Goal: Communication & Community: Answer question/provide support

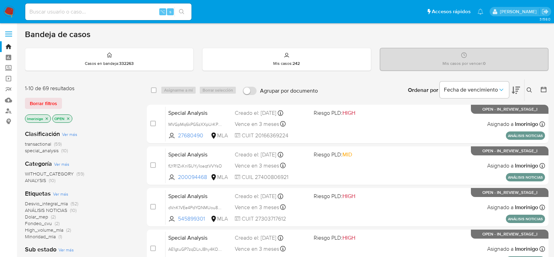
click at [47, 117] on icon "close-filter" at bounding box center [47, 118] width 4 height 4
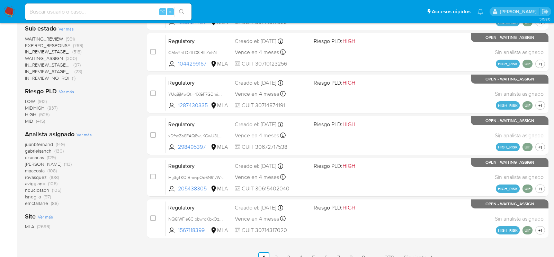
scroll to position [281, 0]
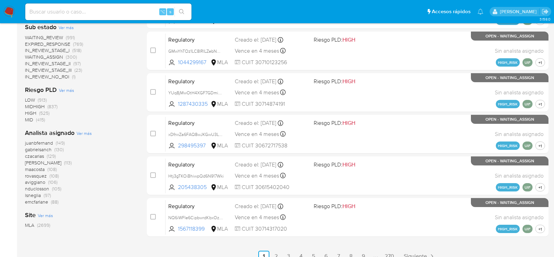
click at [84, 132] on span "Ver más" at bounding box center [84, 133] width 15 height 6
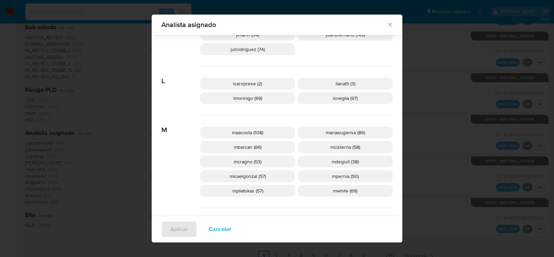
scroll to position [278, 0]
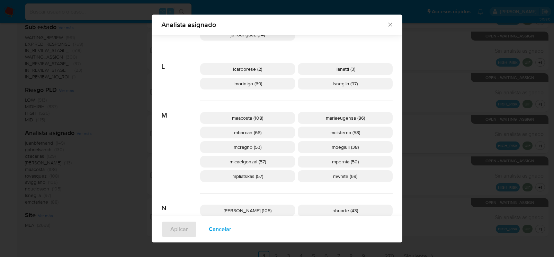
click at [209, 229] on span "Cancelar" at bounding box center [220, 228] width 23 height 15
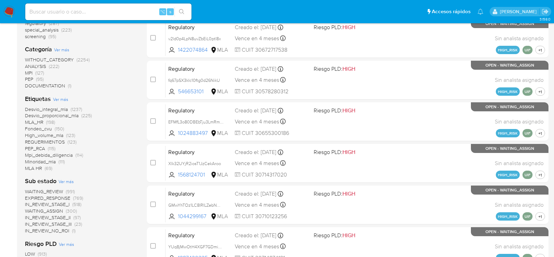
scroll to position [0, 0]
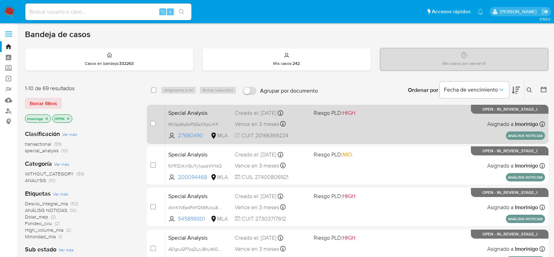
click at [324, 121] on div "Special Analysis MVGpMq6kPG5zXXpUrKPk8fnf 27680490 MLA Riesgo PLD: HIGH Creado …" at bounding box center [354, 123] width 379 height 35
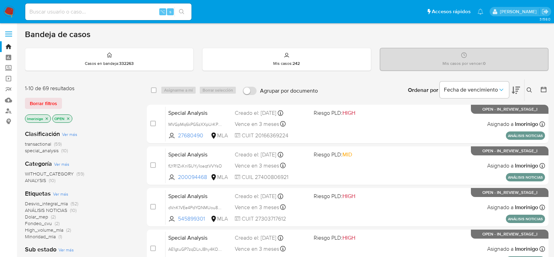
click at [84, 10] on input at bounding box center [108, 11] width 166 height 9
paste input "XqOlgpKFNYlF78IZR4EuSE38"
type input "XqOlgpKFNYlF78IZR4EuSE38"
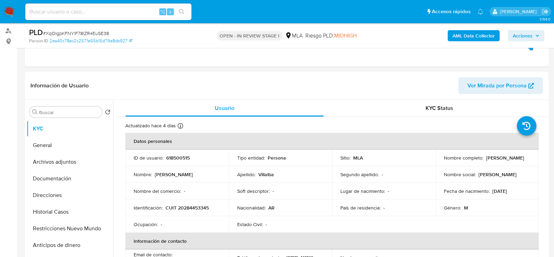
select select "10"
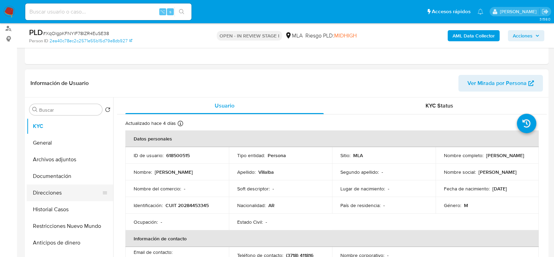
click at [57, 184] on button "Direcciones" at bounding box center [67, 192] width 81 height 17
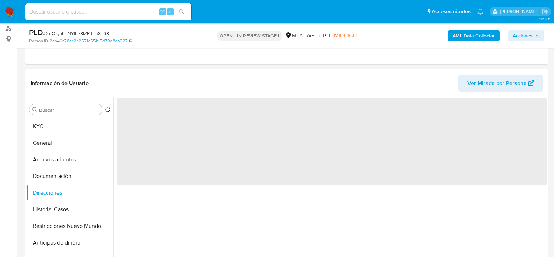
scroll to position [90, 0]
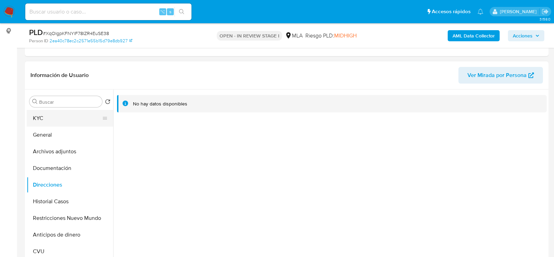
click at [47, 115] on button "KYC" at bounding box center [67, 118] width 81 height 17
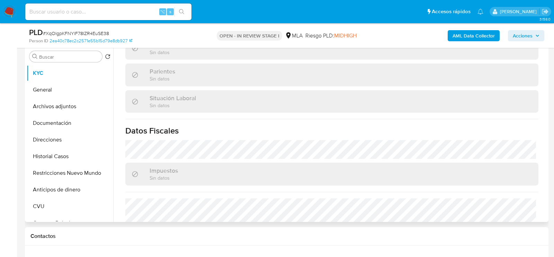
scroll to position [364, 0]
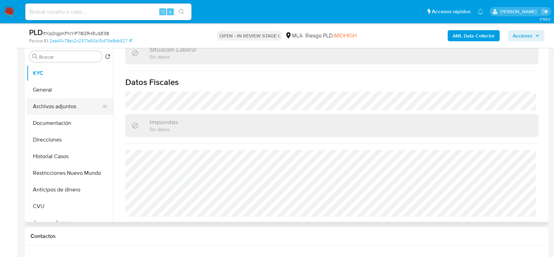
click at [60, 105] on button "Archivos adjuntos" at bounding box center [67, 106] width 81 height 17
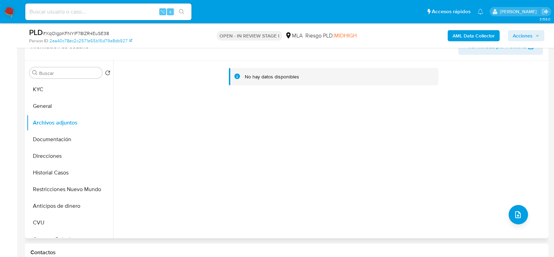
scroll to position [116, 0]
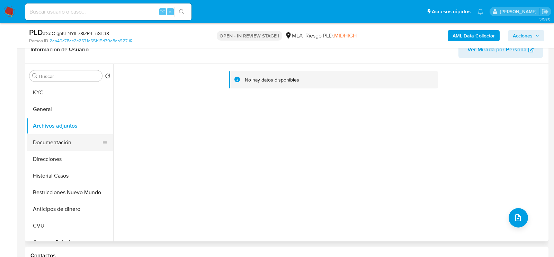
click at [48, 143] on button "Documentación" at bounding box center [67, 142] width 81 height 17
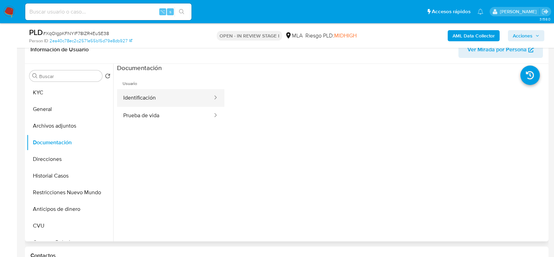
click at [164, 99] on button "Identificación" at bounding box center [165, 98] width 96 height 18
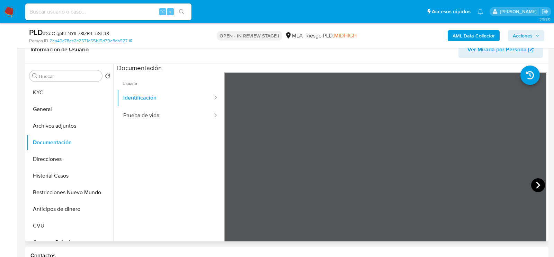
click at [532, 181] on icon at bounding box center [538, 185] width 14 height 14
click at [53, 94] on button "KYC" at bounding box center [67, 92] width 81 height 17
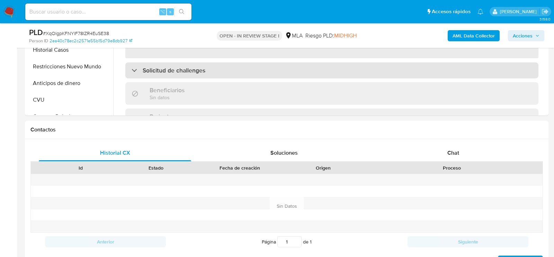
scroll to position [244, 0]
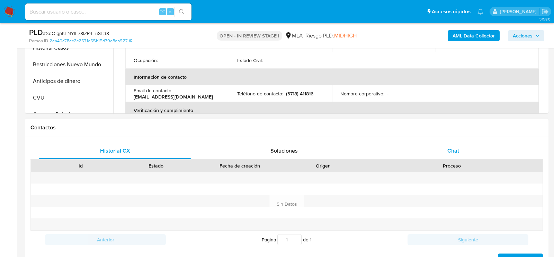
click at [436, 144] on div "Chat" at bounding box center [453, 150] width 152 height 17
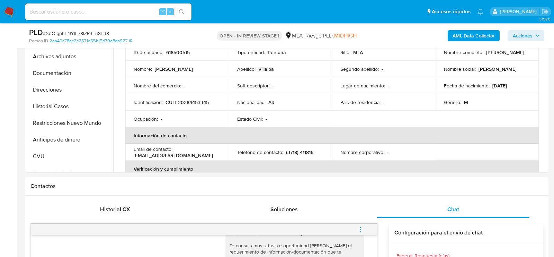
scroll to position [179, 0]
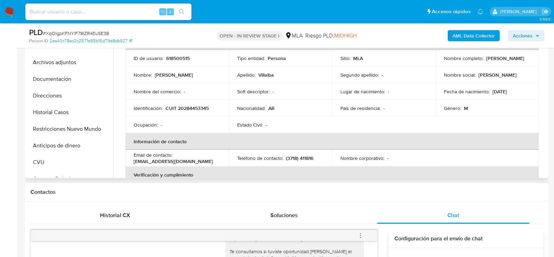
click at [198, 111] on td "Identificación : CUIT 20284453345" at bounding box center [177, 108] width 104 height 17
click at [198, 109] on p "CUIT 20284453345" at bounding box center [186, 108] width 43 height 6
copy p "20284453345"
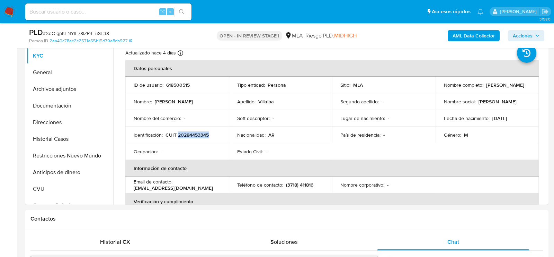
scroll to position [151, 0]
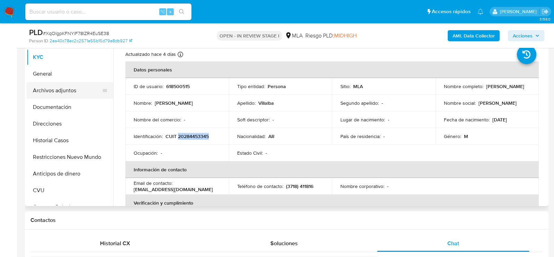
click at [40, 89] on button "Archivos adjuntos" at bounding box center [67, 90] width 81 height 17
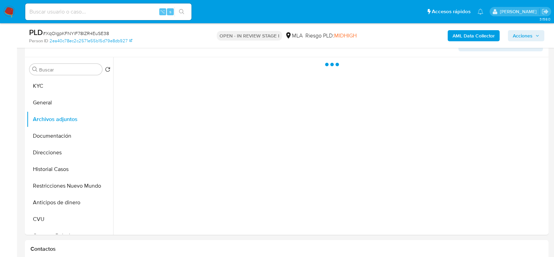
scroll to position [122, 0]
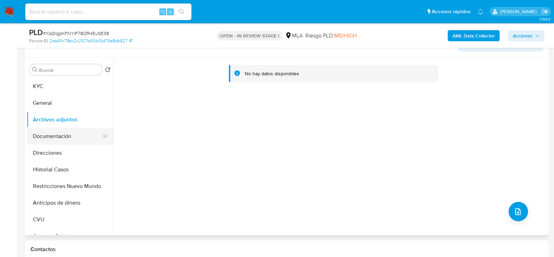
click at [43, 131] on button "Documentación" at bounding box center [67, 136] width 81 height 17
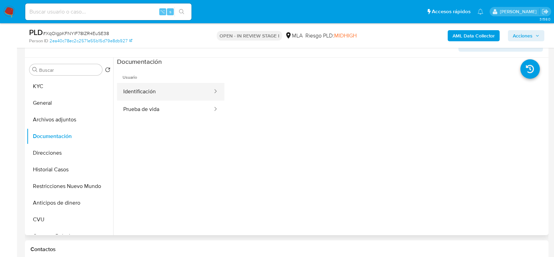
click at [139, 96] on button "Identificación" at bounding box center [165, 92] width 96 height 18
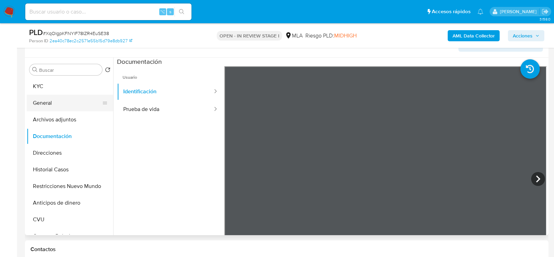
click at [68, 95] on button "General" at bounding box center [67, 103] width 81 height 17
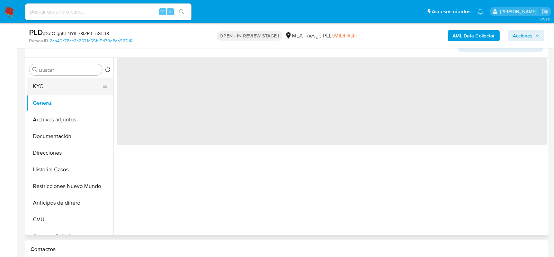
click at [57, 84] on button "KYC" at bounding box center [67, 86] width 81 height 17
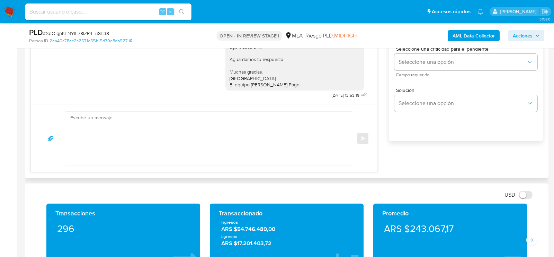
scroll to position [434, 0]
click at [286, 137] on textarea at bounding box center [207, 137] width 274 height 53
paste textarea "Hola, esperamos que te encuentres muy bien. Te consultamos si tuviste oportunid…"
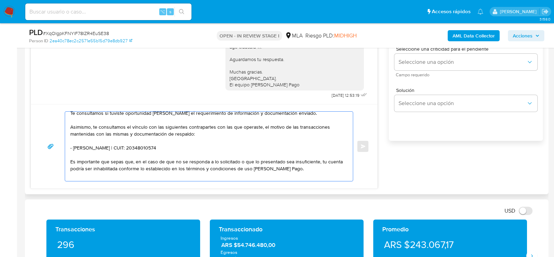
scroll to position [19, 0]
click at [148, 151] on textarea "Hola, esperamos que te encuentres muy bien. Te consultamos si tuviste oportunid…" at bounding box center [207, 145] width 274 height 69
paste textarea "20239300864 name: ALTAMIRAND MIGUEL ANG || alias:"
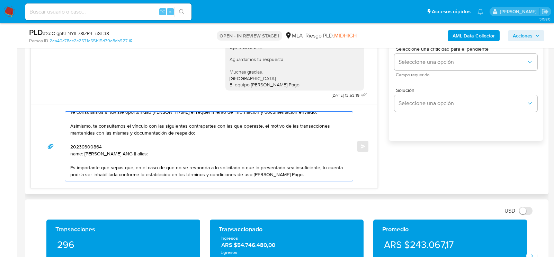
click at [90, 146] on textarea "Hola, esperamos que te encuentres muy bien. Te consultamos si tuviste oportunid…" at bounding box center [207, 145] width 274 height 69
click at [90, 151] on textarea "Hola, esperamos que te encuentres muy bien. Te consultamos si tuviste oportunid…" at bounding box center [207, 145] width 274 height 69
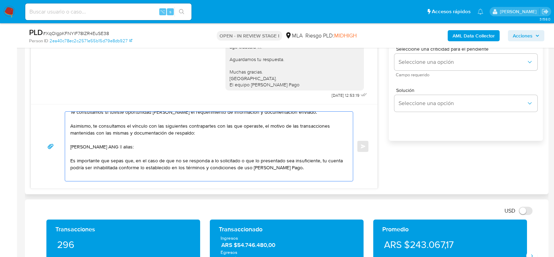
click at [142, 150] on textarea "Hola, esperamos que te encuentres muy bien. Te consultamos si tuviste oportunid…" at bounding box center [207, 145] width 274 height 69
click at [138, 150] on textarea "Hola, esperamos que te encuentres muy bien. Te consultamos si tuviste oportunid…" at bounding box center [207, 145] width 274 height 69
paste textarea "20239300864"
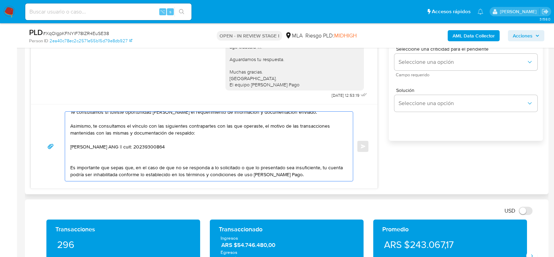
paste textarea "20393164159 Enrique Rafael Villalba"
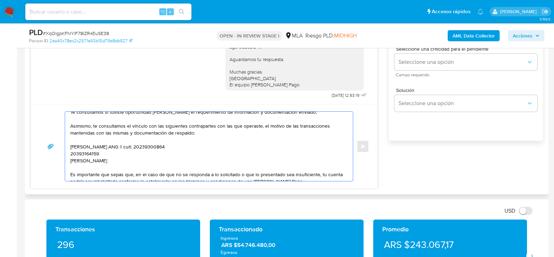
click at [75, 156] on textarea "Hola, esperamos que te encuentres muy bien. Te consultamos si tuviste oportunid…" at bounding box center [207, 145] width 274 height 69
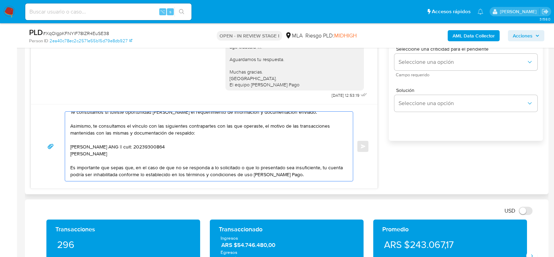
click at [129, 161] on textarea "Hola, esperamos que te encuentres muy bien. Te consultamos si tuviste oportunid…" at bounding box center [207, 145] width 274 height 69
paste textarea "20393164159"
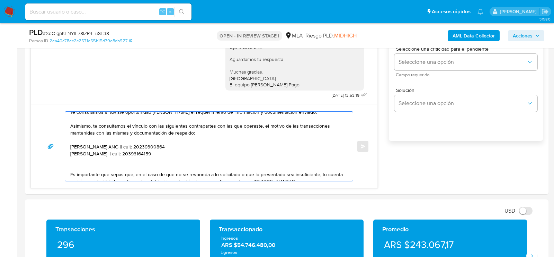
paste textarea "A & J S. R. L."
paste textarea "30712092854"
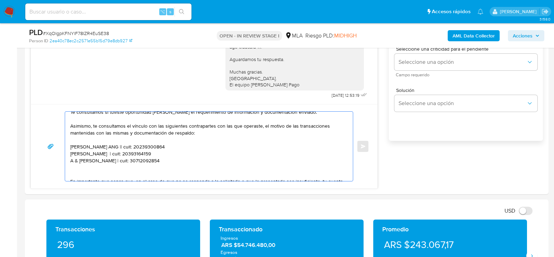
paste textarea "20464688669 Manuel Çruiz"
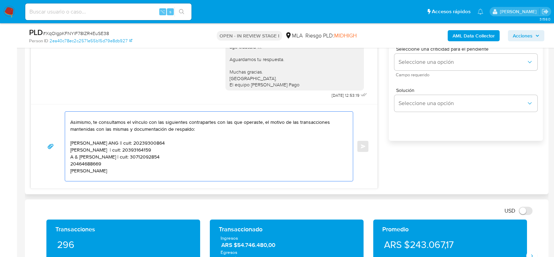
click at [89, 170] on textarea "Hola, esperamos que te encuentres muy bien. Te consultamos si tuviste oportunid…" at bounding box center [207, 145] width 274 height 69
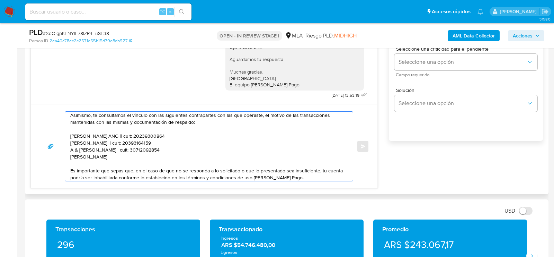
click at [120, 161] on textarea "Hola, esperamos que te encuentres muy bien. Te consultamos si tuviste oportunid…" at bounding box center [207, 145] width 274 height 69
paste textarea "20464688669"
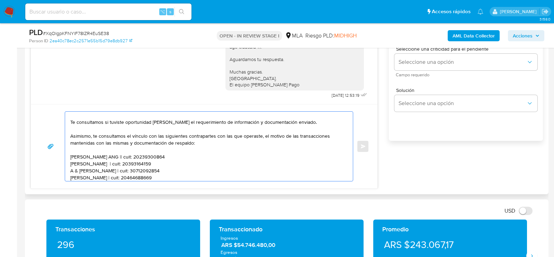
scroll to position [0, 0]
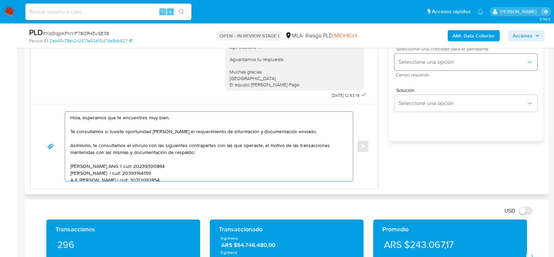
type textarea "Hola, esperamos que te encuentres muy bien. Te consultamos si tuviste oportunid…"
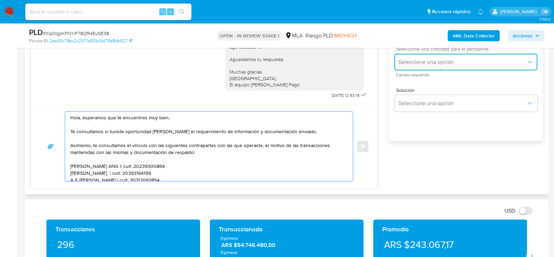
click at [403, 70] on button "Seleccione una opción" at bounding box center [465, 62] width 143 height 17
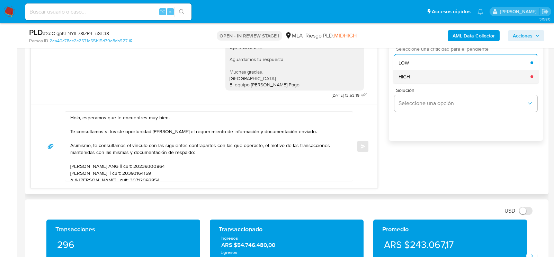
click at [404, 80] on span "HIGH" at bounding box center [404, 76] width 11 height 6
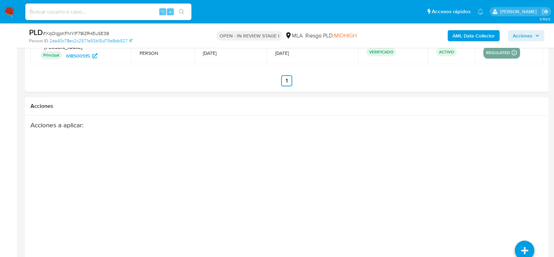
scroll to position [1236, 0]
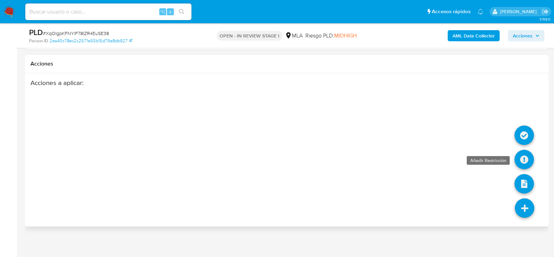
click at [529, 159] on icon at bounding box center [523, 159] width 19 height 19
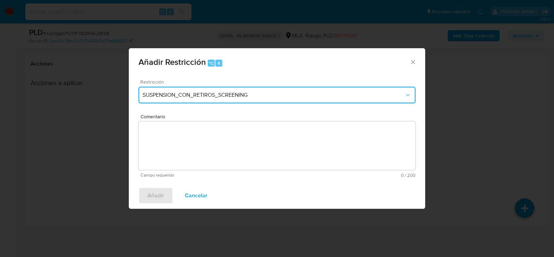
click at [143, 93] on span "SUSPENSION_CON_RETIROS_SCREENING" at bounding box center [274, 94] width 262 height 7
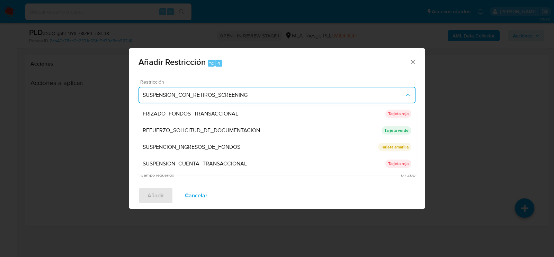
scroll to position [146, 0]
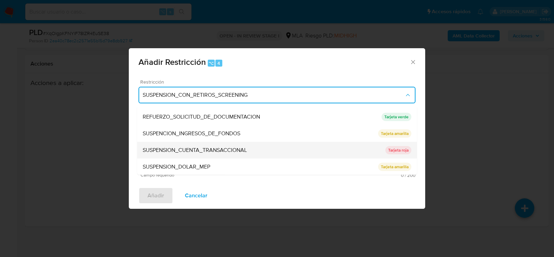
click at [206, 148] on span "SUSPENSION_CUENTA_TRANSACCIONAL" at bounding box center [195, 149] width 104 height 7
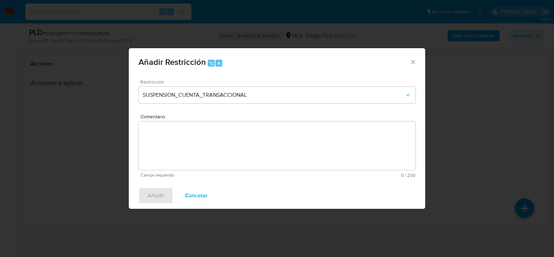
click at [206, 161] on textarea "Comentario" at bounding box center [276, 145] width 277 height 48
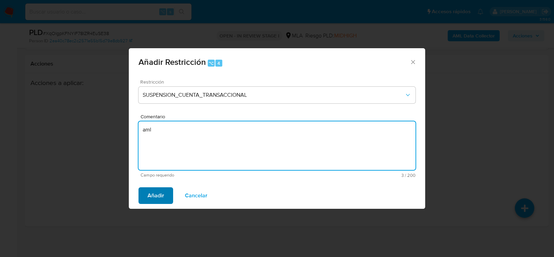
type textarea "aml"
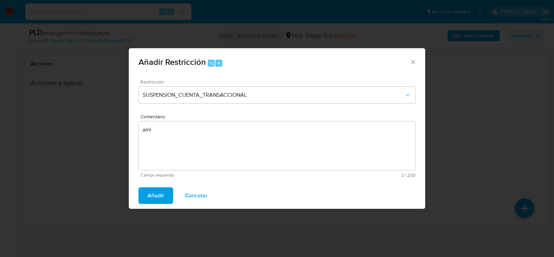
click at [156, 194] on span "Añadir" at bounding box center [155, 195] width 17 height 15
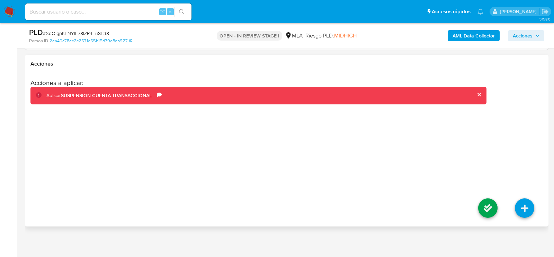
click at [485, 193] on li at bounding box center [487, 208] width 37 height 39
click at [485, 204] on icon at bounding box center [487, 207] width 19 height 19
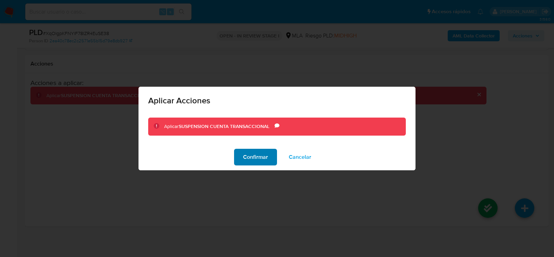
click at [252, 161] on span "Confirmar" at bounding box center [255, 156] width 25 height 15
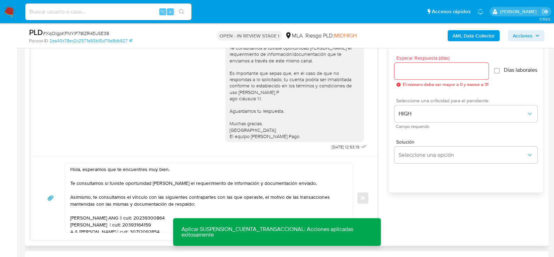
scroll to position [382, 0]
click at [409, 72] on input "Esperar Respuesta (días)" at bounding box center [441, 72] width 94 height 9
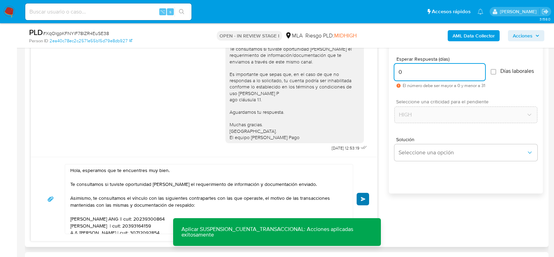
type input "0"
click at [366, 200] on button "Enviar" at bounding box center [363, 198] width 12 height 12
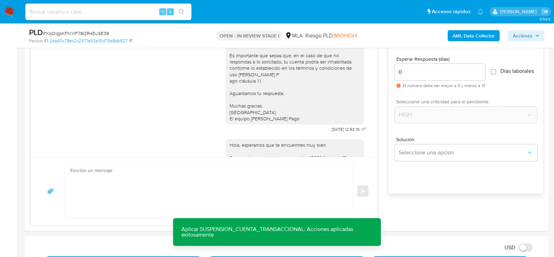
scroll to position [623, 0]
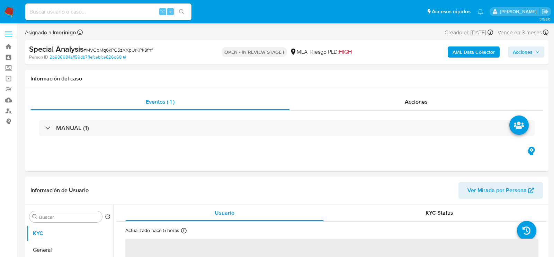
click at [474, 51] on b "AML Data Collector" at bounding box center [474, 51] width 42 height 11
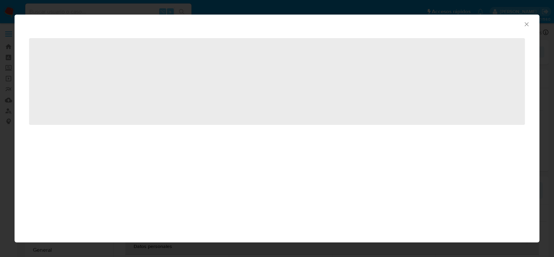
select select "10"
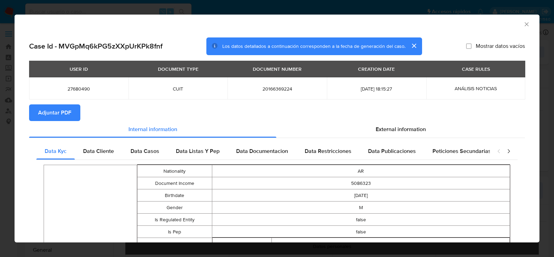
click at [527, 22] on icon "Cerrar ventana" at bounding box center [526, 24] width 7 height 7
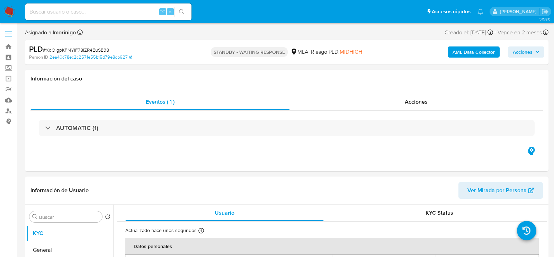
click at [94, 12] on input at bounding box center [108, 11] width 166 height 9
paste input "55HbZwOwucUeYXWNj3vRsV6r"
select select "10"
type input "55HbZwOwucUeYXWNj3vRsV6r"
select select "10"
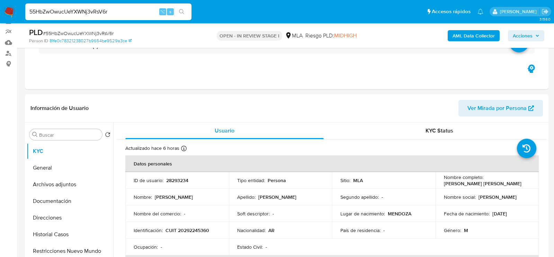
scroll to position [164, 0]
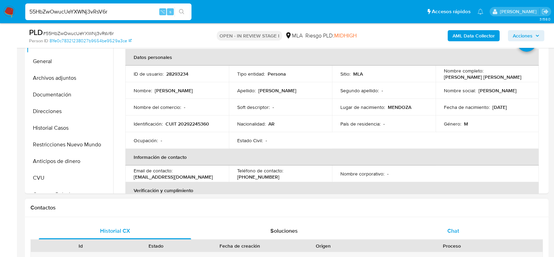
click at [421, 228] on div "Chat" at bounding box center [453, 230] width 152 height 17
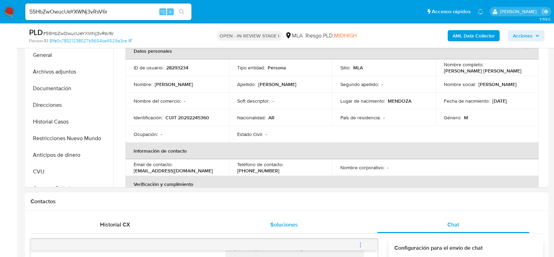
scroll to position [169, 0]
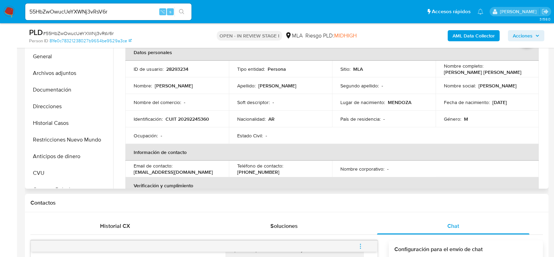
click at [198, 111] on td "Identificación : CUIT 20292245360" at bounding box center [177, 118] width 104 height 17
click at [198, 117] on p "CUIT 20292245360" at bounding box center [187, 119] width 44 height 6
copy p "20292245360"
drag, startPoint x: 441, startPoint y: 71, endPoint x: 491, endPoint y: 71, distance: 49.2
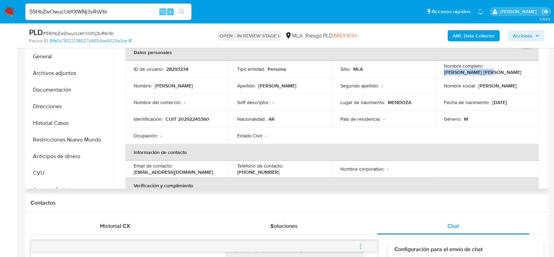
click at [491, 71] on div "Nombre completo : Jose Miguel Castro" at bounding box center [487, 69] width 87 height 12
click at [36, 74] on button "Archivos adjuntos" at bounding box center [67, 73] width 81 height 17
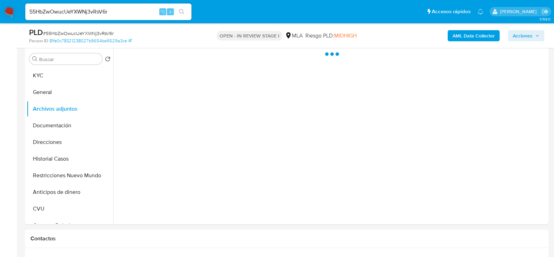
scroll to position [133, 0]
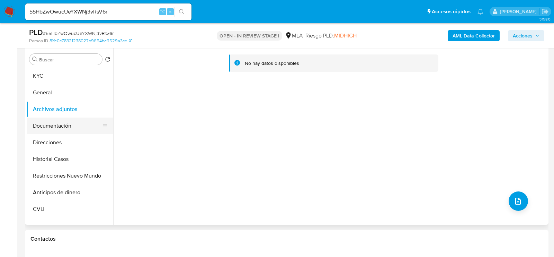
click at [45, 123] on button "Documentación" at bounding box center [67, 125] width 81 height 17
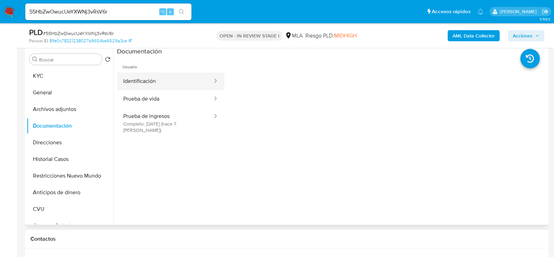
click at [164, 80] on button "Identificación" at bounding box center [165, 81] width 96 height 18
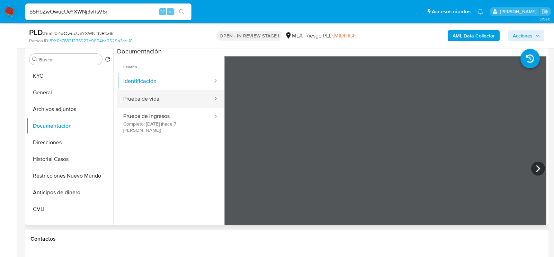
click at [185, 98] on button "Prueba de vida" at bounding box center [165, 99] width 96 height 18
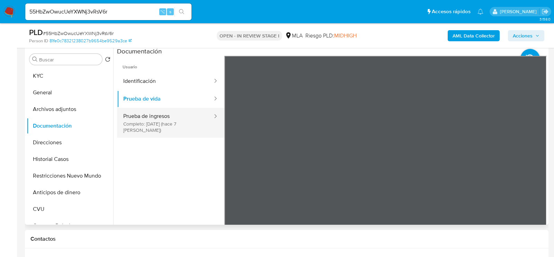
click at [188, 119] on button "Prueba de ingresos Completo: 02/09/2025 (hace 7 días)" at bounding box center [165, 123] width 96 height 30
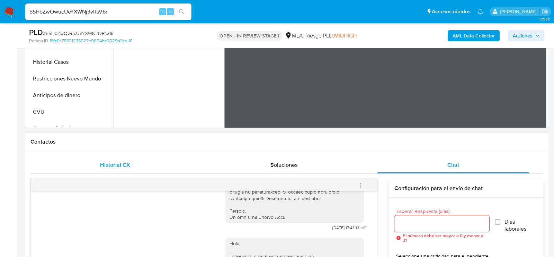
scroll to position [178, 0]
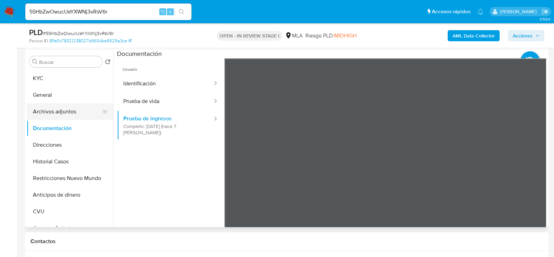
scroll to position [129, 0]
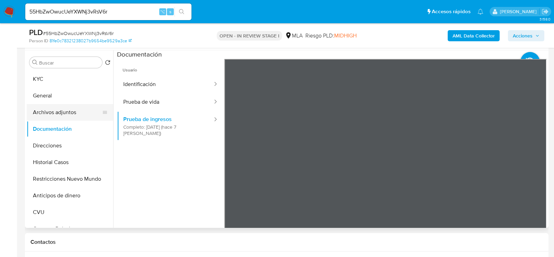
click at [47, 106] on button "Archivos adjuntos" at bounding box center [67, 112] width 81 height 17
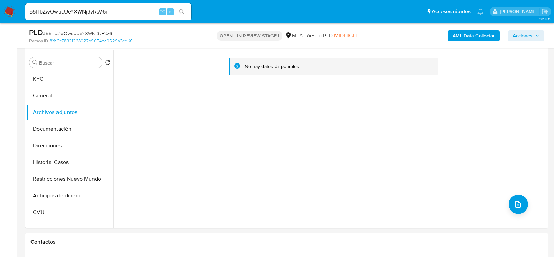
click at [468, 35] on b "AML Data Collector" at bounding box center [474, 35] width 42 height 11
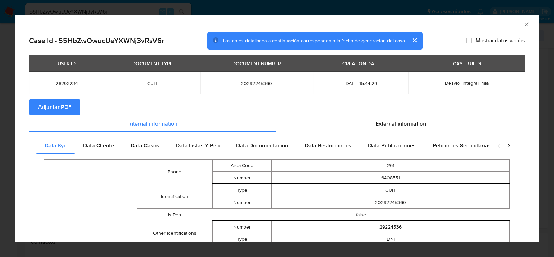
click at [74, 108] on button "Adjuntar PDF" at bounding box center [54, 107] width 51 height 17
click at [528, 24] on icon "Cerrar ventana" at bounding box center [526, 24] width 7 height 7
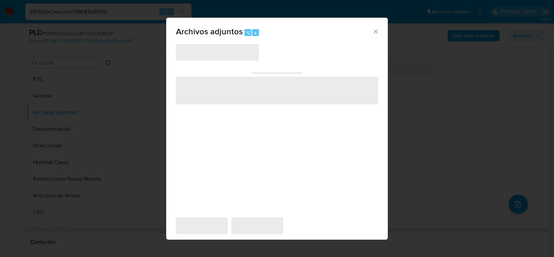
scroll to position [125, 0]
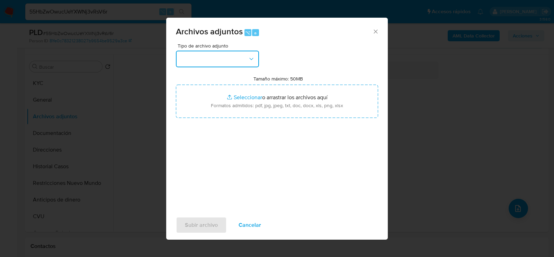
click at [218, 57] on button "button" at bounding box center [217, 59] width 83 height 17
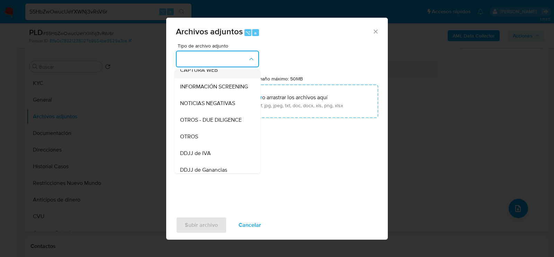
scroll to position [86, 0]
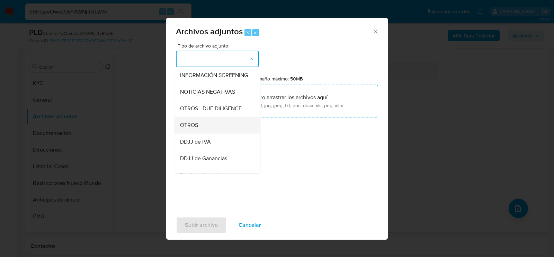
click at [200, 126] on div "OTROS" at bounding box center [215, 125] width 71 height 17
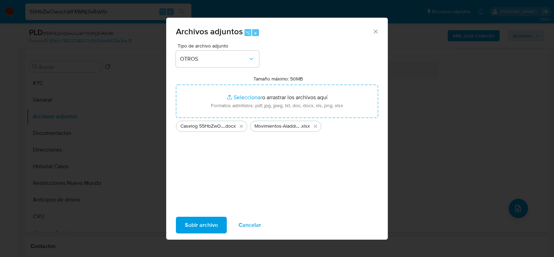
click at [182, 224] on button "Subir archivo" at bounding box center [201, 224] width 51 height 17
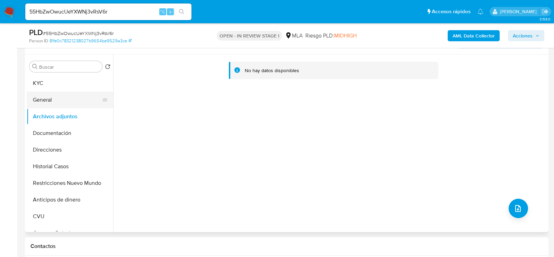
click at [46, 107] on button "General" at bounding box center [67, 99] width 81 height 17
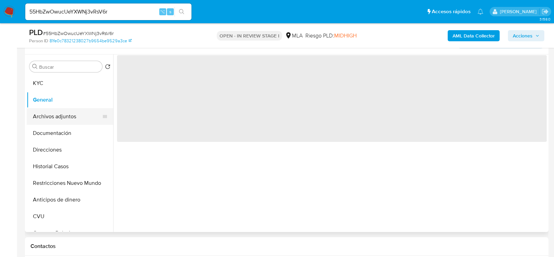
click at [51, 119] on button "Archivos adjuntos" at bounding box center [67, 116] width 81 height 17
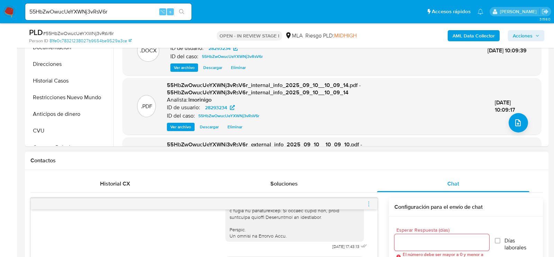
scroll to position [257, 0]
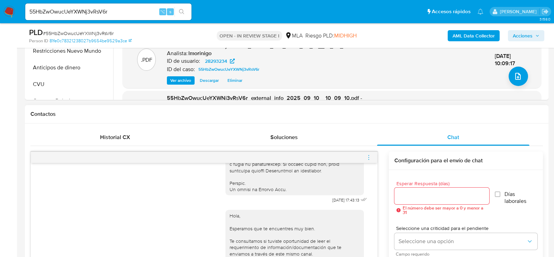
click at [368, 155] on icon "menu-action" at bounding box center [369, 157] width 6 height 6
click at [336, 136] on ul "Cerrar conversación Abrir gestor de archivos" at bounding box center [330, 149] width 71 height 30
click at [336, 140] on li "Cerrar conversación" at bounding box center [330, 142] width 71 height 12
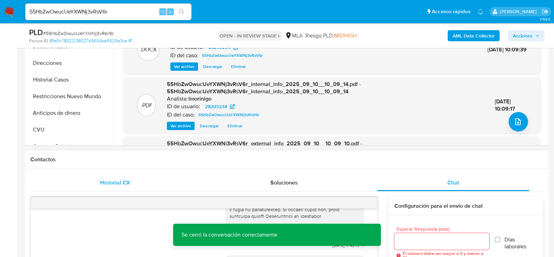
scroll to position [209, 0]
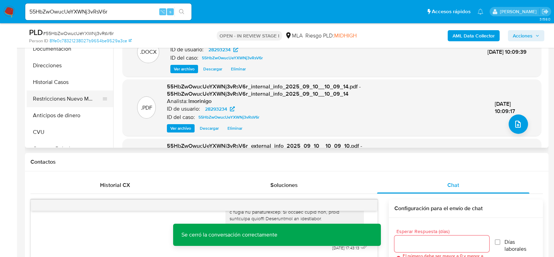
click at [78, 99] on button "Restricciones Nuevo Mundo" at bounding box center [67, 98] width 81 height 17
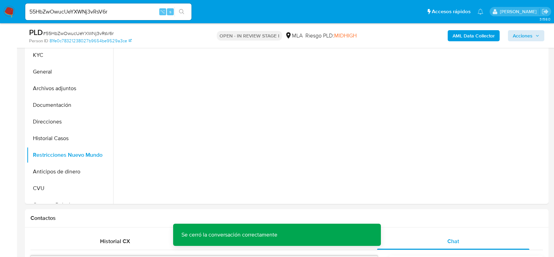
scroll to position [152, 0]
click at [522, 37] on span "Acciones" at bounding box center [523, 35] width 20 height 11
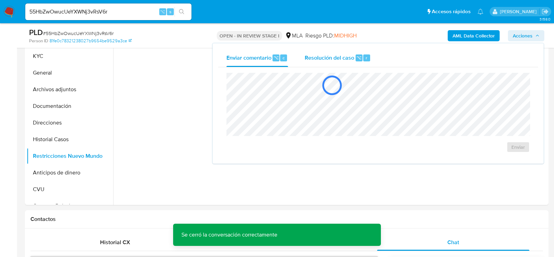
click at [344, 53] on span "Resolución del caso" at bounding box center [330, 57] width 50 height 8
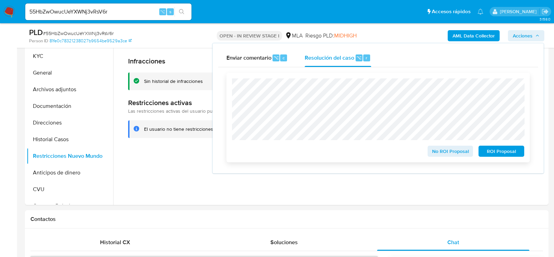
click at [460, 154] on span "No ROI Proposal" at bounding box center [450, 151] width 36 height 10
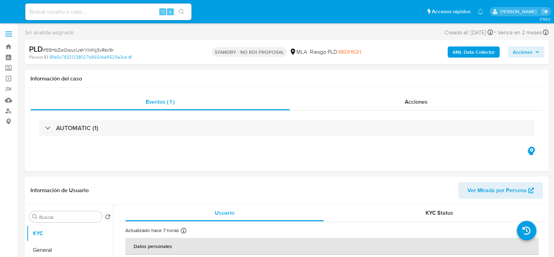
select select "10"
click at [97, 18] on div "⌥ s" at bounding box center [108, 11] width 166 height 17
click at [97, 14] on input at bounding box center [108, 11] width 166 height 9
paste input "O1PGcYW7OJYH7yb4CJ2jrUJm"
type input "O1PGcYW7OJYH7yb4CJ2jrUJm"
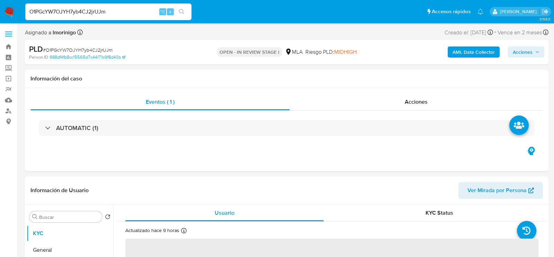
select select "10"
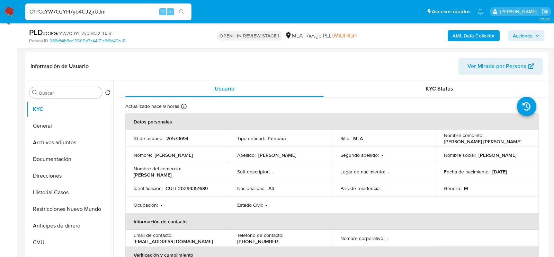
scroll to position [100, 0]
click at [194, 188] on p "CUIT 20299351689" at bounding box center [186, 188] width 42 height 6
copy p "20299351689"
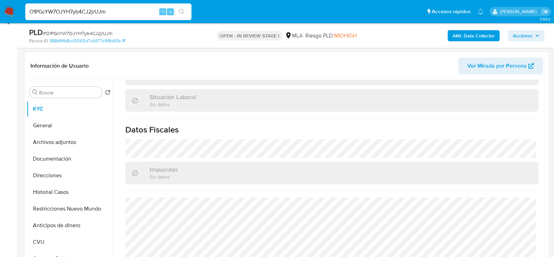
scroll to position [364, 0]
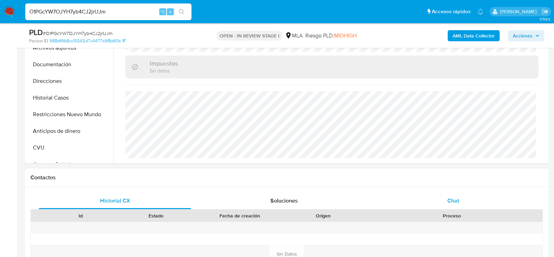
click at [436, 199] on div "Chat" at bounding box center [453, 200] width 152 height 17
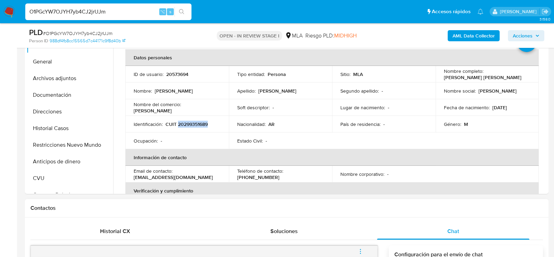
scroll to position [162, 0]
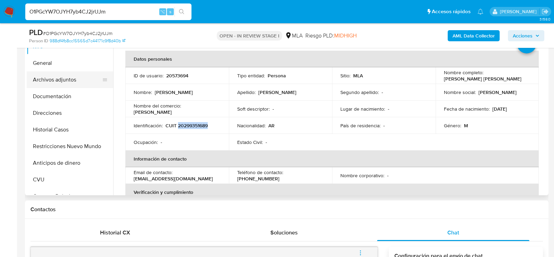
click at [63, 82] on button "Archivos adjuntos" at bounding box center [67, 79] width 81 height 17
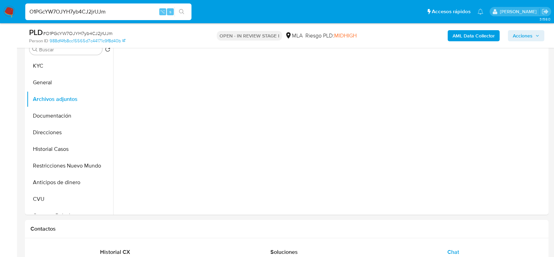
scroll to position [140, 0]
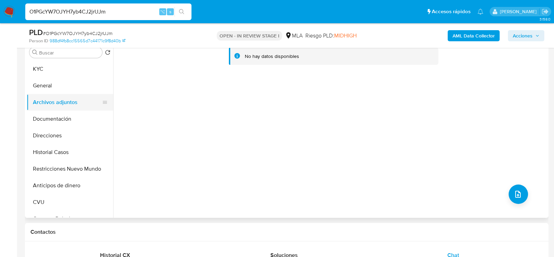
click at [48, 106] on button "Archivos adjuntos" at bounding box center [67, 102] width 81 height 17
click at [48, 114] on button "Documentación" at bounding box center [67, 118] width 81 height 17
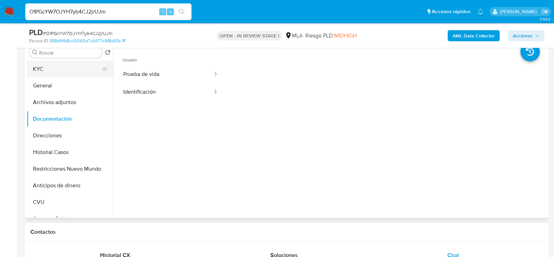
click at [48, 64] on button "KYC" at bounding box center [67, 69] width 81 height 17
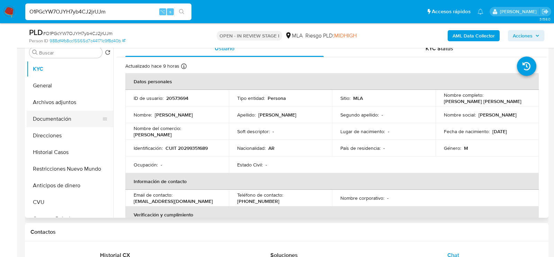
click at [45, 116] on button "Documentación" at bounding box center [67, 118] width 81 height 17
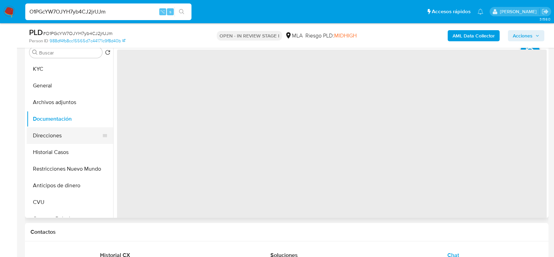
click at [47, 131] on button "Direcciones" at bounding box center [67, 135] width 81 height 17
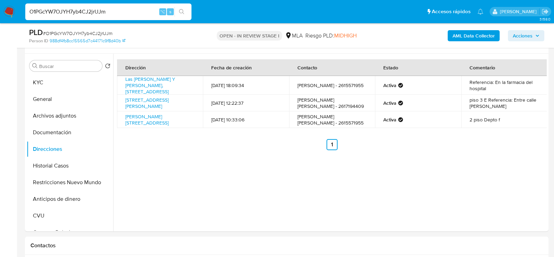
scroll to position [124, 0]
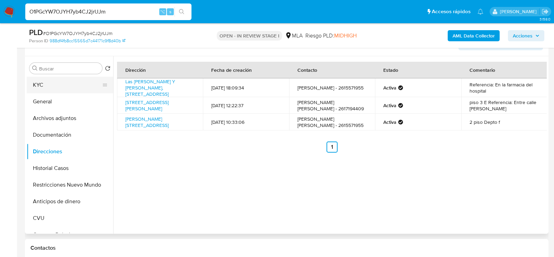
click at [53, 79] on button "KYC" at bounding box center [67, 85] width 81 height 17
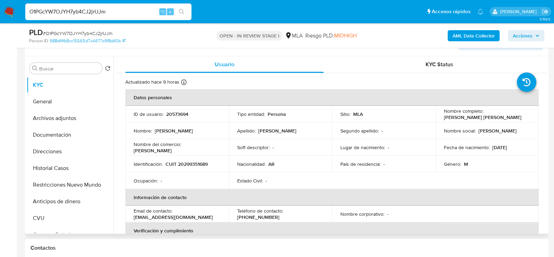
drag, startPoint x: 442, startPoint y: 117, endPoint x: 533, endPoint y: 118, distance: 90.7
click at [533, 118] on td "Nombre completo : Maximiliano Gastón Marcel Legrand" at bounding box center [488, 114] width 104 height 17
click at [43, 121] on button "Archivos adjuntos" at bounding box center [67, 118] width 81 height 17
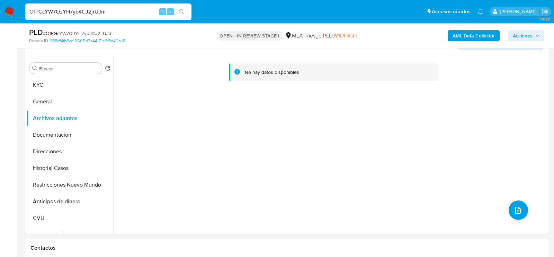
click at [466, 35] on b "AML Data Collector" at bounding box center [474, 35] width 42 height 11
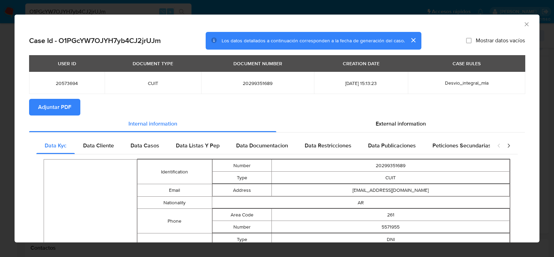
click at [37, 109] on button "Adjuntar PDF" at bounding box center [54, 107] width 51 height 17
click at [527, 24] on icon "Cerrar ventana" at bounding box center [526, 24] width 7 height 7
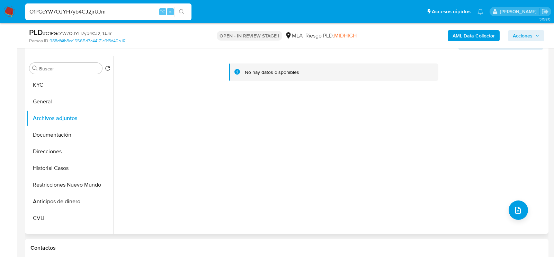
scroll to position [125, 0]
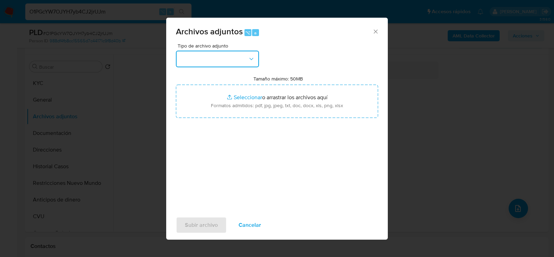
click at [243, 61] on button "button" at bounding box center [217, 59] width 83 height 17
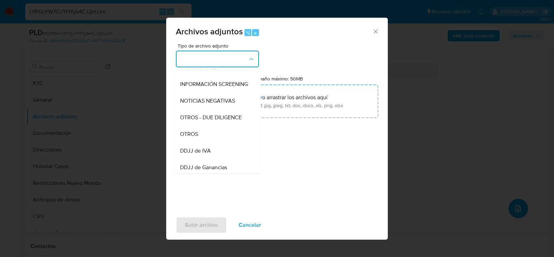
scroll to position [81, 0]
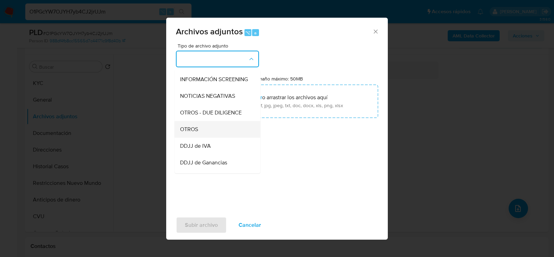
click at [225, 126] on div "OTROS" at bounding box center [215, 129] width 71 height 17
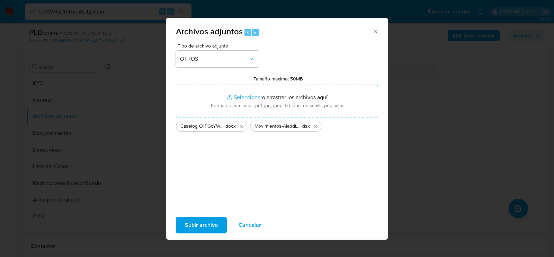
click at [203, 226] on span "Subir archivo" at bounding box center [201, 224] width 33 height 15
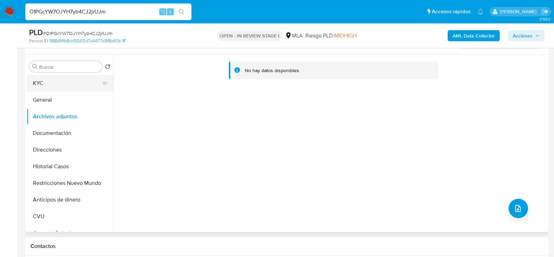
click at [46, 90] on button "KYC" at bounding box center [67, 83] width 81 height 17
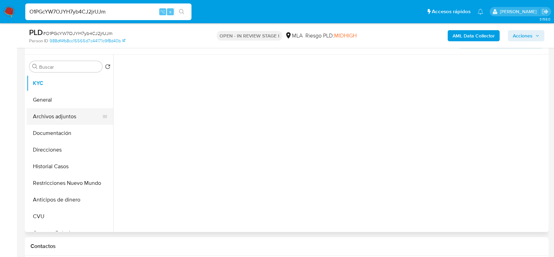
click at [46, 113] on button "Archivos adjuntos" at bounding box center [67, 116] width 81 height 17
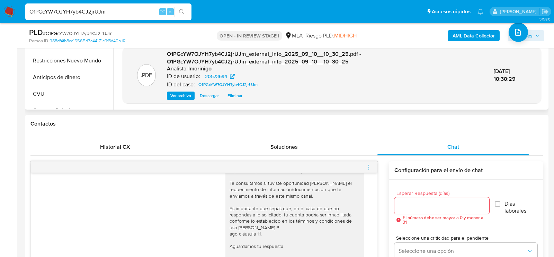
scroll to position [258, 0]
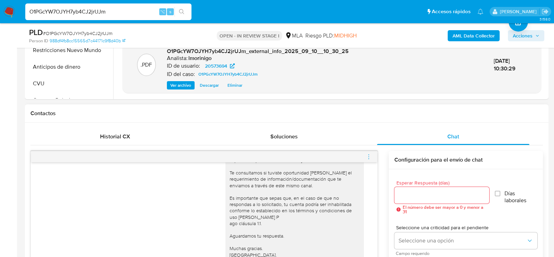
click at [366, 158] on icon "menu-action" at bounding box center [369, 156] width 6 height 6
click at [347, 141] on li "Cerrar conversación" at bounding box center [330, 142] width 71 height 12
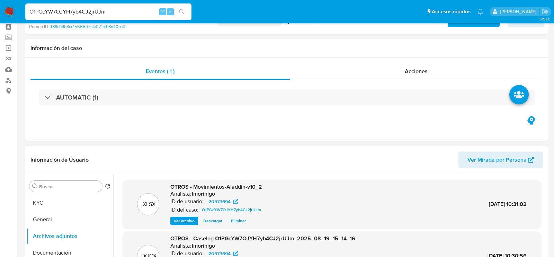
scroll to position [0, 0]
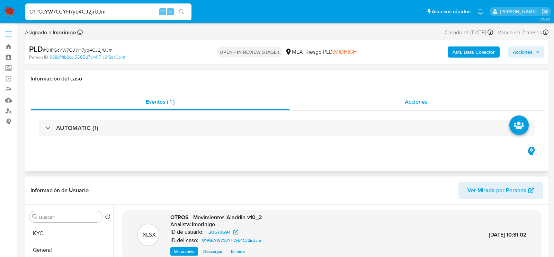
click at [419, 104] on span "Acciones" at bounding box center [416, 102] width 23 height 8
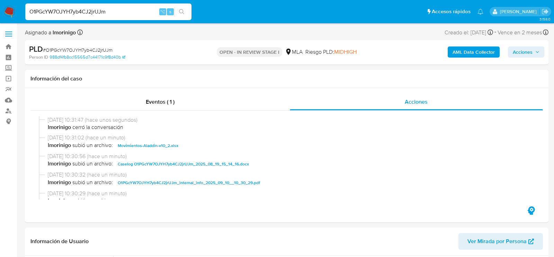
click at [519, 54] on span "Acciones" at bounding box center [523, 51] width 20 height 11
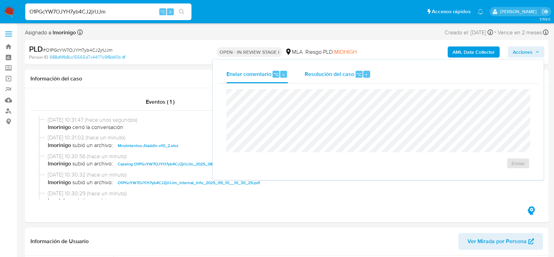
drag, startPoint x: 357, startPoint y: 70, endPoint x: 355, endPoint y: 77, distance: 7.1
click at [357, 71] on div "⌥" at bounding box center [359, 74] width 7 height 7
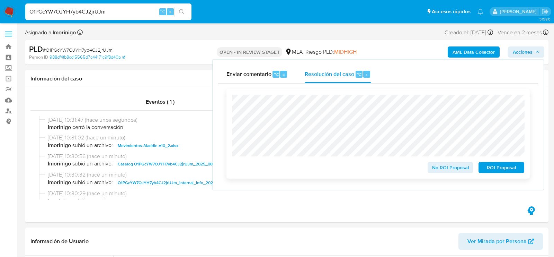
drag, startPoint x: 438, startPoint y: 171, endPoint x: 172, endPoint y: 20, distance: 305.8
click at [438, 171] on span "No ROI Proposal" at bounding box center [450, 167] width 36 height 10
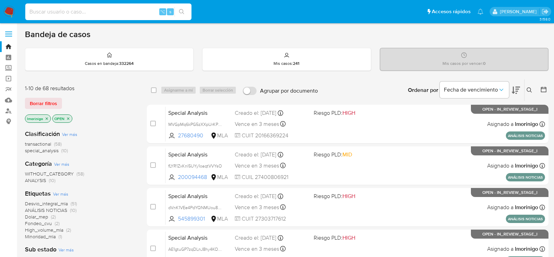
click at [130, 12] on input at bounding box center [108, 11] width 166 height 9
paste input "U52lVUBGoAlTR70BTPR8zDKz"
type input "U52lVUBGoAlTR70BTPR8zDKz"
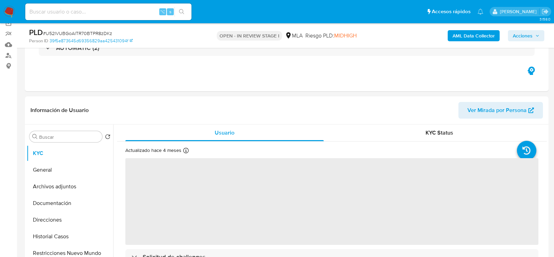
scroll to position [203, 0]
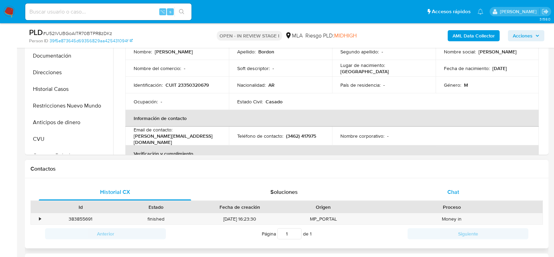
click at [484, 191] on div "Chat" at bounding box center [453, 191] width 152 height 17
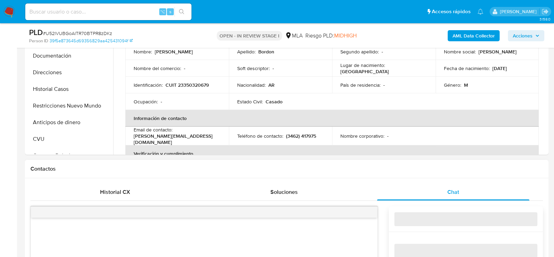
select select "10"
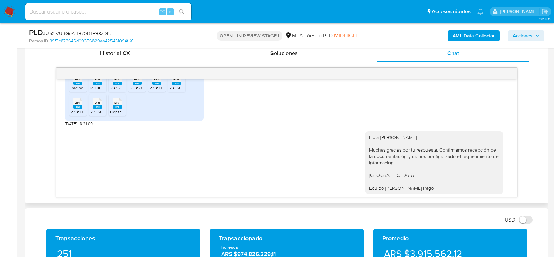
scroll to position [613, 0]
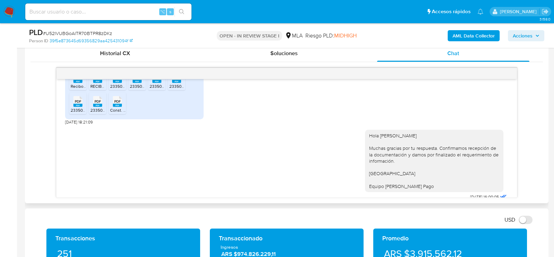
click at [76, 89] on span "Recibos Abril-Mayo-Junio.pdf" at bounding box center [98, 86] width 55 height 6
click at [91, 89] on span "RECIBO JULIO.pdf" at bounding box center [107, 86] width 34 height 6
click at [115, 89] on span "23350320679_011_00001_00000151 (1) (1).pdf" at bounding box center [151, 86] width 83 height 6
click at [138, 89] on span "23350320679_011_00001_00000152 (1).pdf" at bounding box center [170, 86] width 80 height 6
click at [154, 89] on span "23350320679_011_00001_00000153 (1).pdf" at bounding box center [190, 86] width 80 height 6
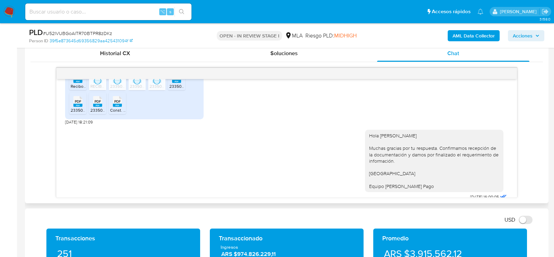
click at [171, 89] on span "23350320679_011_00001_00000154 (1).pdf" at bounding box center [209, 86] width 80 height 6
click at [82, 107] on div "PDF PDF" at bounding box center [78, 101] width 15 height 14
click at [100, 107] on rect at bounding box center [97, 105] width 9 height 3
click at [128, 116] on ul "PDF PDF Recibos Abril-Mayo-Junio.pdf PDF PDF RECIBO JULIO.pdf PDF PDF 233503206…" at bounding box center [134, 93] width 130 height 48
click at [121, 107] on rect at bounding box center [117, 105] width 9 height 3
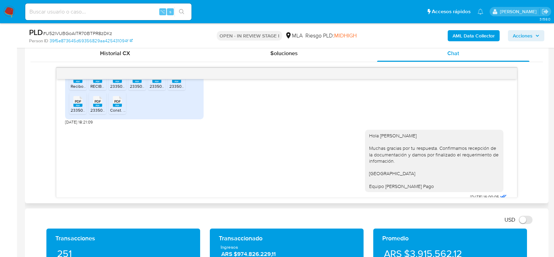
scroll to position [655, 0]
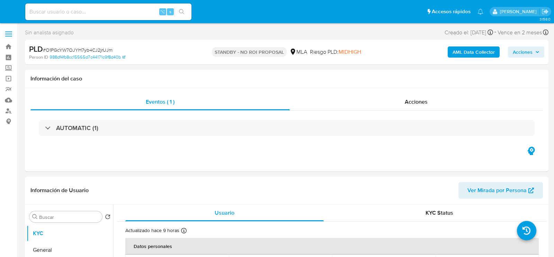
select select "10"
click at [83, 9] on input at bounding box center [108, 11] width 166 height 9
paste input "qDdrHWGWVPWc5Uk8GXjAHbyW"
type input "qDdrHWGWVPWc5Uk8GXjAHbyW"
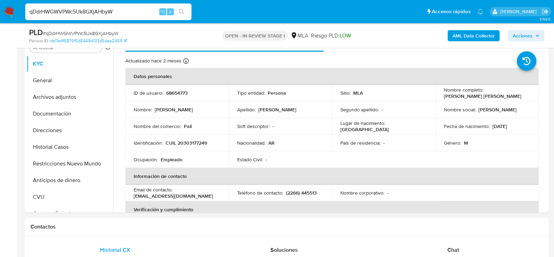
scroll to position [143, 0]
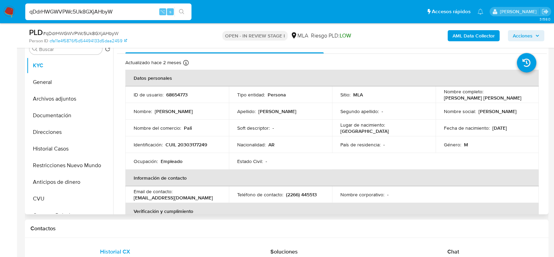
select select "10"
click at [189, 144] on p "CUIL 20303177249" at bounding box center [186, 144] width 42 height 6
copy p "20303177249"
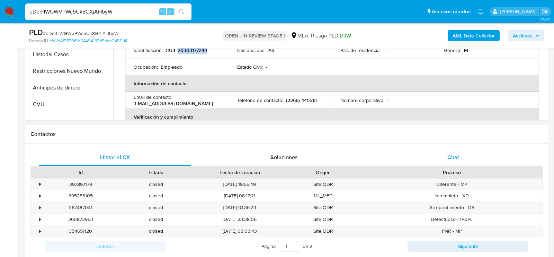
click at [432, 151] on div "Chat" at bounding box center [453, 157] width 152 height 17
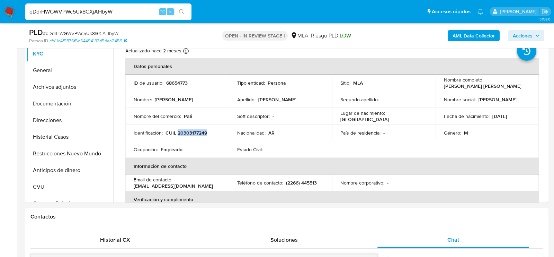
scroll to position [154, 0]
click at [54, 88] on button "Archivos adjuntos" at bounding box center [67, 87] width 81 height 17
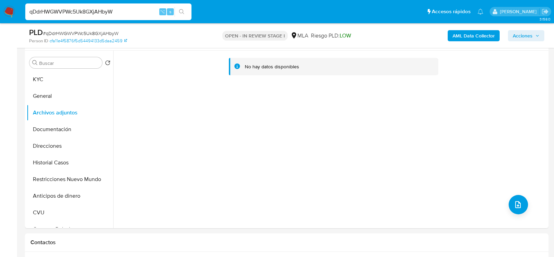
scroll to position [127, 0]
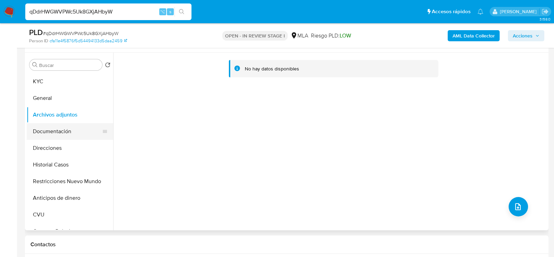
click at [46, 128] on button "Documentación" at bounding box center [67, 131] width 81 height 17
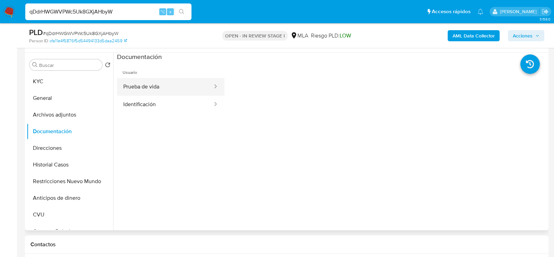
click at [163, 81] on button "Prueba de vida" at bounding box center [165, 87] width 96 height 18
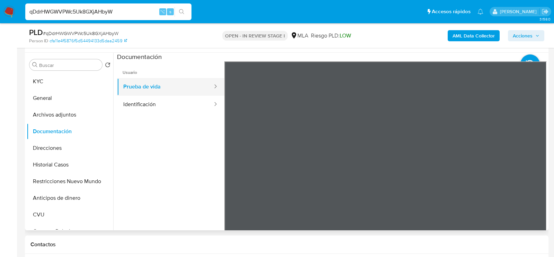
click at [163, 90] on button "Prueba de vida" at bounding box center [165, 87] width 96 height 18
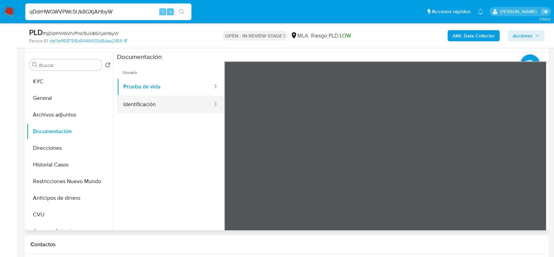
click at [168, 105] on button "Identificación" at bounding box center [165, 105] width 96 height 18
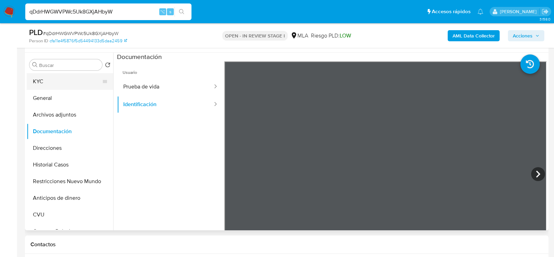
click at [39, 76] on button "KYC" at bounding box center [67, 81] width 81 height 17
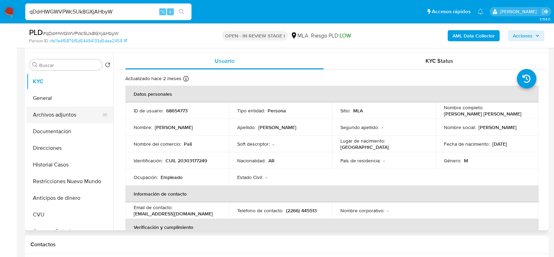
click at [55, 110] on button "Archivos adjuntos" at bounding box center [67, 114] width 81 height 17
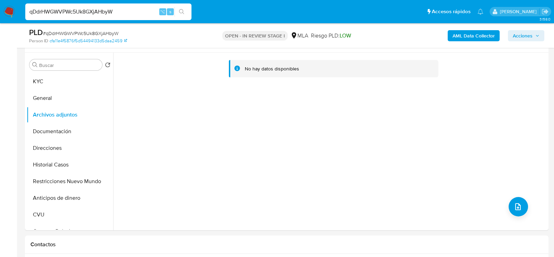
click at [464, 38] on b "AML Data Collector" at bounding box center [474, 35] width 42 height 11
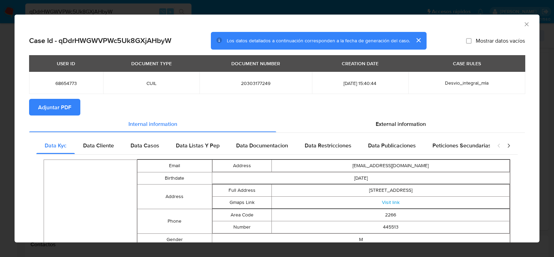
click at [68, 108] on span "Adjuntar PDF" at bounding box center [54, 106] width 33 height 15
click at [525, 20] on div "AML Data Collector" at bounding box center [277, 23] width 525 height 17
click at [525, 28] on div "AML Data Collector" at bounding box center [277, 23] width 525 height 17
click at [525, 19] on div "AML Data Collector" at bounding box center [277, 23] width 525 height 17
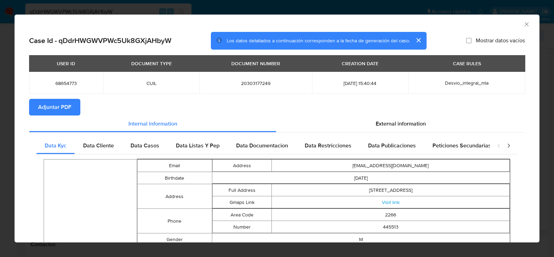
click at [525, 21] on icon "Cerrar ventana" at bounding box center [526, 24] width 7 height 7
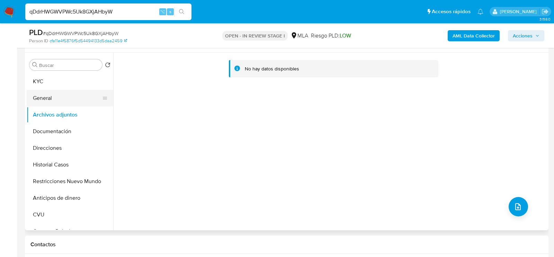
click at [61, 96] on button "General" at bounding box center [67, 98] width 81 height 17
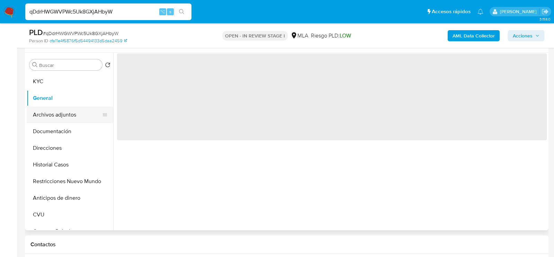
click at [60, 115] on button "Archivos adjuntos" at bounding box center [67, 114] width 81 height 17
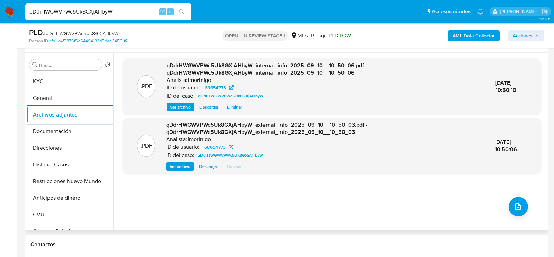
scroll to position [125, 0]
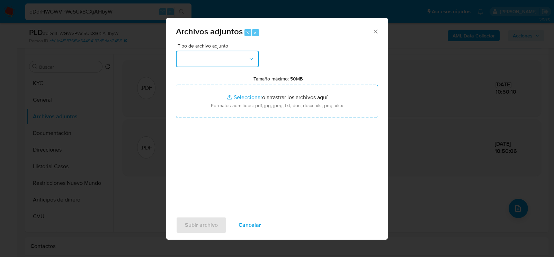
click at [224, 57] on button "button" at bounding box center [217, 59] width 83 height 17
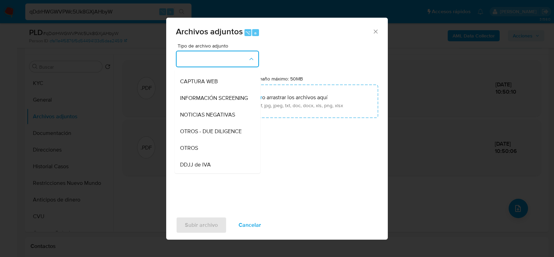
scroll to position [70, 0]
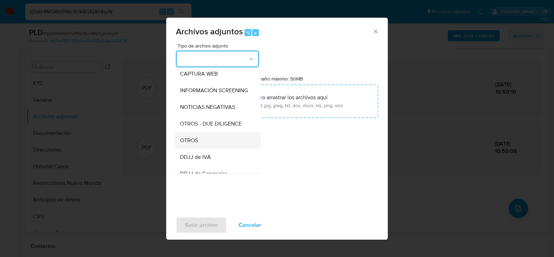
click at [215, 138] on div "OTROS" at bounding box center [215, 140] width 71 height 17
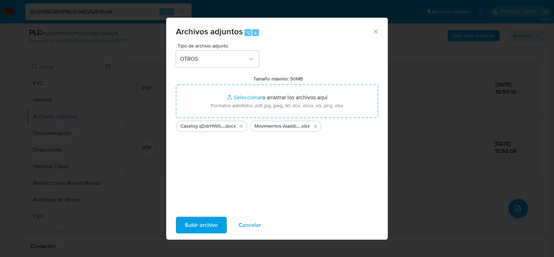
click at [199, 224] on span "Subir archivo" at bounding box center [201, 224] width 33 height 15
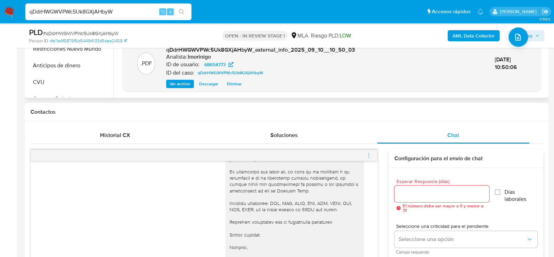
scroll to position [288, 0]
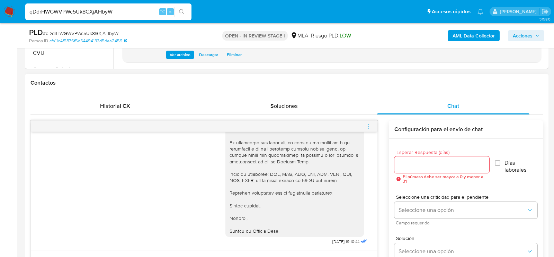
click at [366, 127] on icon "menu-action" at bounding box center [369, 126] width 6 height 6
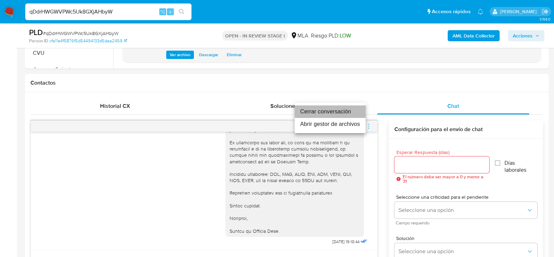
click at [344, 114] on li "Cerrar conversación" at bounding box center [330, 111] width 71 height 12
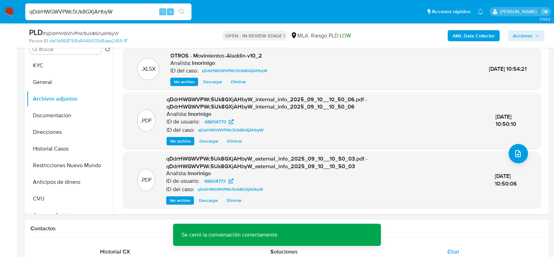
scroll to position [132, 0]
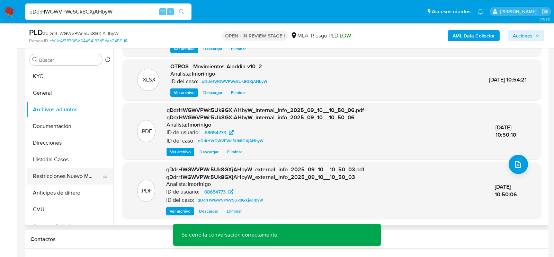
click at [76, 168] on button "Restricciones Nuevo Mundo" at bounding box center [67, 176] width 81 height 17
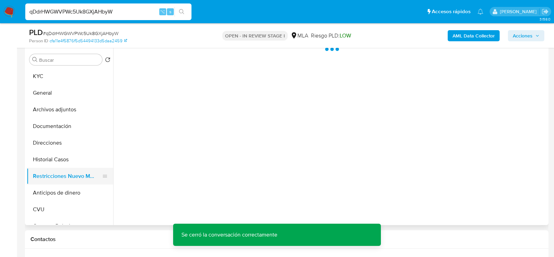
scroll to position [0, 0]
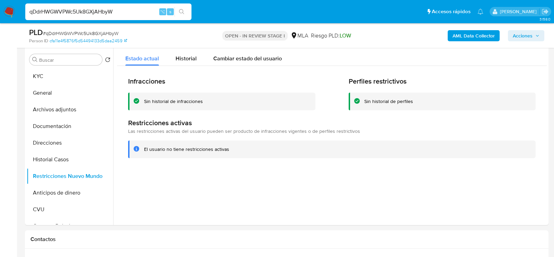
click at [532, 34] on span "Acciones" at bounding box center [523, 35] width 20 height 11
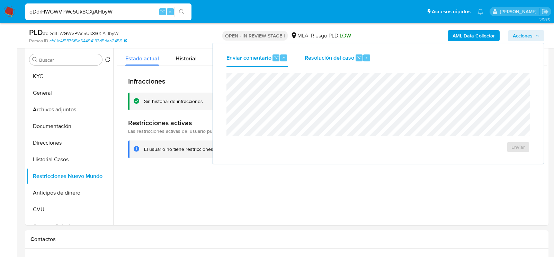
click at [338, 55] on span "Resolución del caso" at bounding box center [330, 57] width 50 height 8
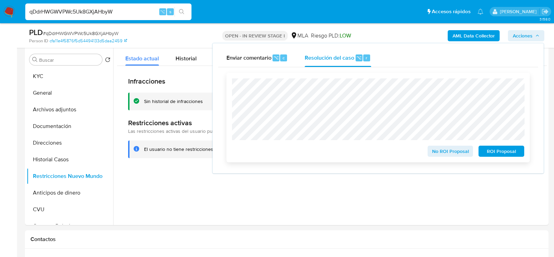
click at [453, 154] on span "No ROI Proposal" at bounding box center [450, 151] width 36 height 10
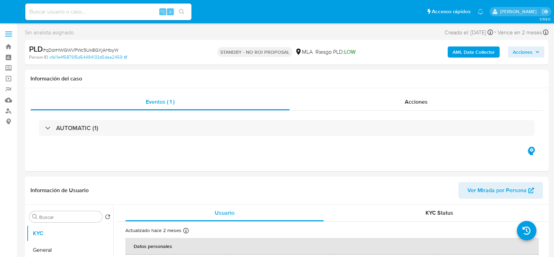
select select "10"
click at [106, 8] on input at bounding box center [108, 11] width 166 height 9
paste input "IXQVmuBn4497ypuRNdQaVG5X"
type input "IXQVmuBn4497ypuRNdQaVG5X"
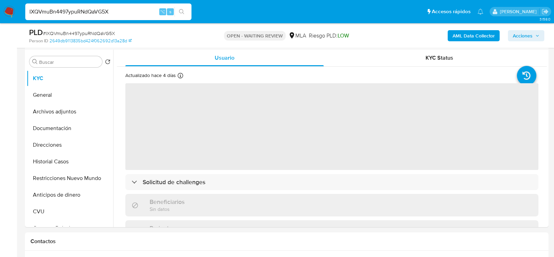
scroll to position [171, 0]
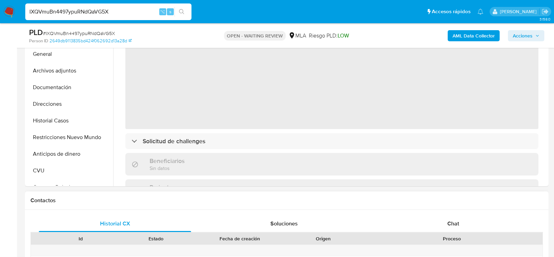
select select "10"
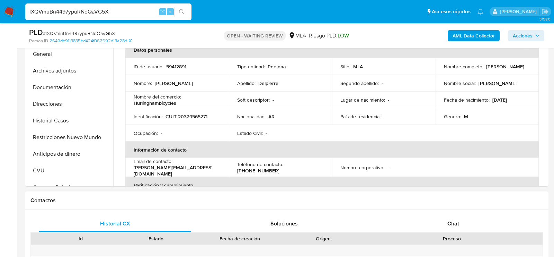
click at [435, 233] on div "Proceso" at bounding box center [451, 238] width 181 height 12
click at [435, 224] on div "Chat" at bounding box center [453, 223] width 152 height 17
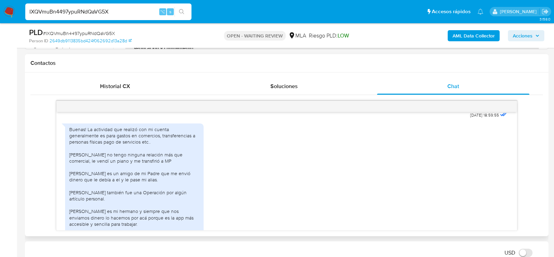
scroll to position [662, 0]
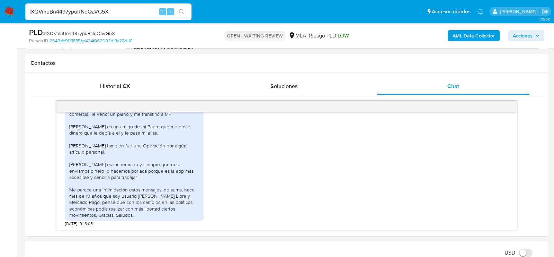
click at [104, 33] on span "# IXQVmuBn4497ypuRNdQaVG5X" at bounding box center [79, 33] width 72 height 7
copy span "IXQVmuBn4497ypuRNdQaVG5X"
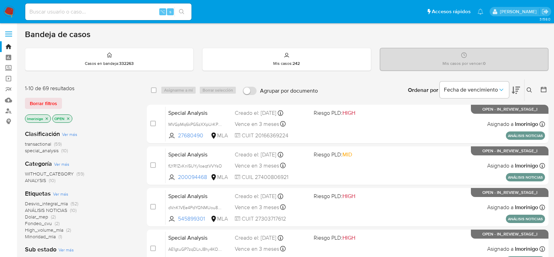
click at [527, 91] on icon at bounding box center [530, 90] width 6 height 6
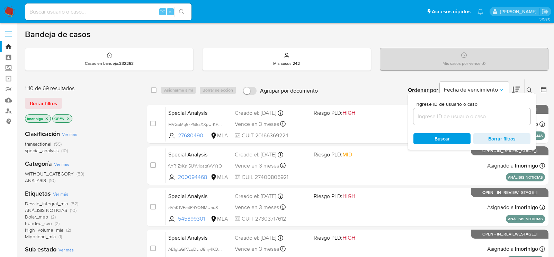
click at [455, 114] on input at bounding box center [471, 116] width 117 height 9
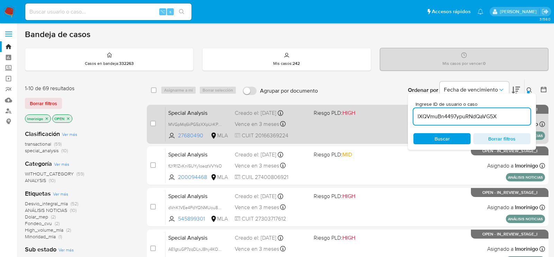
type input "IXQVmuBn4497ypuRNdQaVG5X"
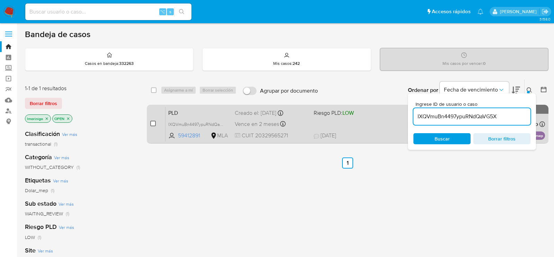
click at [153, 123] on input "checkbox" at bounding box center [153, 123] width 6 height 6
checkbox input "true"
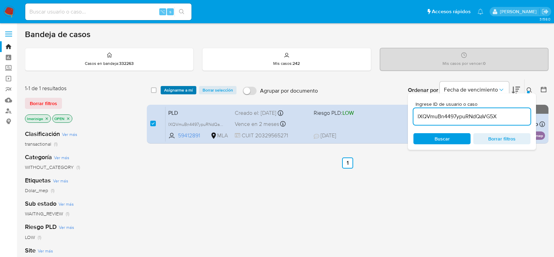
click at [174, 93] on span "Asignarme a mí" at bounding box center [178, 90] width 29 height 7
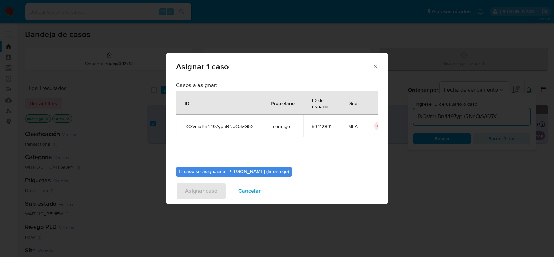
scroll to position [35, 0]
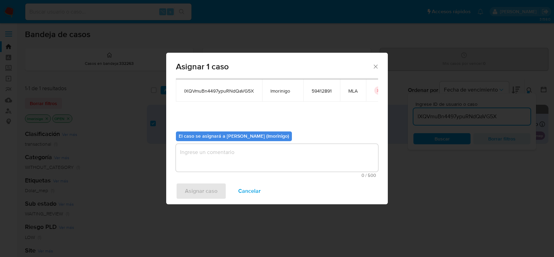
click at [243, 156] on textarea "assign-modal" at bounding box center [277, 158] width 202 height 28
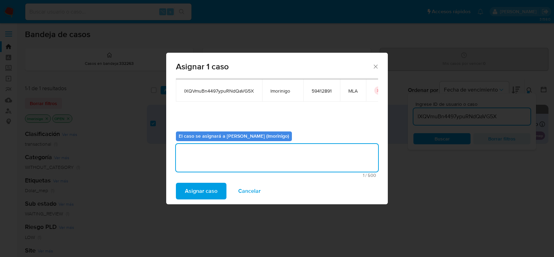
click at [203, 186] on span "Asignar caso" at bounding box center [201, 190] width 33 height 15
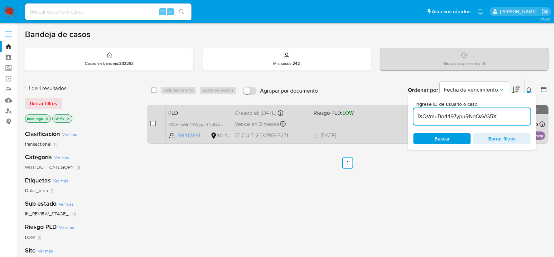
click at [154, 123] on input "checkbox" at bounding box center [153, 123] width 6 height 6
checkbox input "true"
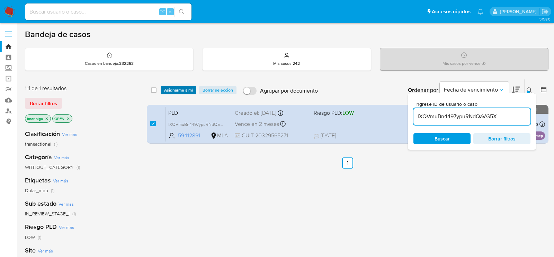
click at [173, 88] on span "Asignarme a mí" at bounding box center [178, 90] width 29 height 7
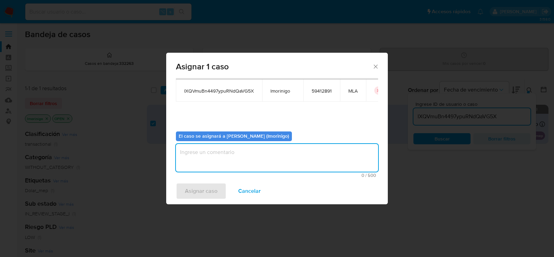
click at [221, 149] on textarea "assign-modal" at bounding box center [277, 158] width 202 height 28
click at [199, 191] on span "Asignar caso" at bounding box center [201, 190] width 33 height 15
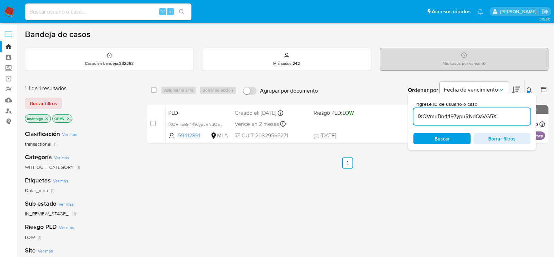
click at [424, 115] on input "IXQVmuBn4497ypuRNdQaVG5X" at bounding box center [471, 116] width 117 height 9
paste input "2OY2dM3Uxmp4EDxdBXrVi5Sq"
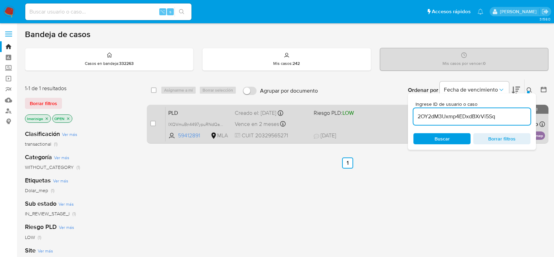
type input "2OY2dM3Uxmp4EDxdBXrVi5Sq"
click at [152, 124] on input "checkbox" at bounding box center [153, 123] width 6 height 6
checkbox input "true"
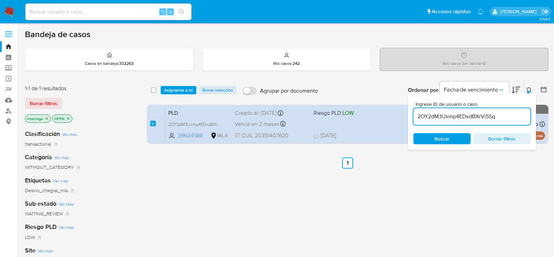
click at [181, 95] on div "select-all-cases-checkbox Asignarme a mí Borrar selección Agrupar por documento…" at bounding box center [348, 89] width 402 height 21
click at [183, 90] on span "Asignarme a mí" at bounding box center [178, 90] width 29 height 7
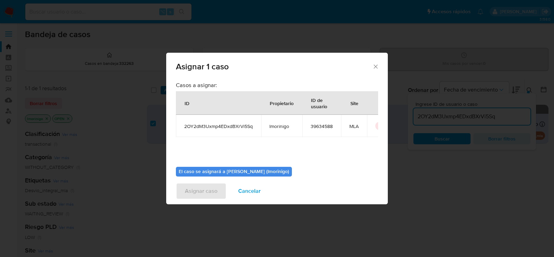
scroll to position [35, 0]
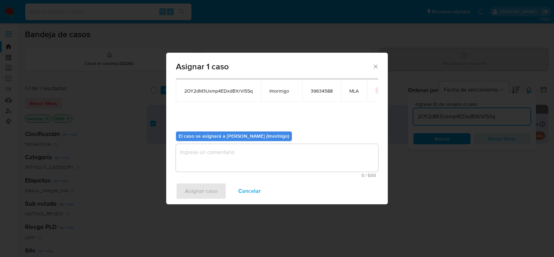
click at [206, 155] on textarea "assign-modal" at bounding box center [277, 158] width 202 height 28
click at [205, 174] on span "1 / 500" at bounding box center [277, 175] width 198 height 5
click at [205, 184] on span "Asignar caso" at bounding box center [201, 190] width 33 height 15
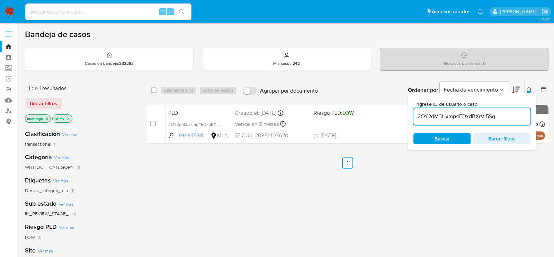
click at [426, 116] on input "2OY2dM3Uxmp4EDxdBXrVi5Sq" at bounding box center [471, 116] width 117 height 9
paste input "xgVKz3f1Beu7rj5RWUnGTVV"
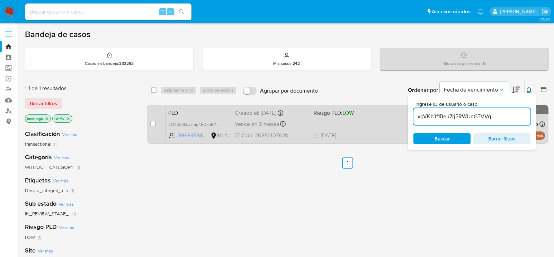
type input "xgVKz3f1Beu7rj5RWUnGTVVq"
click at [152, 123] on input "checkbox" at bounding box center [153, 123] width 6 height 6
checkbox input "true"
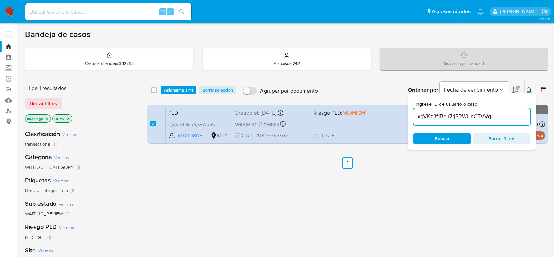
click at [173, 83] on div "select-all-cases-checkbox Asignarme a mí Borrar selección Agrupar por documento…" at bounding box center [348, 89] width 402 height 21
click at [173, 88] on span "Asignarme a mí" at bounding box center [178, 90] width 29 height 7
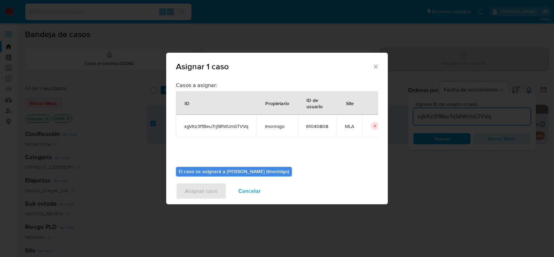
scroll to position [35, 0]
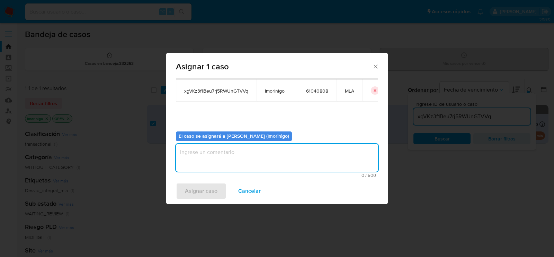
click at [206, 162] on textarea "assign-modal" at bounding box center [277, 158] width 202 height 28
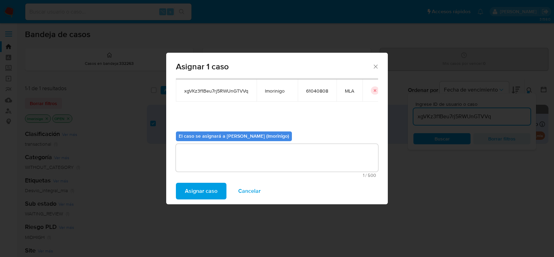
click at [206, 185] on span "Asignar caso" at bounding box center [201, 190] width 33 height 15
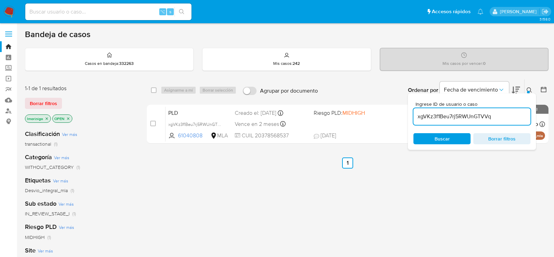
click at [420, 115] on input "xgVKz3f1Beu7rj5RWUnGTVVq" at bounding box center [471, 116] width 117 height 9
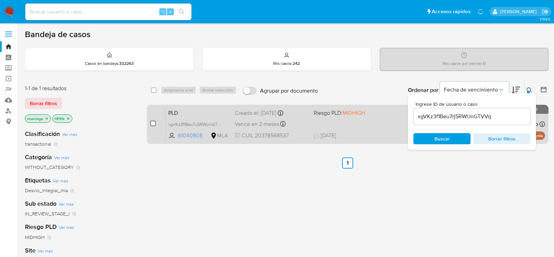
click at [153, 124] on input "checkbox" at bounding box center [153, 123] width 6 height 6
checkbox input "true"
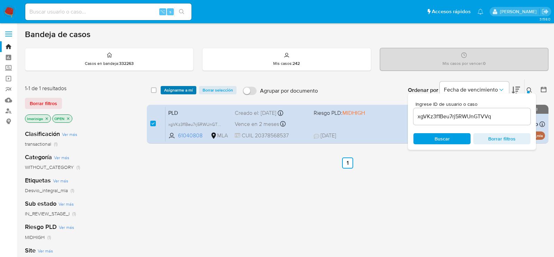
click at [170, 90] on span "Asignarme a mí" at bounding box center [178, 90] width 29 height 7
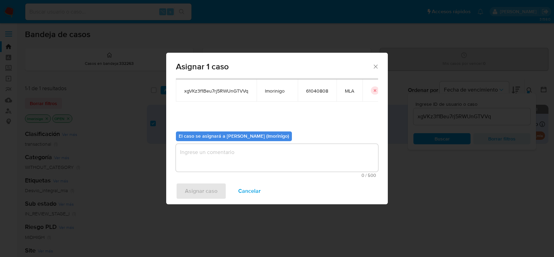
click at [209, 142] on div "El caso se asignará a Lourdes Magali Morinigo (lmorinigo) 0 / 500 500 caractere…" at bounding box center [277, 152] width 202 height 52
click at [209, 151] on textarea "assign-modal" at bounding box center [277, 158] width 202 height 28
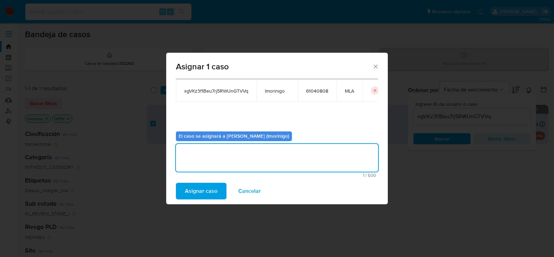
click at [204, 188] on span "Asignar caso" at bounding box center [201, 190] width 33 height 15
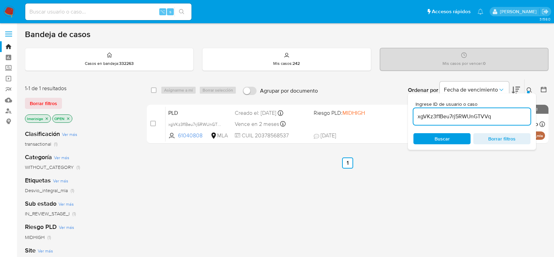
click at [438, 113] on input "xgVKz3f1Beu7rj5RWUnGTVVq" at bounding box center [471, 116] width 117 height 9
paste input "LavEqr14cKZrXgLTLLUyvOsw"
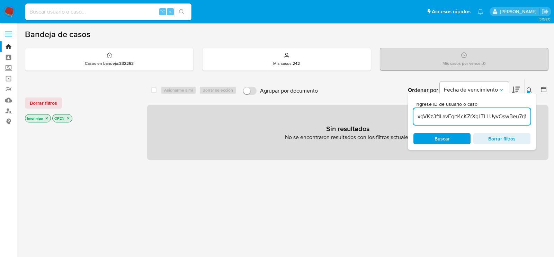
click at [454, 117] on input "xgVKz3f1LavEqr14cKZrXgLTLLUyvOswBeu7rj5RWUnGTVVq" at bounding box center [471, 116] width 117 height 9
paste input "LavEqr14cKZrXgLTLLUyvOsw"
type input "LavEqr14cKZrXgLTLLUyvOsw"
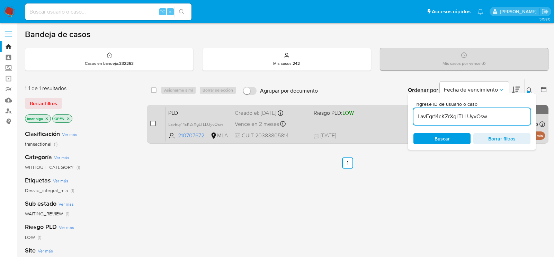
click at [155, 124] on input "checkbox" at bounding box center [153, 123] width 6 height 6
checkbox input "true"
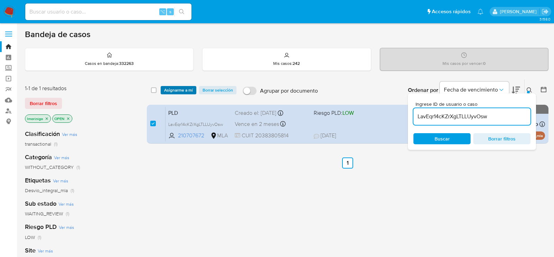
click at [167, 89] on span "Asignarme a mí" at bounding box center [178, 90] width 29 height 7
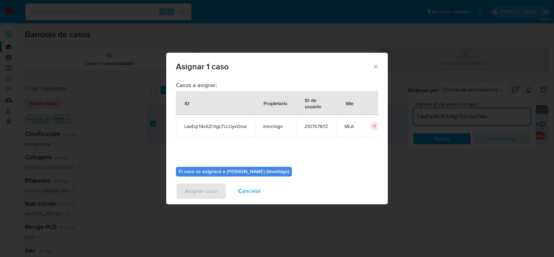
scroll to position [35, 0]
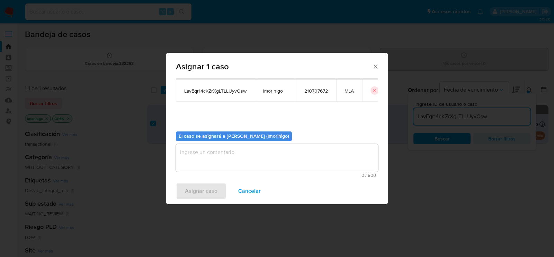
click at [219, 153] on textarea "assign-modal" at bounding box center [277, 158] width 202 height 28
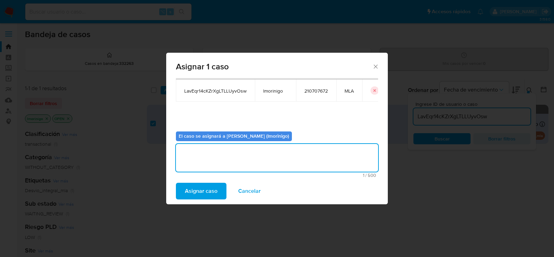
click at [207, 185] on span "Asignar caso" at bounding box center [201, 190] width 33 height 15
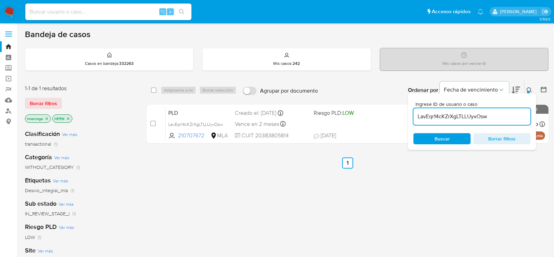
click at [433, 116] on input "LavEqr14cKZrXgLTLLUyvOsw" at bounding box center [471, 116] width 117 height 9
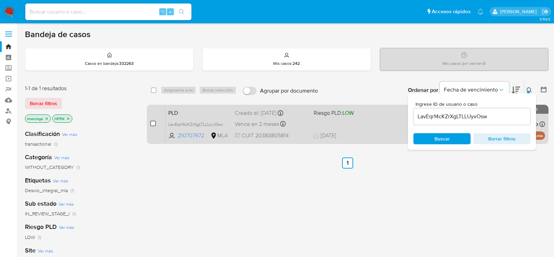
click at [153, 122] on input "checkbox" at bounding box center [153, 123] width 6 height 6
checkbox input "true"
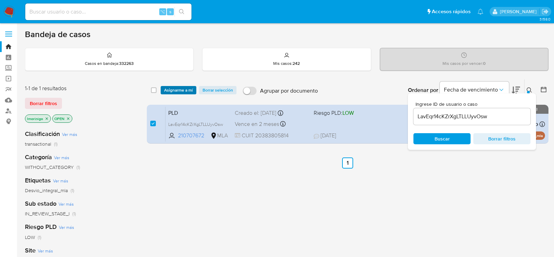
click at [176, 89] on span "Asignarme a mí" at bounding box center [178, 90] width 29 height 7
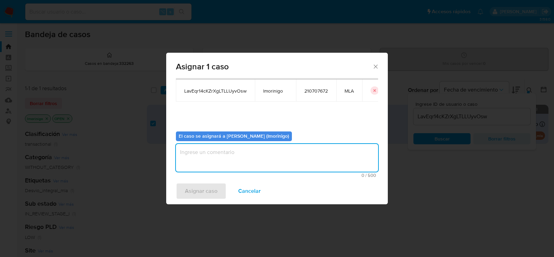
click at [253, 155] on textarea "assign-modal" at bounding box center [277, 158] width 202 height 28
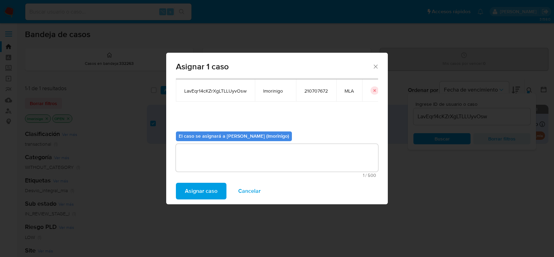
click at [194, 193] on span "Asignar caso" at bounding box center [201, 190] width 33 height 15
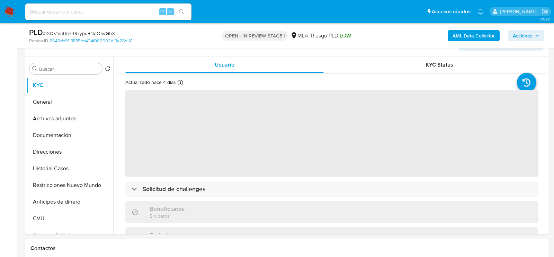
scroll to position [166, 0]
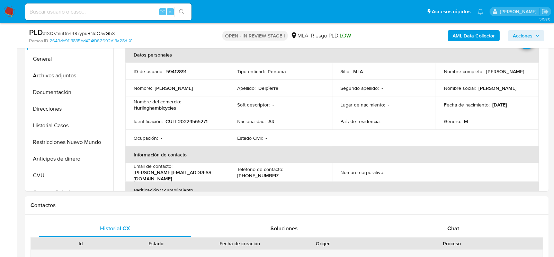
select select "10"
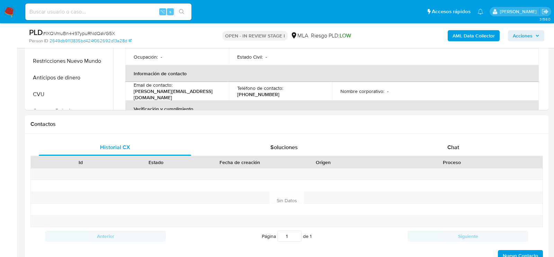
scroll to position [289, 0]
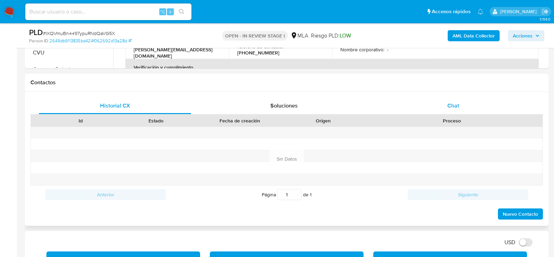
click at [451, 108] on span "Chat" at bounding box center [453, 105] width 12 height 8
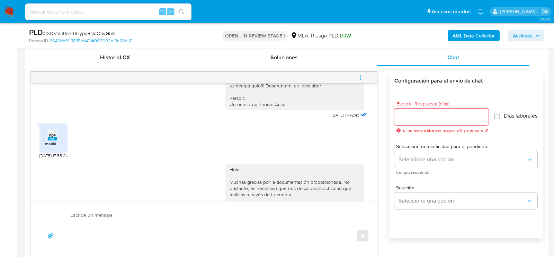
scroll to position [343, 0]
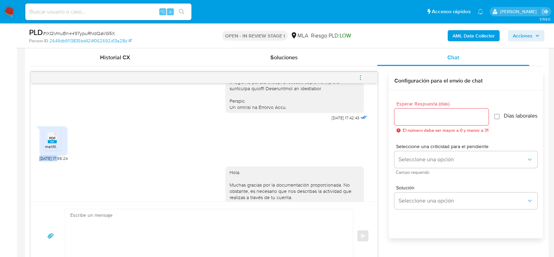
drag, startPoint x: 59, startPoint y: 171, endPoint x: 40, endPoint y: 171, distance: 19.0
click at [40, 161] on span "18/08/2025 17:55:24" at bounding box center [53, 158] width 28 height 6
copy span "[DATE]"
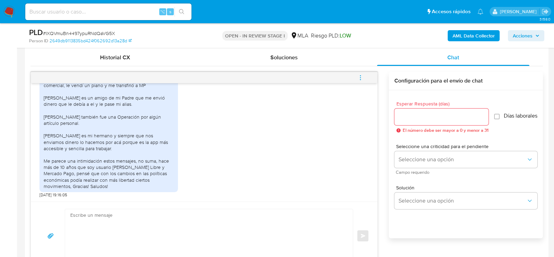
scroll to position [662, 0]
drag, startPoint x: 61, startPoint y: 194, endPoint x: 40, endPoint y: 194, distance: 21.5
click at [40, 194] on span "28/08/2025 19:16:05" at bounding box center [53, 195] width 28 height 6
copy span "[DATE]"
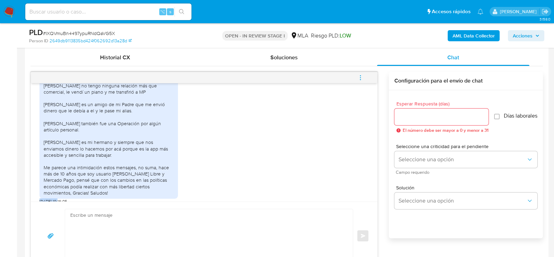
scroll to position [662, 0]
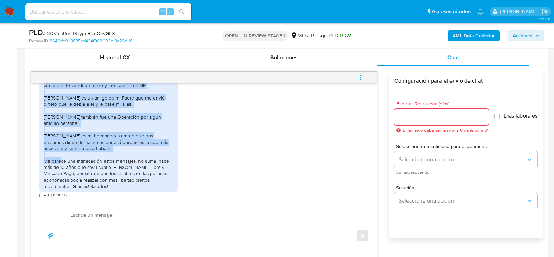
drag, startPoint x: 62, startPoint y: 107, endPoint x: 172, endPoint y: 151, distance: 118.5
click at [172, 151] on div "Buenas! La actividad que realizó con mi cuenta generalmente es para gastos en c…" at bounding box center [109, 120] width 130 height 138
copy div "La actividad que realizó con mi cuenta generalmente es para gastos en comercios…"
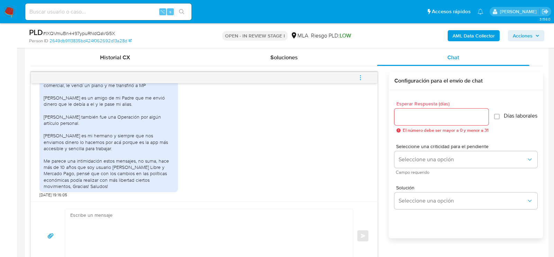
click at [145, 214] on textarea at bounding box center [207, 235] width 274 height 53
paste textarea "Hola, ¡Muchas gracias por tu respuesta! Confirmamos la recepción de la document…"
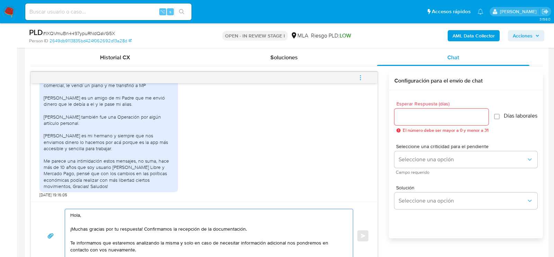
scroll to position [346, 0]
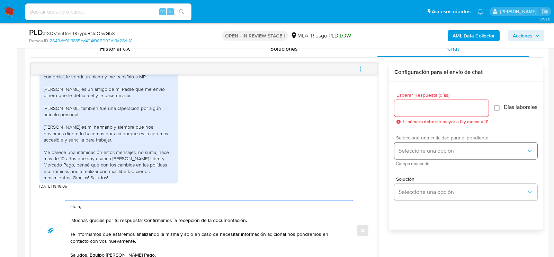
type textarea "Hola, ¡Muchas gracias por tu respuesta! Confirmamos la recepción de la document…"
click at [435, 152] on span "Seleccione una opción" at bounding box center [463, 150] width 128 height 7
click at [411, 155] on div "Seleccione una opción" at bounding box center [465, 150] width 143 height 17
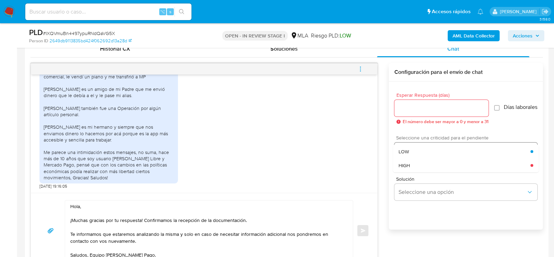
click at [411, 155] on div "LOW" at bounding box center [465, 151] width 132 height 14
click at [411, 102] on div at bounding box center [441, 108] width 94 height 17
click at [407, 107] on input "Esperar Respuesta (días)" at bounding box center [441, 108] width 94 height 9
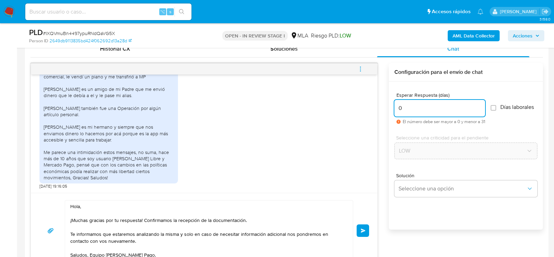
type input "0"
click at [363, 228] on span "Enviar" at bounding box center [363, 230] width 5 height 4
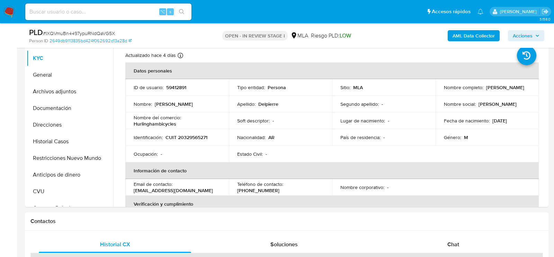
scroll to position [256, 0]
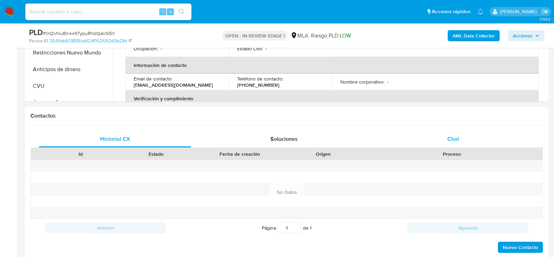
select select "10"
click at [465, 136] on div "Chat" at bounding box center [453, 139] width 152 height 17
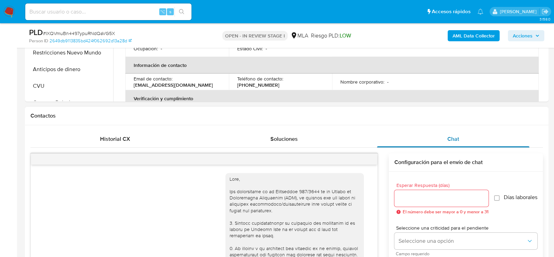
scroll to position [745, 0]
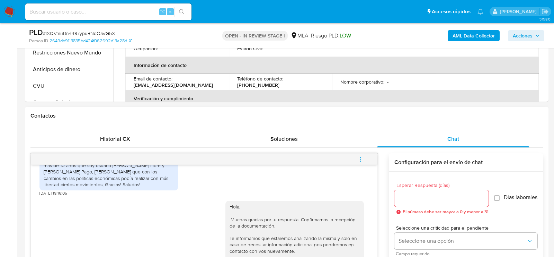
click at [361, 156] on icon "menu-action" at bounding box center [360, 159] width 6 height 6
click at [329, 140] on li "Cerrar conversación" at bounding box center [313, 144] width 71 height 12
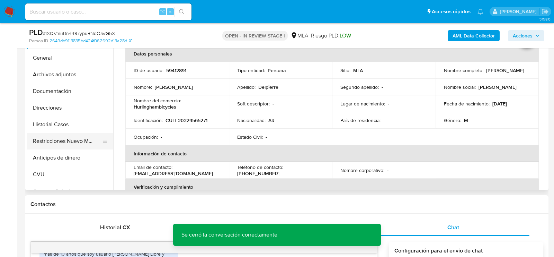
click at [37, 141] on button "Restricciones Nuevo Mundo" at bounding box center [67, 141] width 81 height 17
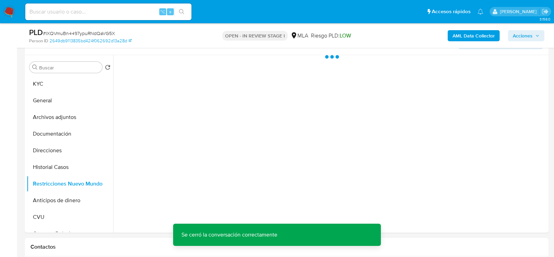
scroll to position [127, 0]
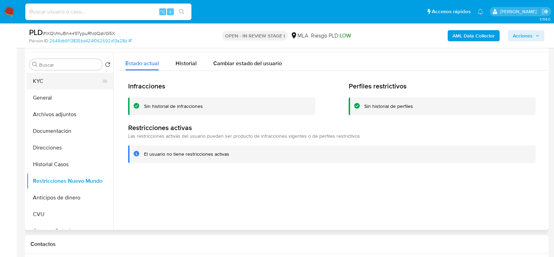
click at [46, 88] on button "KYC" at bounding box center [67, 81] width 81 height 17
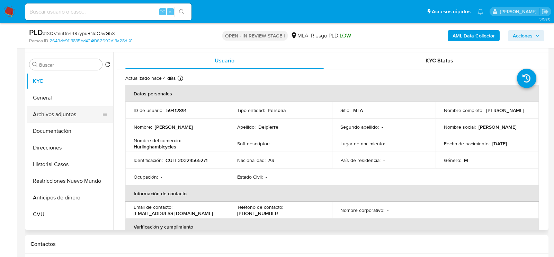
click at [57, 118] on button "Archivos adjuntos" at bounding box center [67, 114] width 81 height 17
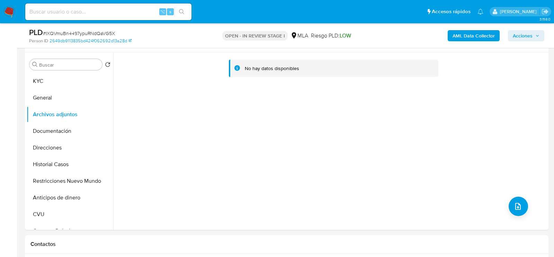
click at [459, 34] on b "AML Data Collector" at bounding box center [474, 35] width 42 height 11
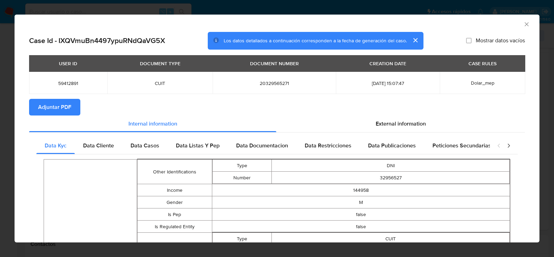
click at [36, 104] on button "Adjuntar PDF" at bounding box center [54, 107] width 51 height 17
click at [525, 25] on icon "Cerrar ventana" at bounding box center [526, 24] width 7 height 7
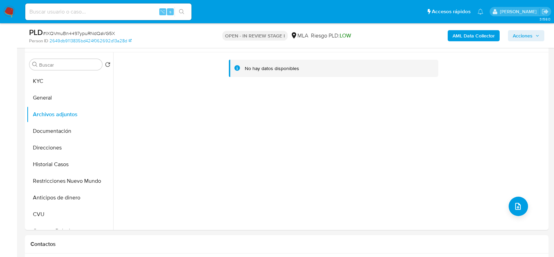
scroll to position [125, 0]
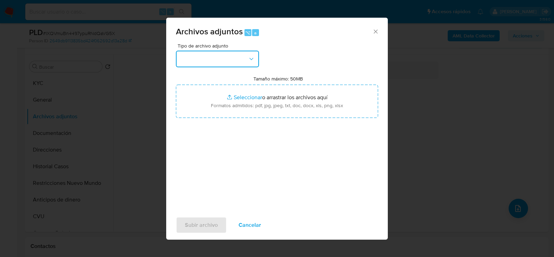
click at [224, 62] on button "button" at bounding box center [217, 59] width 83 height 17
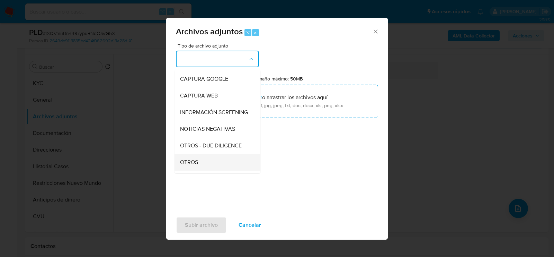
scroll to position [49, 0]
click at [203, 154] on div "OTROS" at bounding box center [215, 161] width 71 height 17
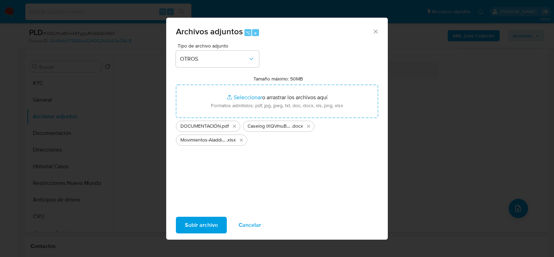
click at [197, 223] on span "Subir archivo" at bounding box center [201, 224] width 33 height 15
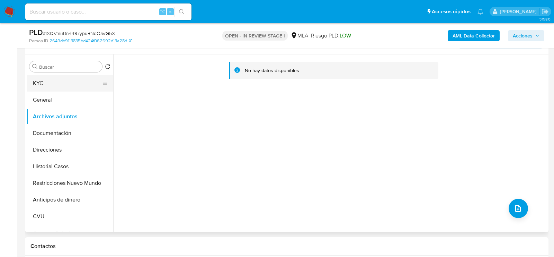
click at [46, 88] on button "KYC" at bounding box center [67, 83] width 81 height 17
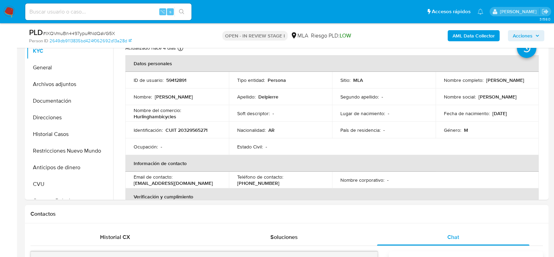
scroll to position [154, 0]
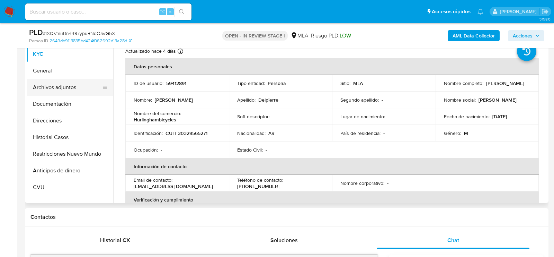
click at [44, 91] on button "Archivos adjuntos" at bounding box center [67, 87] width 81 height 17
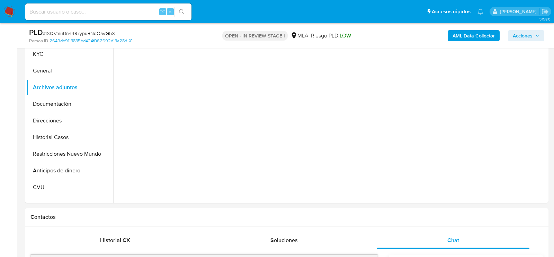
scroll to position [137, 0]
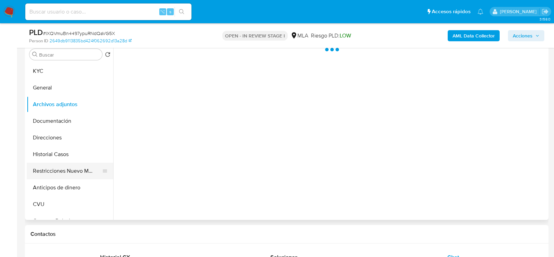
click at [70, 172] on button "Restricciones Nuevo Mundo" at bounding box center [67, 170] width 81 height 17
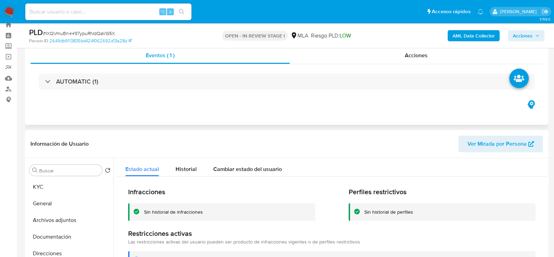
scroll to position [17, 0]
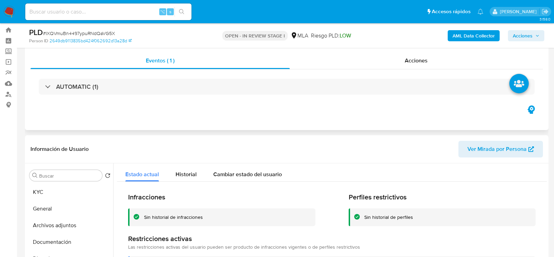
click at [406, 75] on div "AUTOMATIC (1)" at bounding box center [286, 86] width 512 height 35
click at [407, 57] on span "Acciones" at bounding box center [416, 60] width 23 height 8
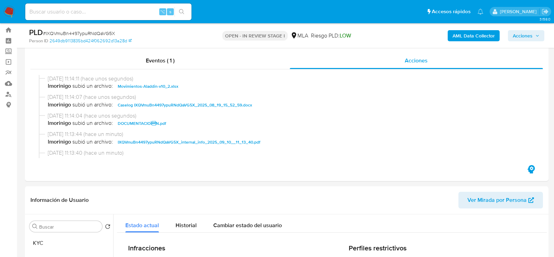
click at [534, 31] on span "Acciones" at bounding box center [526, 36] width 27 height 10
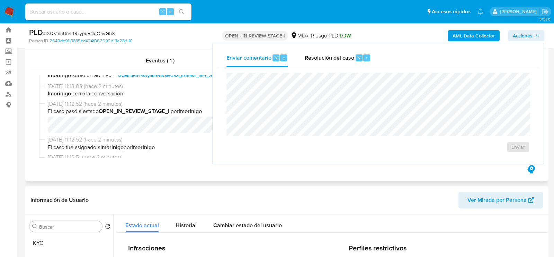
scroll to position [87, 0]
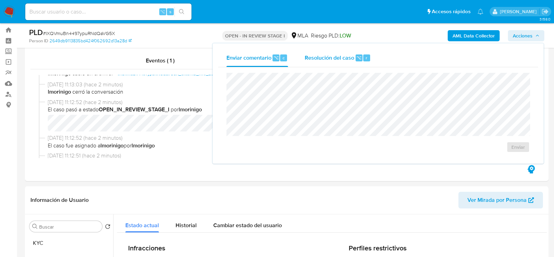
click at [325, 59] on span "Resolución del caso" at bounding box center [330, 57] width 50 height 8
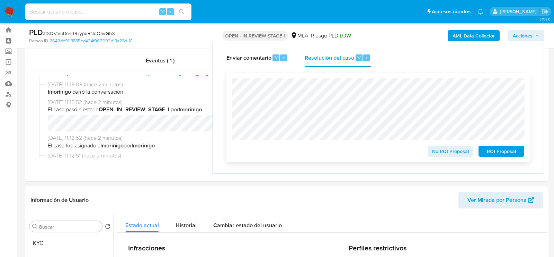
click at [438, 149] on span "No ROI Proposal" at bounding box center [450, 151] width 36 height 10
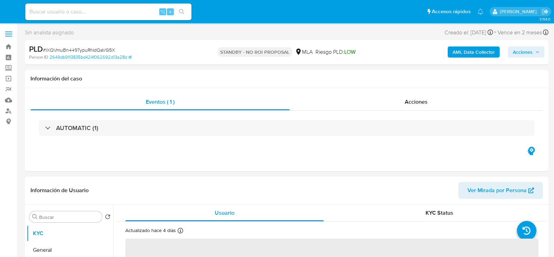
select select "10"
click at [72, 9] on input at bounding box center [108, 11] width 166 height 9
paste input "2OY2dM3Uxmp4EDxdBXrVi5Sq"
type input "2OY2dM3Uxmp4EDxdBXrVi5Sq"
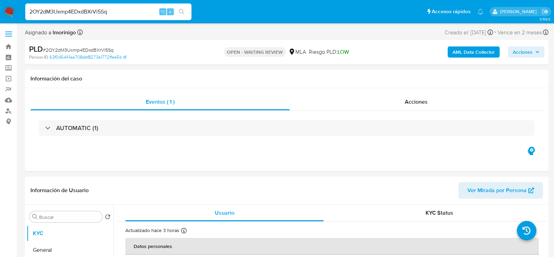
select select "10"
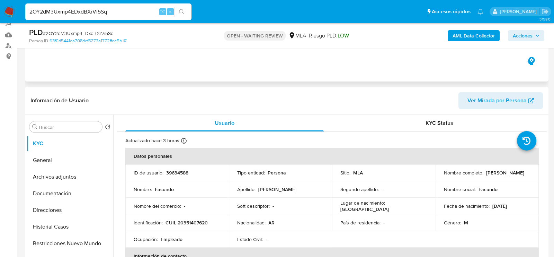
scroll to position [66, 0]
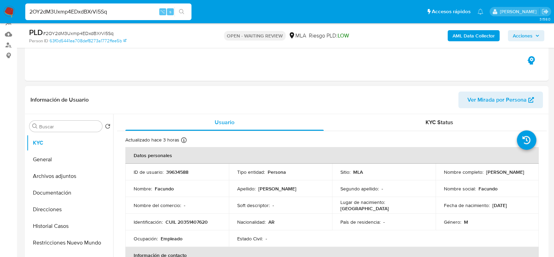
click at [197, 220] on p "CUIL 20351407620" at bounding box center [186, 221] width 42 height 6
copy p "20351407620"
click at [90, 33] on span "# 2OY2dM3Uxmp4EDxdBXrVi5Sq" at bounding box center [78, 33] width 71 height 7
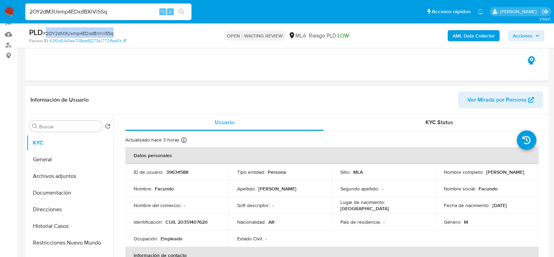
copy span "2OY2dM3Uxmp4EDxdBXrVi5Sq"
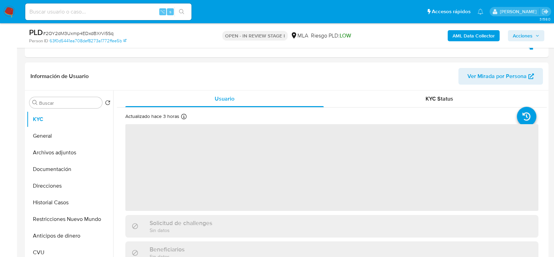
scroll to position [192, 0]
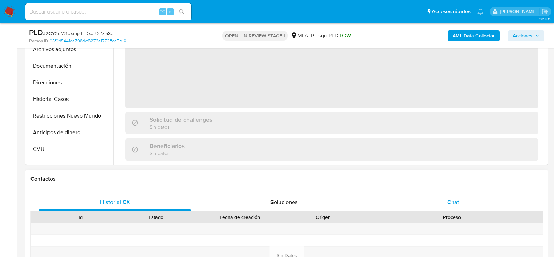
click at [470, 195] on div "Chat" at bounding box center [453, 202] width 152 height 17
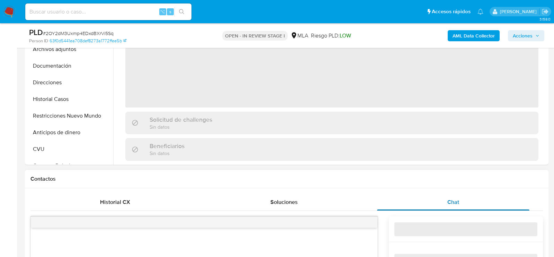
select select "10"
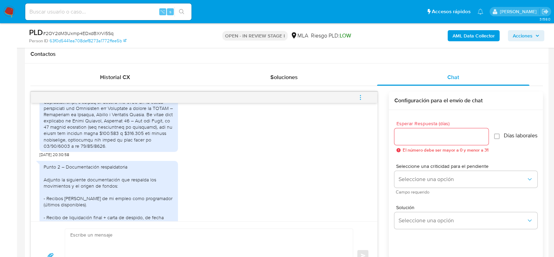
scroll to position [572, 0]
drag, startPoint x: 59, startPoint y: 178, endPoint x: 31, endPoint y: 178, distance: 28.0
click at [31, 178] on div "[DATE] 17:42:24 Hola, [DATE] 20:30:44 [DATE] 20:30:58 Punto 2 – Documentación r…" at bounding box center [204, 162] width 347 height 118
copy span "[DATE]"
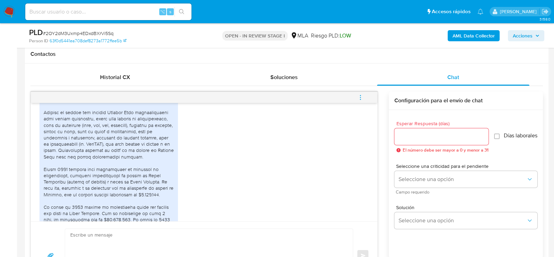
scroll to position [417, 0]
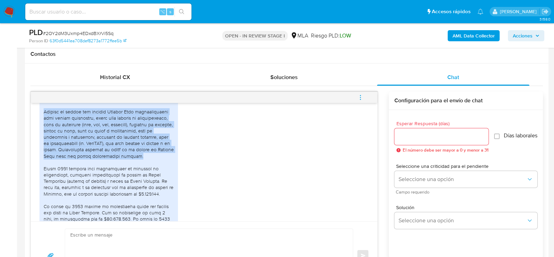
drag, startPoint x: 44, startPoint y: 122, endPoint x: 88, endPoint y: 176, distance: 69.9
click at [88, 176] on div at bounding box center [109, 200] width 130 height 208
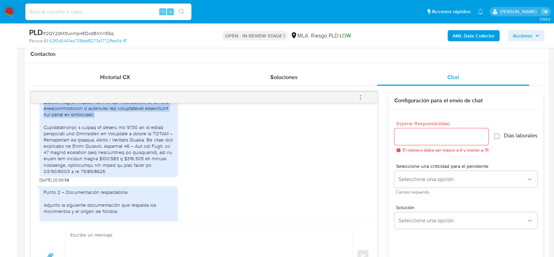
scroll to position [546, 0]
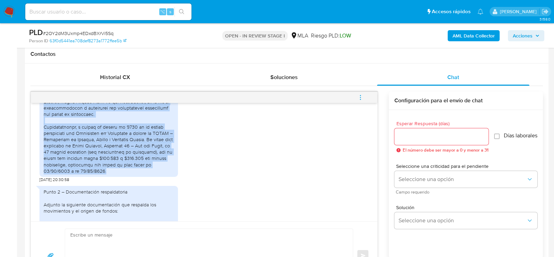
copy div "Loremip do sitame con adipisc Elitsed Doei temporincididu utla etdolo magnaaliq…"
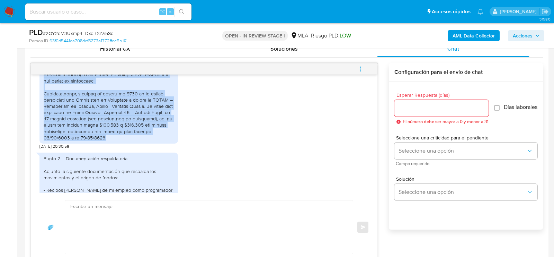
scroll to position [763, 0]
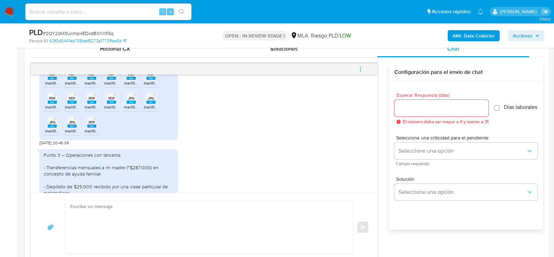
click at [52, 77] on span "PDF" at bounding box center [52, 74] width 7 height 5
click at [65, 80] on div "PDF PDF" at bounding box center [72, 74] width 15 height 14
click at [92, 80] on rect at bounding box center [91, 78] width 9 height 3
click at [108, 80] on rect at bounding box center [111, 78] width 9 height 3
click at [131, 80] on rect at bounding box center [131, 78] width 9 height 3
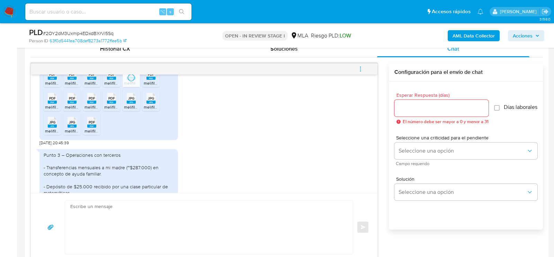
click at [146, 80] on rect at bounding box center [150, 78] width 9 height 3
click at [57, 104] on div "PDF PDF" at bounding box center [52, 98] width 15 height 14
click at [69, 104] on rect at bounding box center [72, 101] width 9 height 3
click at [97, 104] on div "PDF PDF" at bounding box center [91, 98] width 15 height 14
click at [114, 110] on span "melifile7415774478095763524.pdf" at bounding box center [136, 107] width 64 height 6
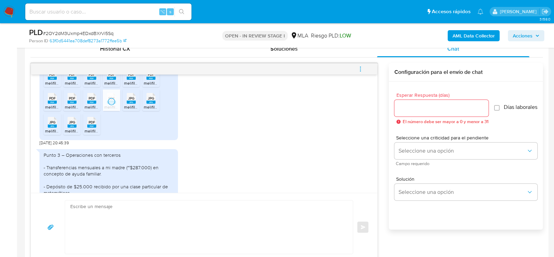
click at [131, 110] on span "melifile1583682855650031556.jpg" at bounding box center [156, 107] width 64 height 6
click at [150, 110] on span "melifile2445567649726669422.jpg" at bounding box center [177, 107] width 66 height 6
click at [47, 134] on span "melifile6387431073475247925.jpg" at bounding box center [77, 131] width 64 height 6
click at [67, 134] on span "melifile7814850986080198425.jpg" at bounding box center [97, 131] width 64 height 6
click at [92, 134] on span "melifile7028685395742363431.pdf" at bounding box center [116, 131] width 65 height 6
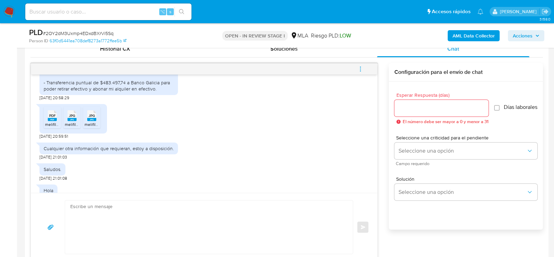
scroll to position [893, 0]
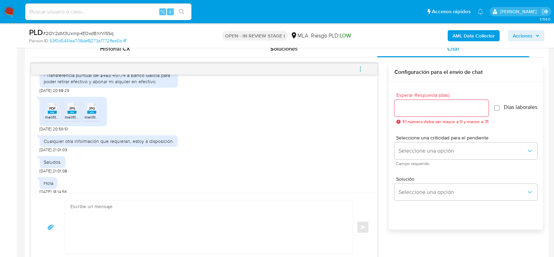
click at [53, 120] on span "melifile8383231233843345042.pdf" at bounding box center [77, 117] width 65 height 6
click at [67, 120] on span "melifile7410289161731822749.jpg" at bounding box center [95, 117] width 61 height 6
click at [93, 120] on span "melifile2934443073742880407.jpg" at bounding box center [116, 117] width 65 height 6
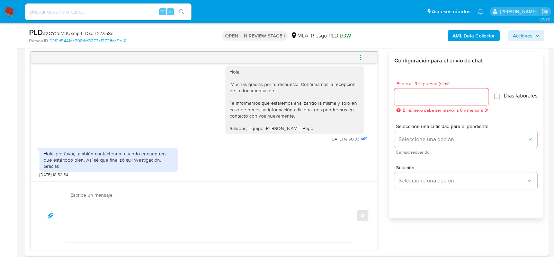
scroll to position [356, 0]
click at [364, 52] on button "menu-action" at bounding box center [360, 58] width 23 height 17
click at [321, 41] on li "Cerrar conversación" at bounding box center [313, 44] width 71 height 12
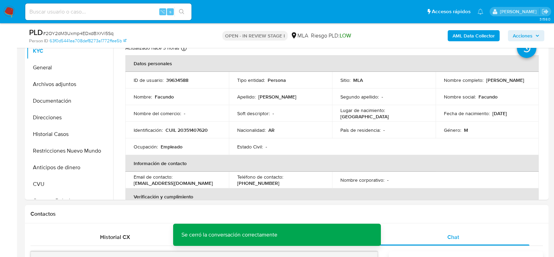
scroll to position [134, 0]
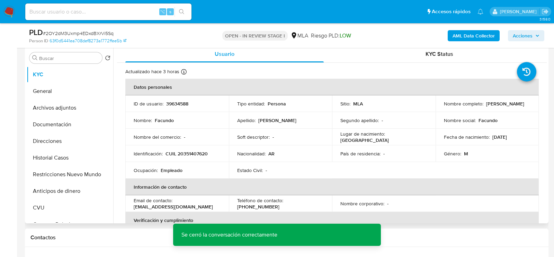
drag, startPoint x: 436, startPoint y: 104, endPoint x: 517, endPoint y: 104, distance: 81.4
click at [517, 104] on td "Nombre completo : Facundo Rozada Ayestaran" at bounding box center [488, 103] width 104 height 17
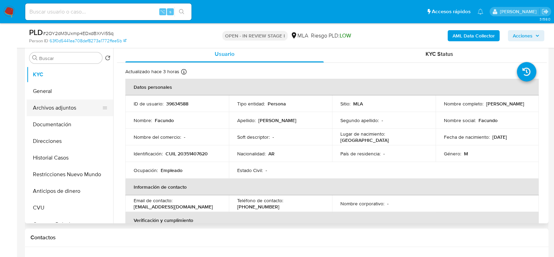
click at [71, 106] on button "Archivos adjuntos" at bounding box center [67, 107] width 81 height 17
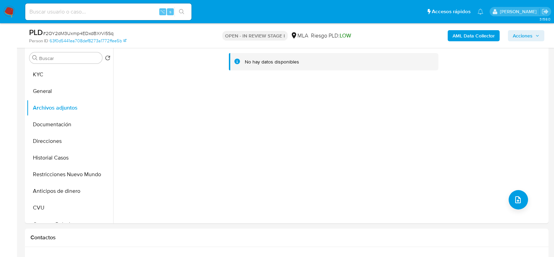
click at [459, 36] on b "AML Data Collector" at bounding box center [474, 35] width 42 height 11
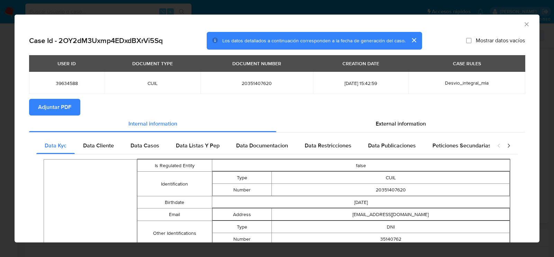
click at [72, 103] on button "Adjuntar PDF" at bounding box center [54, 107] width 51 height 17
click at [520, 19] on div "AML Data Collector" at bounding box center [271, 23] width 504 height 8
click at [526, 21] on icon "Cerrar ventana" at bounding box center [526, 24] width 7 height 7
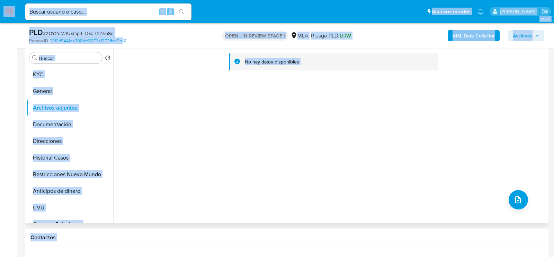
click at [211, 137] on div "No hay datos disponibles" at bounding box center [329, 134] width 433 height 177
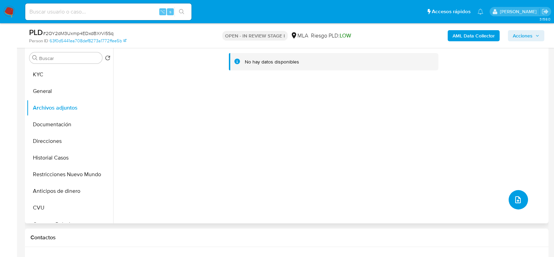
click at [514, 196] on icon "upload-file" at bounding box center [518, 199] width 8 height 8
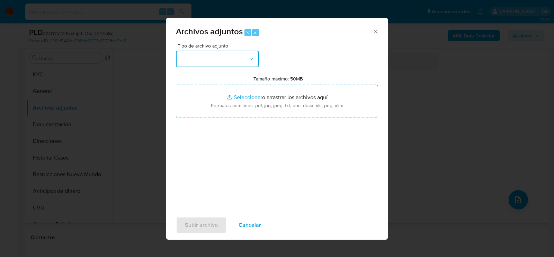
click at [252, 60] on icon "button" at bounding box center [251, 58] width 7 height 7
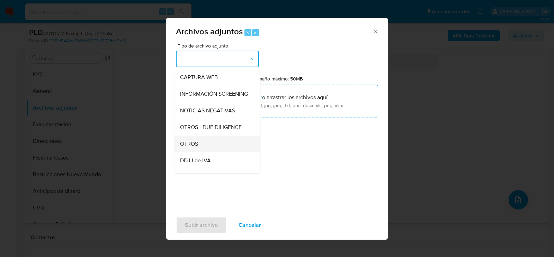
scroll to position [66, 0]
click at [240, 144] on div "OTROS" at bounding box center [215, 144] width 71 height 17
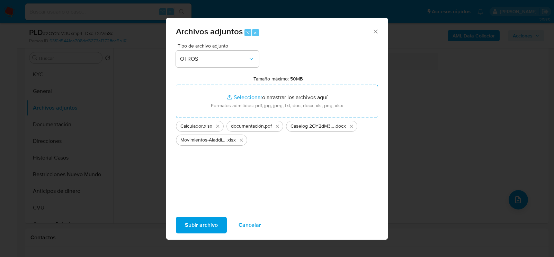
click at [196, 226] on span "Subir archivo" at bounding box center [201, 224] width 33 height 15
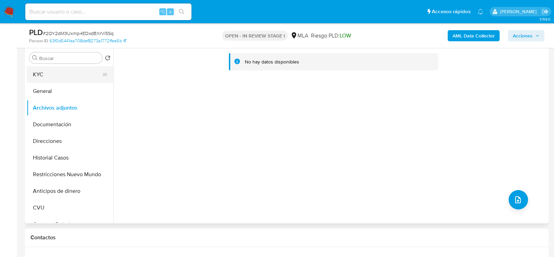
click at [51, 81] on button "KYC" at bounding box center [67, 74] width 81 height 17
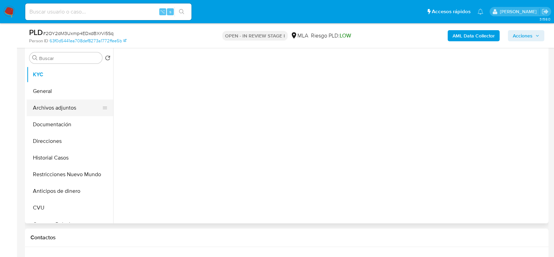
click at [51, 109] on button "Archivos adjuntos" at bounding box center [67, 107] width 81 height 17
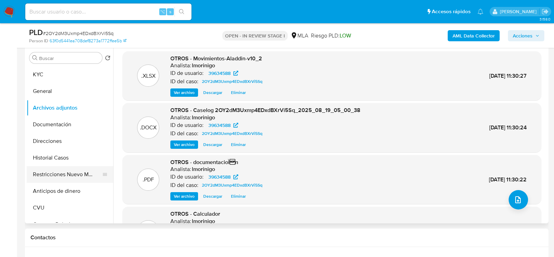
click at [42, 170] on button "Restricciones Nuevo Mundo" at bounding box center [67, 174] width 81 height 17
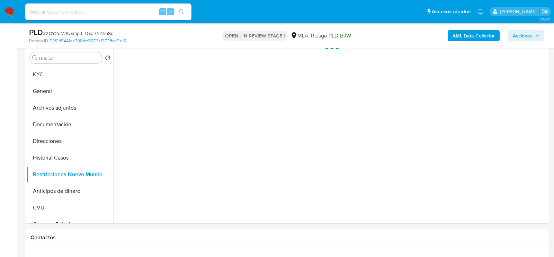
click at [537, 36] on icon "button" at bounding box center [537, 36] width 4 height 4
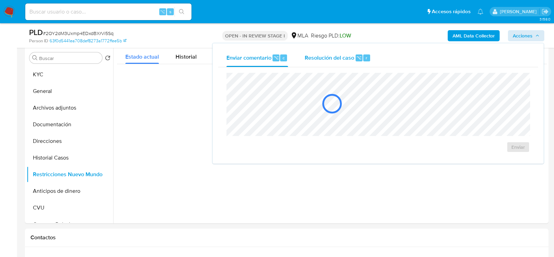
click at [335, 49] on div "Resolución del caso ⌥ r" at bounding box center [338, 58] width 66 height 18
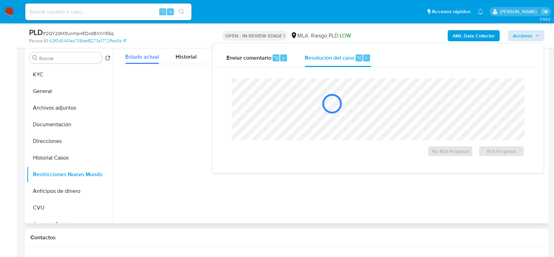
click at [332, 93] on icon at bounding box center [332, 103] width 22 height 22
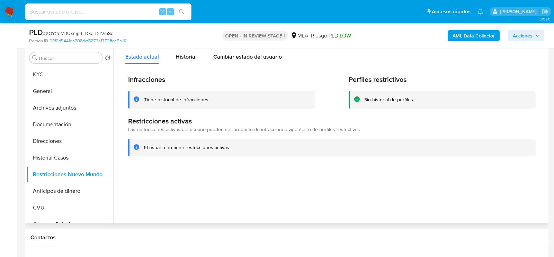
click at [514, 30] on span "Acciones" at bounding box center [523, 35] width 20 height 11
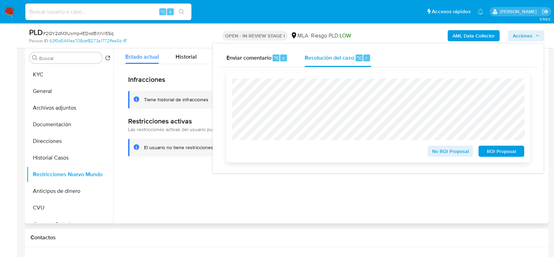
click at [462, 149] on span "No ROI Proposal" at bounding box center [450, 151] width 36 height 10
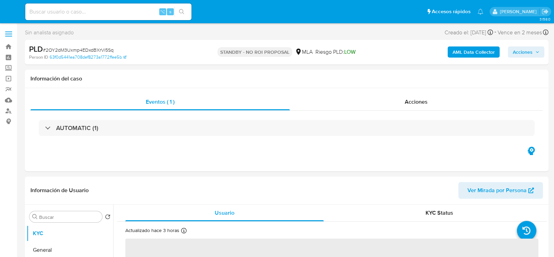
select select "10"
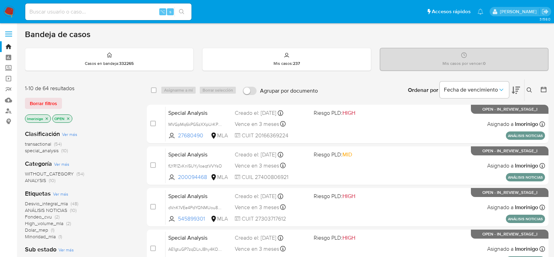
click at [83, 14] on input at bounding box center [108, 11] width 166 height 9
paste input "xgVKz3f1Beu7rj5RWUnGTVVq"
type input "xgVKz3f1Beu7rj5RWUnGTVVq"
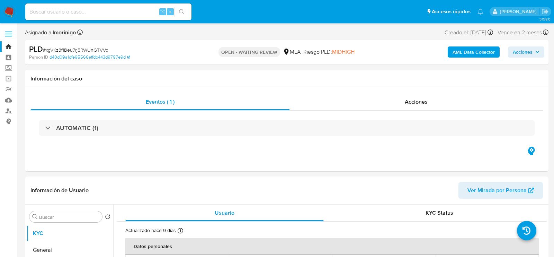
select select "10"
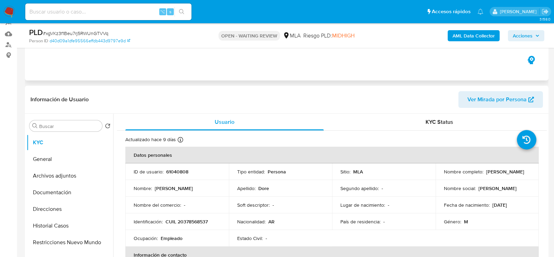
scroll to position [70, 0]
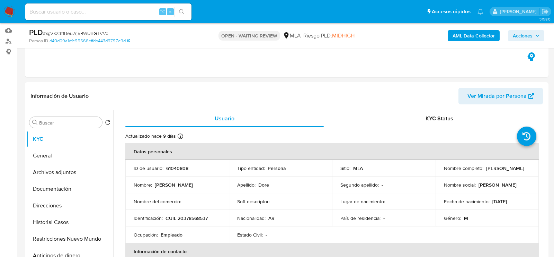
click at [99, 33] on span "# xgVKz3f1Beu7rj5RWUnGTVVq" at bounding box center [75, 33] width 65 height 7
copy span "xgVKz3f1Beu7rj5RWUnGTVVq"
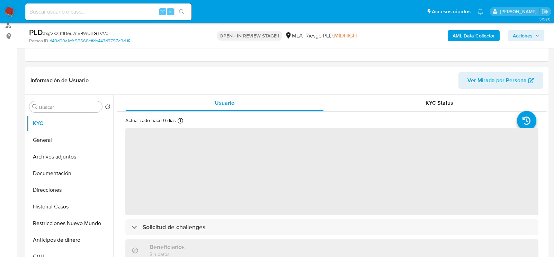
scroll to position [86, 0]
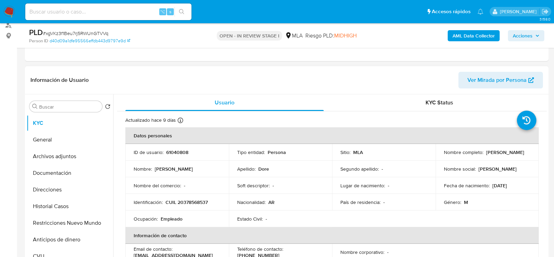
select select "10"
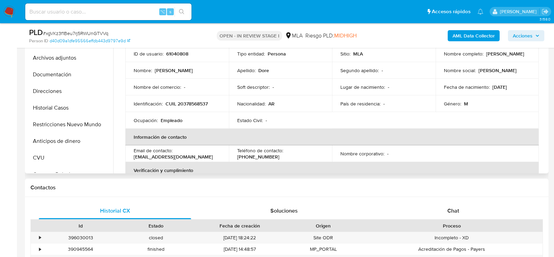
scroll to position [252, 0]
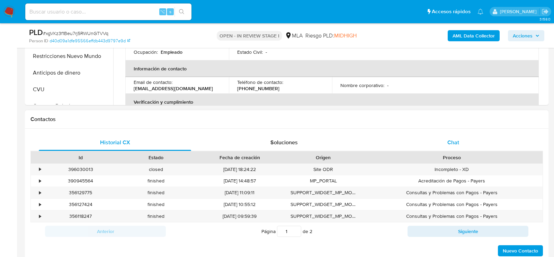
click at [438, 148] on div "Chat" at bounding box center [453, 142] width 152 height 17
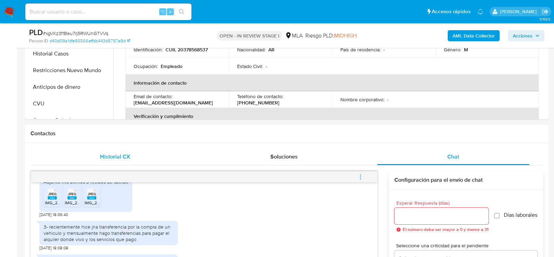
scroll to position [209, 0]
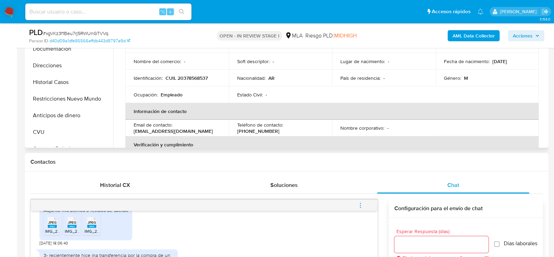
click at [191, 78] on p "CUIL 20378568537" at bounding box center [186, 78] width 42 height 6
copy p "20378568537"
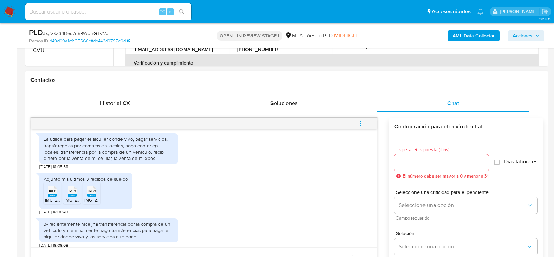
scroll to position [358, 0]
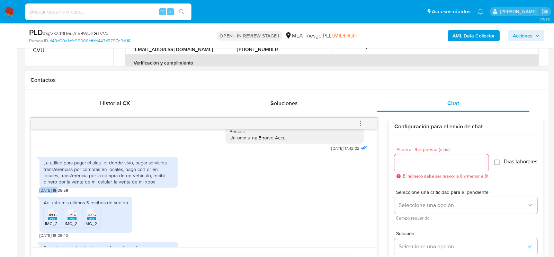
drag, startPoint x: 60, startPoint y: 203, endPoint x: 37, endPoint y: 203, distance: 22.5
click at [37, 203] on div "[DATE] 17:42:02 La utilice para pagar el alquiler donde vivo, pagar servicios, …" at bounding box center [204, 188] width 347 height 118
copy span "[DATE]"
click at [110, 175] on div "La utilice para pagar el alquiler donde vivo, pagar servicios, transferencias p…" at bounding box center [109, 171] width 130 height 25
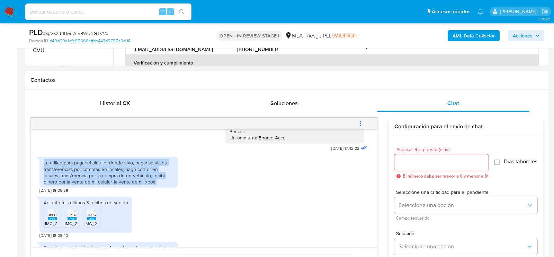
click at [110, 175] on div "La utilice para pagar el alquiler donde vivo, pagar servicios, transferencias p…" at bounding box center [109, 171] width 130 height 25
copy div "La utilice para pagar el alquiler donde vivo, pagar servicios, transferencias p…"
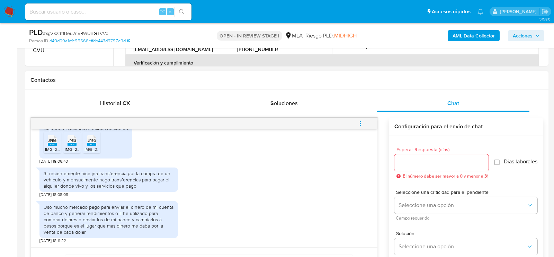
scroll to position [444, 0]
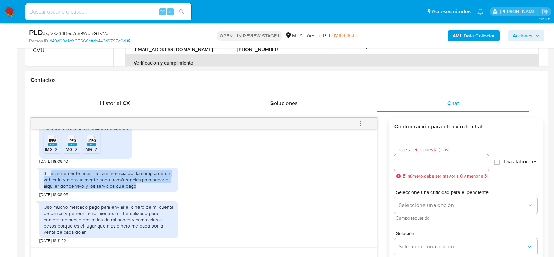
drag, startPoint x: 50, startPoint y: 173, endPoint x: 160, endPoint y: 183, distance: 110.9
click at [160, 183] on div "3- recientemente hice jna transferencia por la compra de un vehiculo y mensualm…" at bounding box center [109, 179] width 130 height 19
copy div "ecientemente hice jna transferencia por la compra de un vehiculo y mensualmente…"
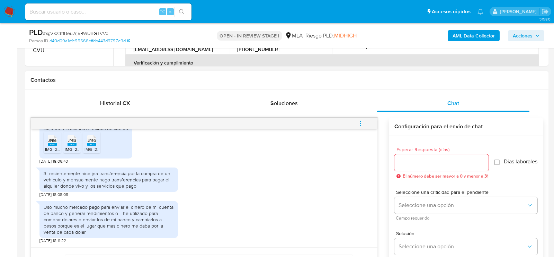
click at [72, 224] on div "Uso mucho mercado pago para enviar el dinero de mi cuenta de banco y generar re…" at bounding box center [109, 220] width 130 height 32
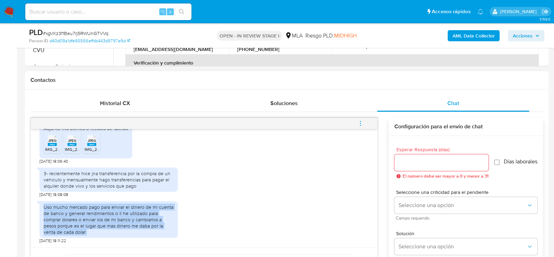
click at [72, 224] on div "Uso mucho mercado pago para enviar el dinero de mi cuenta de banco y generar re…" at bounding box center [109, 220] width 130 height 32
copy div "Uso mucho mercado pago para enviar el dinero de mi cuenta de banco y generar re…"
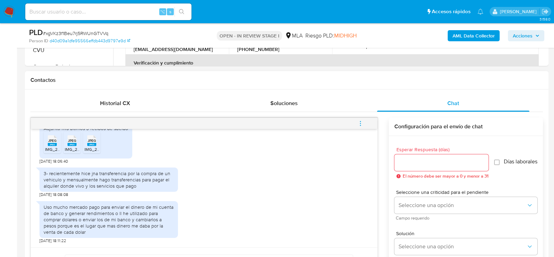
click at [196, 80] on h1 "Contactos" at bounding box center [286, 80] width 512 height 7
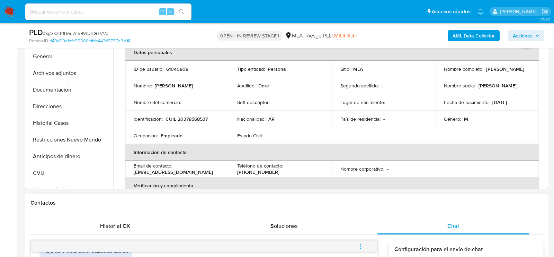
scroll to position [158, 0]
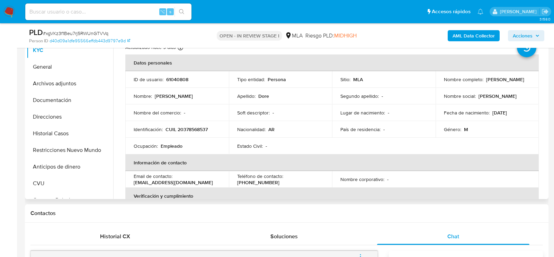
drag, startPoint x: 484, startPoint y: 79, endPoint x: 528, endPoint y: 79, distance: 43.6
click at [528, 79] on td "Nombre completo : [PERSON_NAME]" at bounding box center [488, 79] width 104 height 17
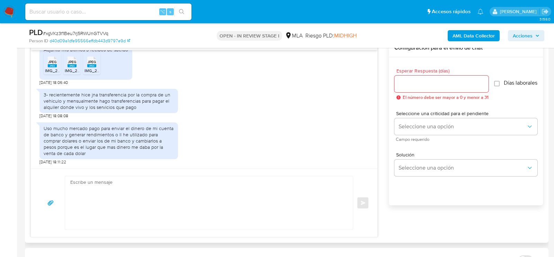
scroll to position [378, 0]
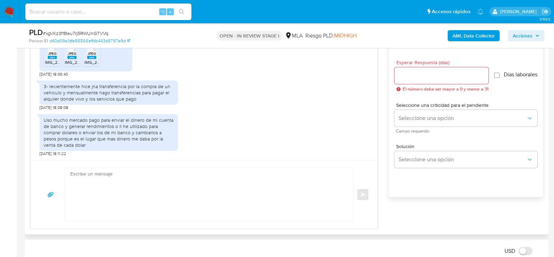
click at [179, 213] on textarea at bounding box center [207, 194] width 274 height 53
paste textarea "Hola, ¡Muchas gracias por tu respuesta! Confirmamos la recepción de la document…"
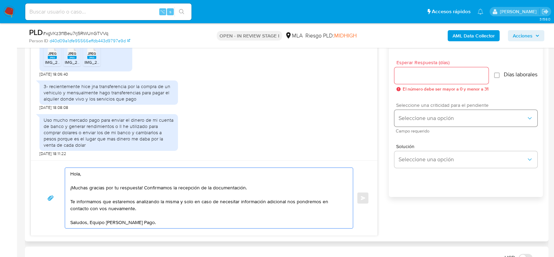
type textarea "Hola, ¡Muchas gracias por tu respuesta! Confirmamos la recepción de la document…"
click at [439, 113] on button "Seleccione una opción" at bounding box center [465, 118] width 143 height 17
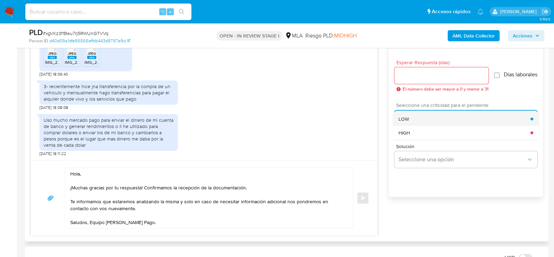
click at [430, 125] on div "LOW" at bounding box center [465, 119] width 132 height 14
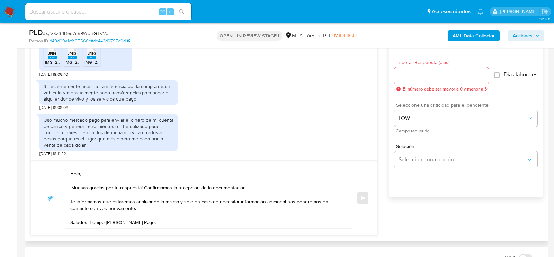
click at [413, 71] on input "Esperar Respuesta (días)" at bounding box center [441, 75] width 94 height 9
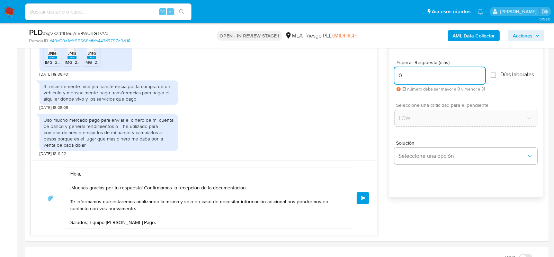
type input "0"
click at [63, 33] on span "# xgVKz3f1Beu7rj5RWUnGTVVq" at bounding box center [75, 33] width 65 height 7
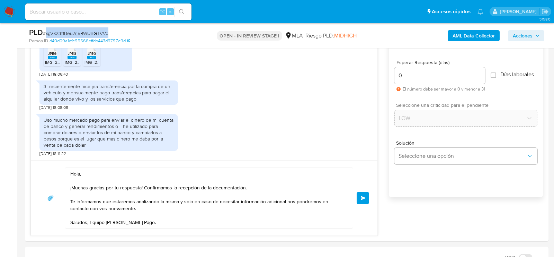
click at [63, 33] on span "# xgVKz3f1Beu7rj5RWUnGTVVq" at bounding box center [75, 33] width 65 height 7
copy span "xgVKz3f1Beu7rj5RWUnGTVVq"
click at [362, 198] on span "Enviar" at bounding box center [363, 198] width 5 height 4
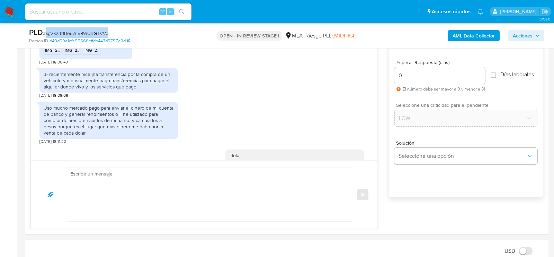
scroll to position [528, 0]
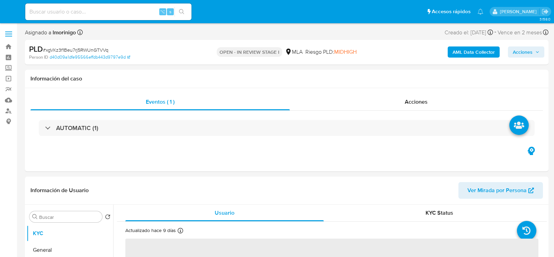
select select "10"
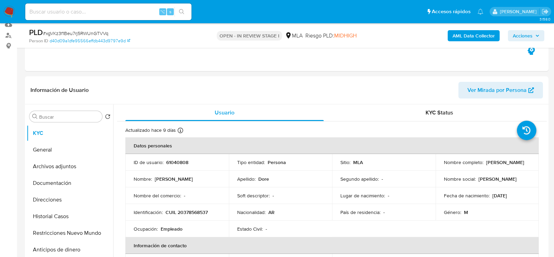
scroll to position [84, 0]
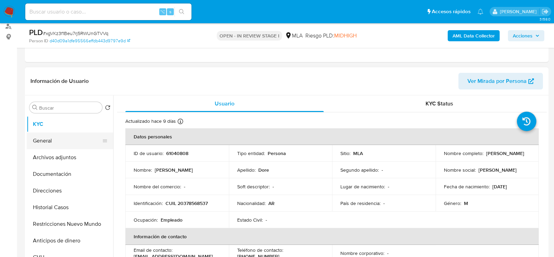
click at [64, 144] on button "General" at bounding box center [67, 140] width 81 height 17
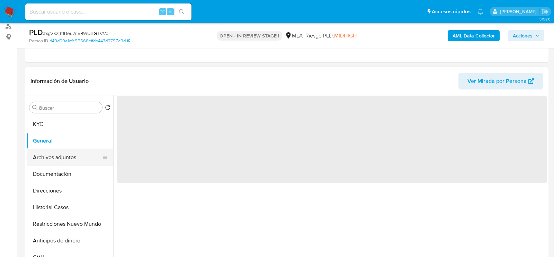
click at [64, 156] on button "Archivos adjuntos" at bounding box center [67, 157] width 81 height 17
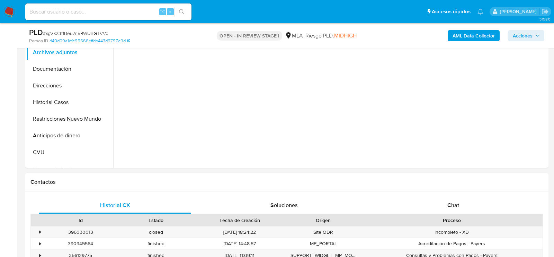
scroll to position [191, 0]
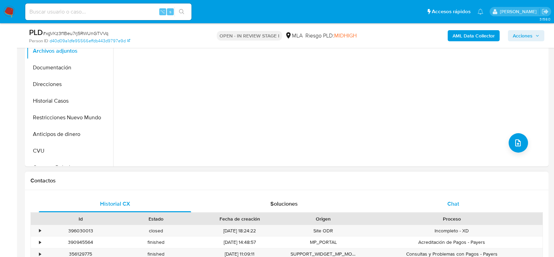
click at [446, 205] on div "Chat" at bounding box center [453, 203] width 152 height 17
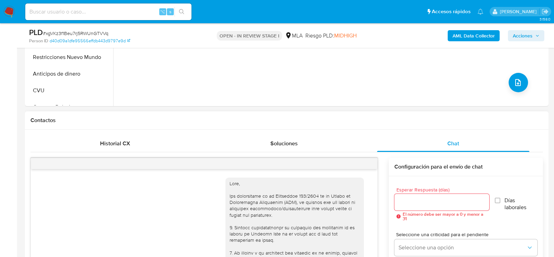
scroll to position [528, 0]
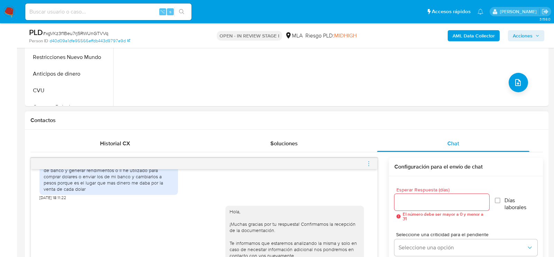
click at [370, 162] on icon "menu-action" at bounding box center [369, 163] width 6 height 6
click at [335, 145] on li "Cerrar conversación" at bounding box center [330, 149] width 71 height 12
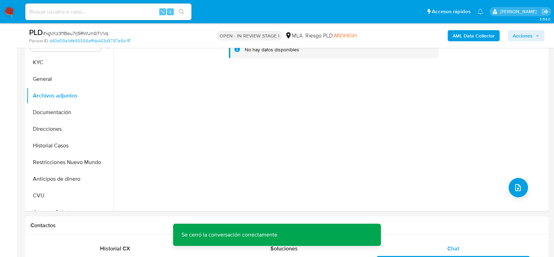
scroll to position [146, 0]
click at [460, 37] on b "AML Data Collector" at bounding box center [474, 35] width 42 height 11
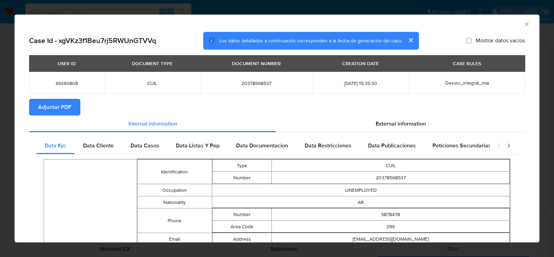
click at [60, 113] on span "Adjuntar PDF" at bounding box center [54, 106] width 33 height 15
click at [525, 27] on icon "Cerrar ventana" at bounding box center [526, 24] width 7 height 7
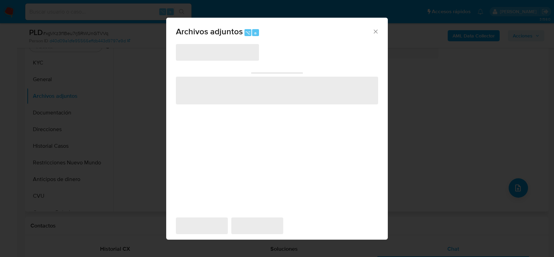
scroll to position [125, 0]
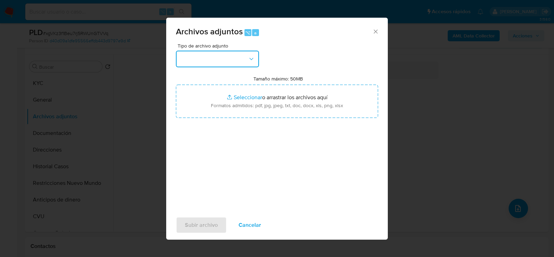
click at [252, 62] on icon "button" at bounding box center [251, 58] width 7 height 7
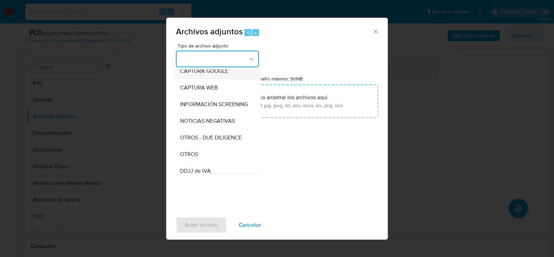
scroll to position [64, 0]
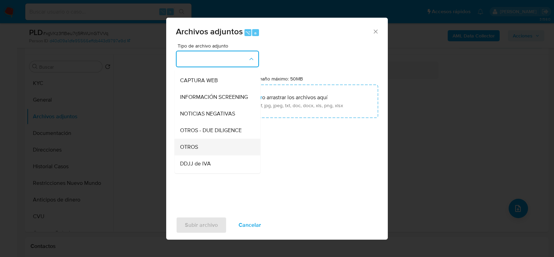
click at [227, 147] on div "OTROS" at bounding box center [215, 146] width 71 height 17
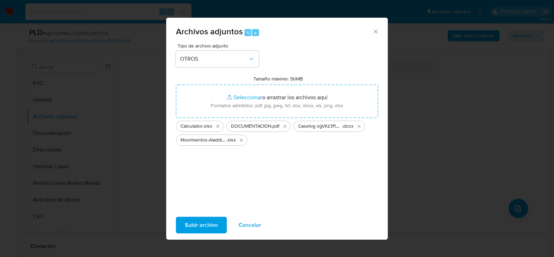
click at [197, 227] on span "Subir archivo" at bounding box center [201, 224] width 33 height 15
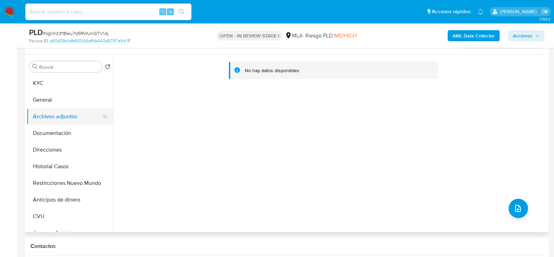
click at [38, 108] on button "Archivos adjuntos" at bounding box center [67, 116] width 81 height 17
click at [41, 99] on button "General" at bounding box center [67, 99] width 81 height 17
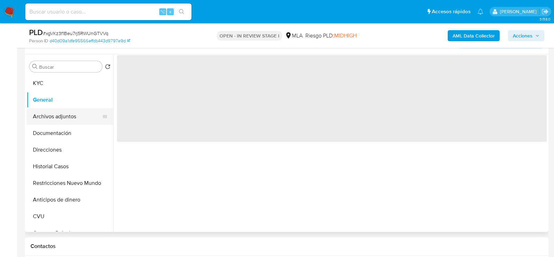
click at [41, 115] on button "Archivos adjuntos" at bounding box center [67, 116] width 81 height 17
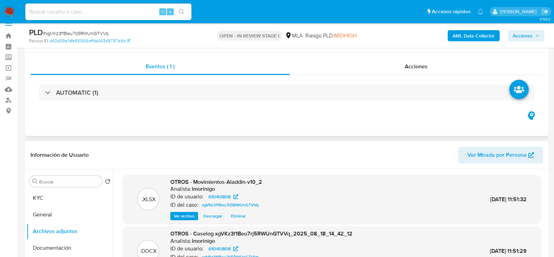
scroll to position [0, 0]
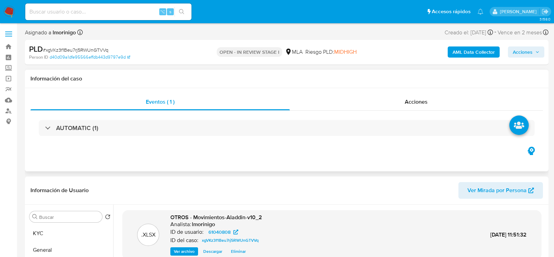
click at [413, 97] on div "Acciones" at bounding box center [416, 101] width 253 height 17
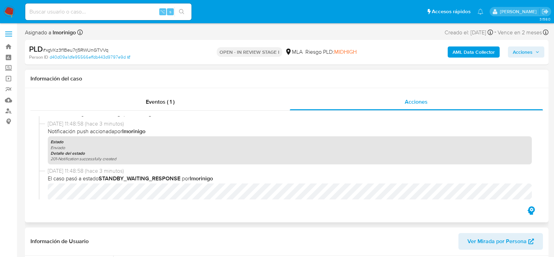
scroll to position [184, 0]
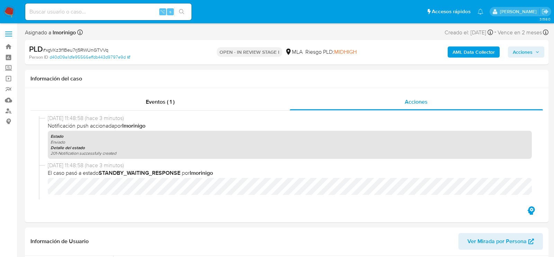
click at [515, 48] on span "Acciones" at bounding box center [523, 51] width 20 height 11
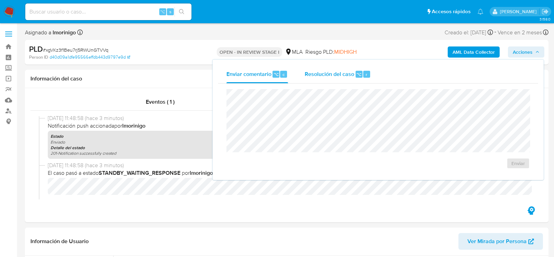
click at [344, 68] on div "Resolución del caso ⌥ r" at bounding box center [338, 74] width 66 height 18
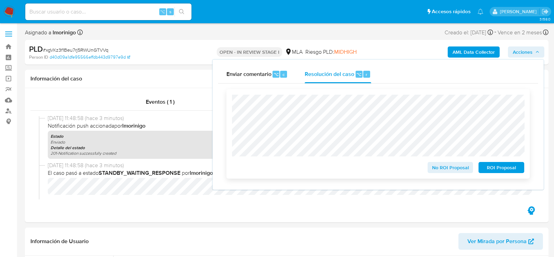
click at [445, 172] on span "No ROI Proposal" at bounding box center [450, 167] width 36 height 10
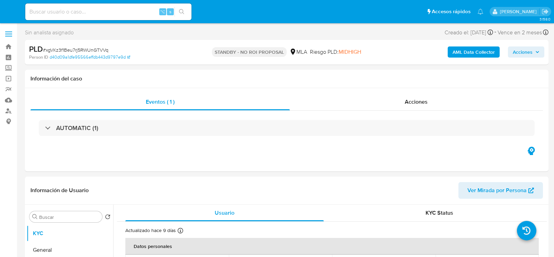
select select "10"
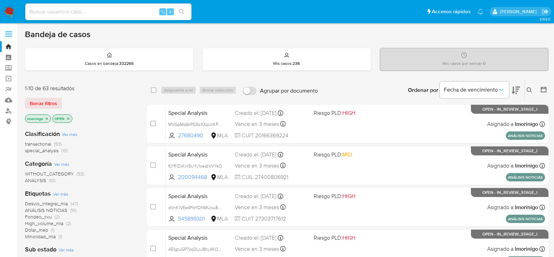
click at [86, 12] on input at bounding box center [108, 11] width 166 height 9
paste input "LavEqr14cKZrXgLTLLUyvOsw"
type input "LavEqr14cKZrXgLTLLUyvOsw"
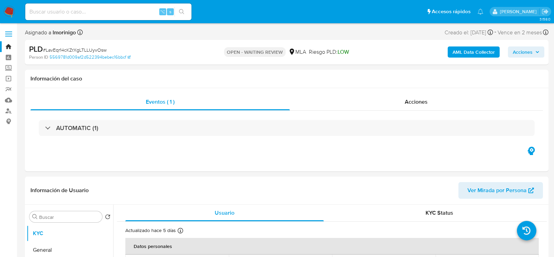
select select "10"
click at [113, 10] on input at bounding box center [108, 11] width 166 height 9
paste input "LavEqr14cKZrXgLTLLUyvOsw"
type input "LavEqr14cKZrXgLTLLUyvOsw"
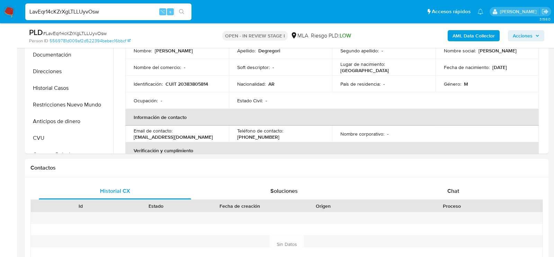
scroll to position [260, 0]
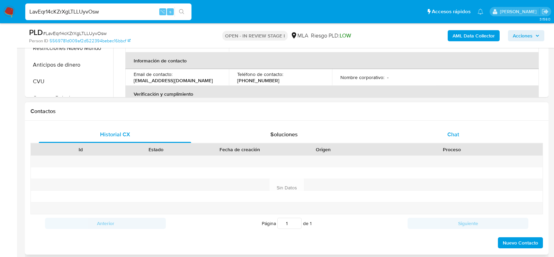
click at [438, 132] on div "Chat" at bounding box center [453, 134] width 152 height 17
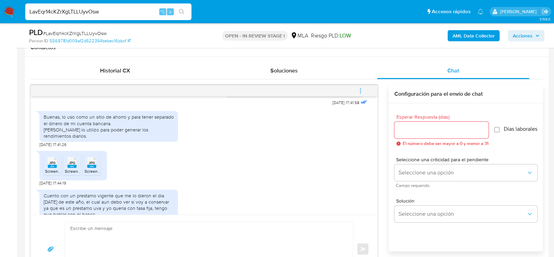
scroll to position [404, 0]
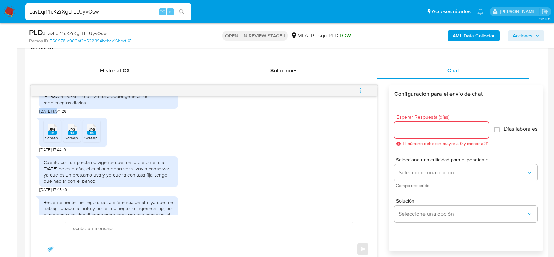
drag, startPoint x: 61, startPoint y: 123, endPoint x: 34, endPoint y: 123, distance: 27.0
click at [34, 123] on div "[DATE] 17:41:58 Buenas, lo uso como un sitio de ahorro y para tener separado el…" at bounding box center [204, 155] width 347 height 118
copy span "[DATE]"
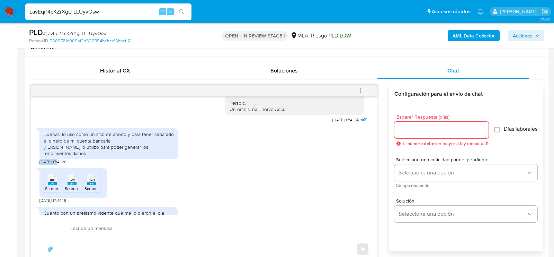
scroll to position [344, 0]
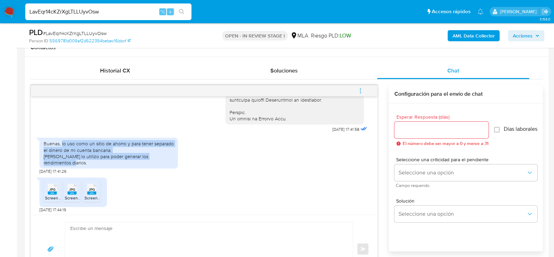
drag, startPoint x: 62, startPoint y: 154, endPoint x: 99, endPoint y: 178, distance: 44.5
click at [99, 168] on div "Buenas, lo uso como un sitio de ahorro y para tener separado el dinero de mi cu…" at bounding box center [108, 152] width 138 height 31
copy div "lo uso como un sitio de ahorro y para tener separado el dinero de mi cuenta ban…"
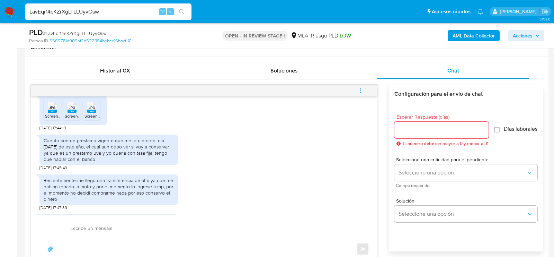
scroll to position [427, 0]
click at [63, 151] on div "Cuento con un prestamo vigente que me lo dieron el dia [DATE] de este año, el c…" at bounding box center [109, 148] width 130 height 25
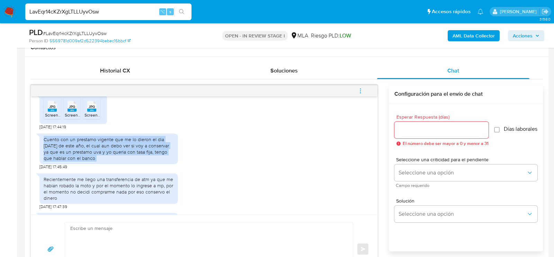
copy div "Cuento con un prestamo vigente que me lo dieron el dia [DATE] de este año, el c…"
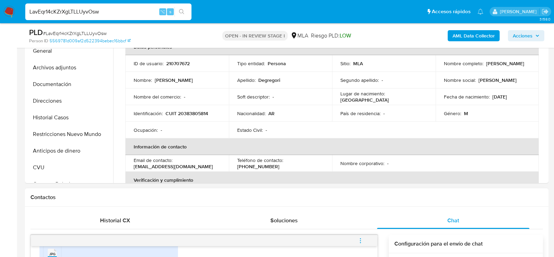
scroll to position [153, 0]
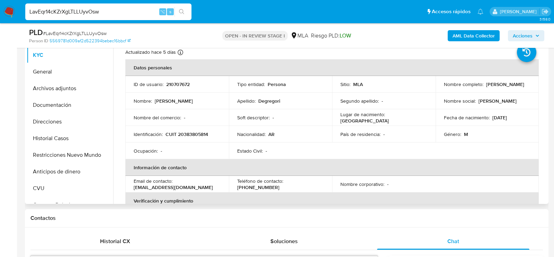
click at [200, 132] on p "CUIT 20383805814" at bounding box center [186, 134] width 43 height 6
copy p "20383805814"
drag, startPoint x: 443, startPoint y: 88, endPoint x: 500, endPoint y: 87, distance: 57.1
click at [500, 87] on div "Nombre completo : [PERSON_NAME]" at bounding box center [487, 84] width 87 height 6
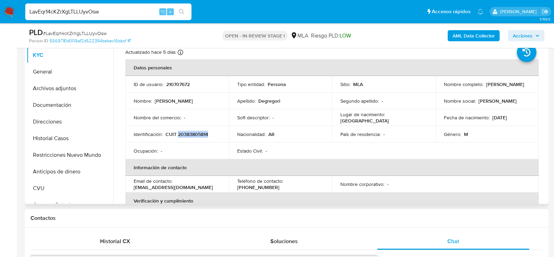
drag, startPoint x: 507, startPoint y: 87, endPoint x: 439, endPoint y: 86, distance: 68.6
click at [439, 86] on td "Nombre completo : [PERSON_NAME]" at bounding box center [488, 84] width 104 height 17
click at [47, 90] on button "Archivos adjuntos" at bounding box center [67, 88] width 81 height 17
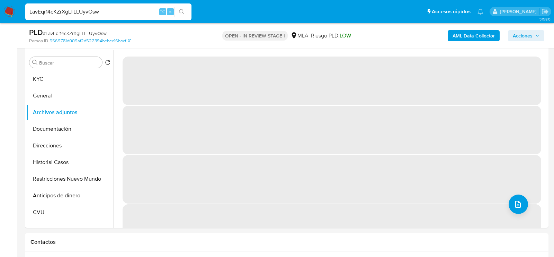
scroll to position [125, 0]
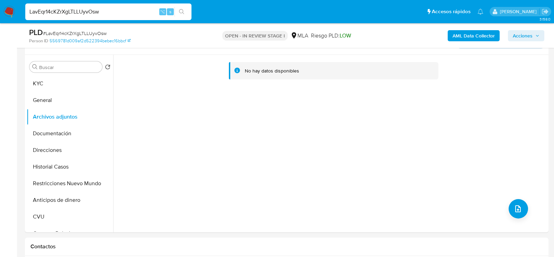
click at [469, 29] on div "AML Data Collector Acciones" at bounding box center [459, 35] width 170 height 16
click at [469, 39] on b "AML Data Collector" at bounding box center [474, 35] width 42 height 11
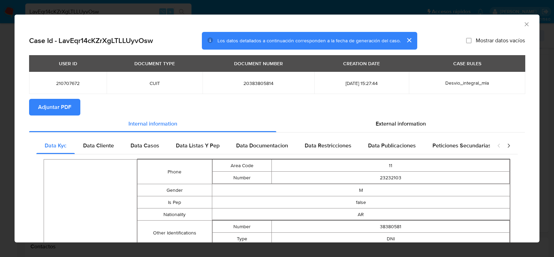
click at [57, 112] on span "Adjuntar PDF" at bounding box center [54, 106] width 33 height 15
click at [526, 25] on icon "Cerrar ventana" at bounding box center [527, 24] width 4 height 4
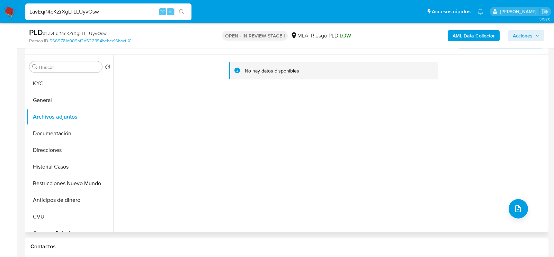
click at [285, 137] on div "No hay datos disponibles" at bounding box center [329, 143] width 433 height 177
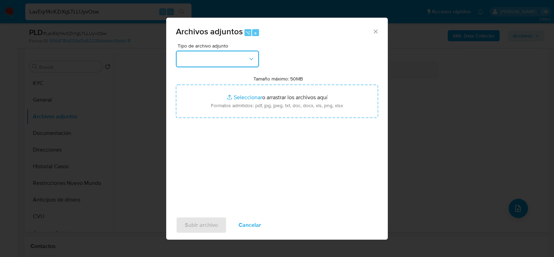
click at [216, 53] on button "button" at bounding box center [217, 59] width 83 height 17
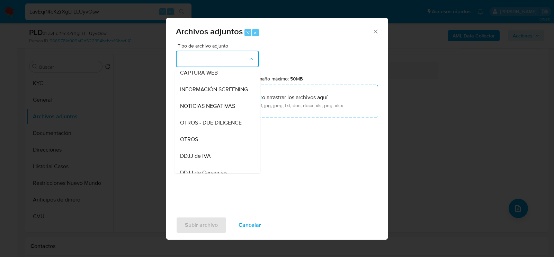
scroll to position [91, 0]
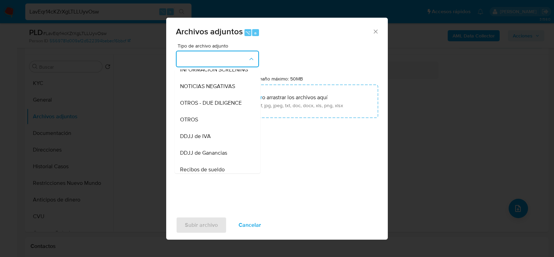
click at [216, 125] on div "OTROS" at bounding box center [215, 119] width 71 height 17
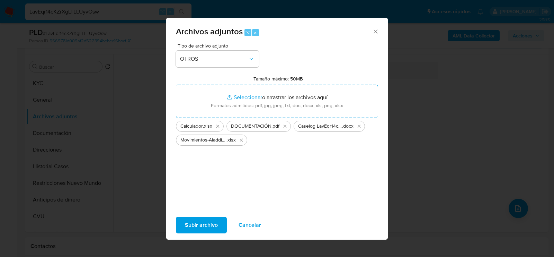
click at [191, 233] on div "Subir archivo Cancelar" at bounding box center [277, 225] width 222 height 26
click at [191, 229] on span "Subir archivo" at bounding box center [201, 224] width 33 height 15
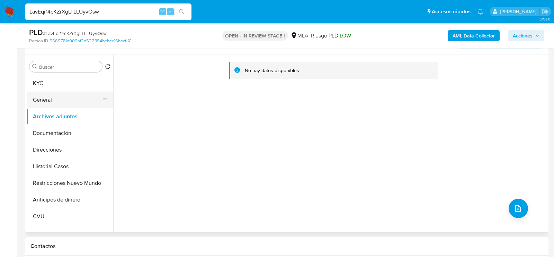
drag, startPoint x: 68, startPoint y: 84, endPoint x: 68, endPoint y: 90, distance: 6.2
click at [68, 84] on button "KYC" at bounding box center [70, 83] width 87 height 17
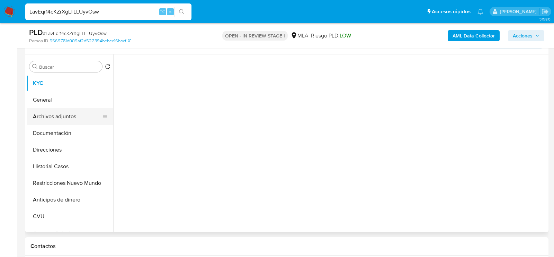
click at [68, 115] on button "Archivos adjuntos" at bounding box center [67, 116] width 81 height 17
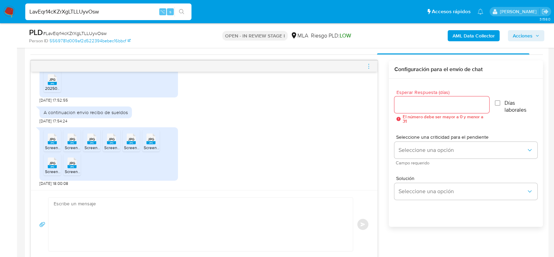
scroll to position [366, 0]
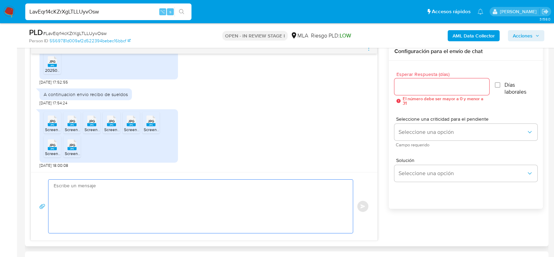
click at [237, 203] on textarea at bounding box center [199, 205] width 290 height 53
paste textarea "Hola, ¡Muchas gracias por tu respuesta! Confirmamos la recepción de la document…"
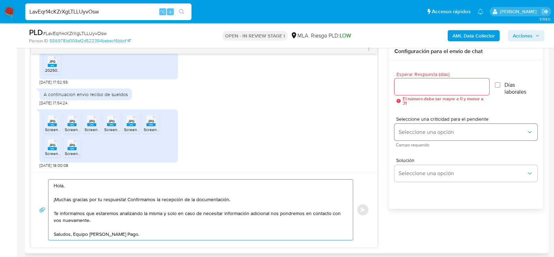
type textarea "Hola, ¡Muchas gracias por tu respuesta! Confirmamos la recepción de la document…"
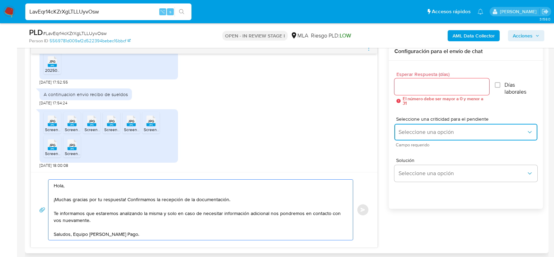
drag, startPoint x: 463, startPoint y: 129, endPoint x: 428, endPoint y: 135, distance: 35.1
click at [463, 129] on span "Seleccione una opción" at bounding box center [463, 131] width 128 height 7
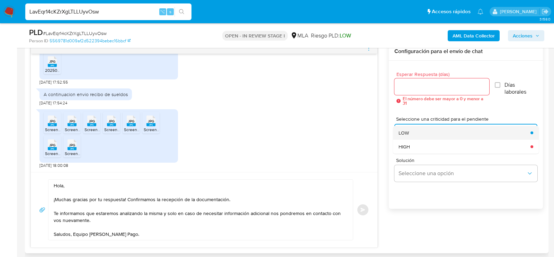
click at [427, 134] on div "LOW" at bounding box center [463, 133] width 128 height 14
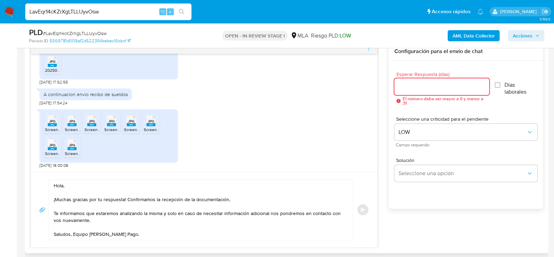
click at [426, 82] on input "Esperar Respuesta (días)" at bounding box center [441, 86] width 95 height 9
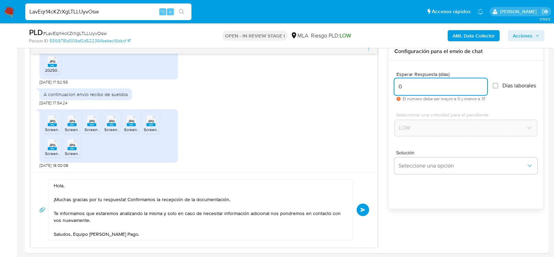
type input "0"
click at [81, 36] on span "# LavEqr14cKZrXgLTLLUyvOsw" at bounding box center [75, 33] width 64 height 7
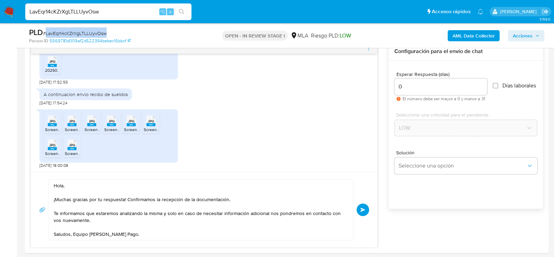
copy span "LavEqr14cKZrXgLTLLUyvOsw"
click at [366, 212] on button "Enviar" at bounding box center [363, 209] width 12 height 12
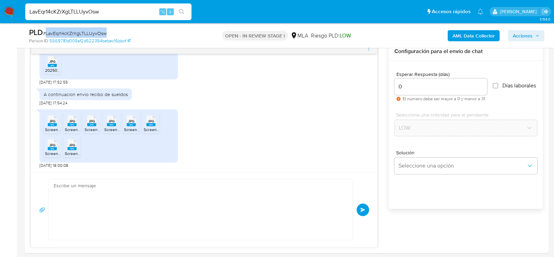
scroll to position [656, 0]
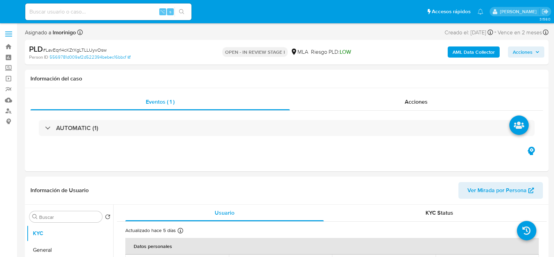
select select "10"
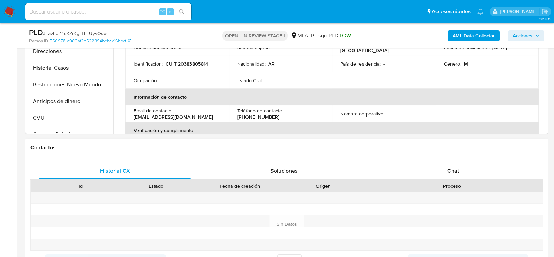
scroll to position [278, 0]
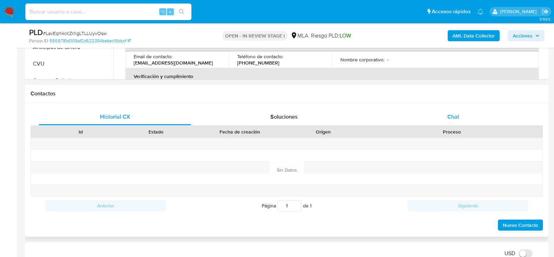
click at [445, 120] on div "Chat" at bounding box center [453, 116] width 152 height 17
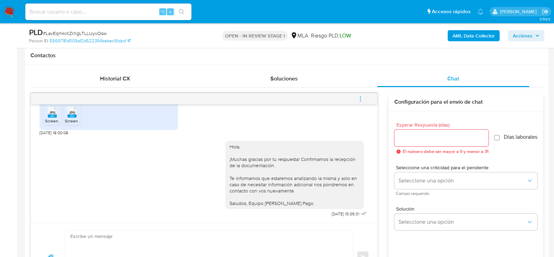
scroll to position [320, 0]
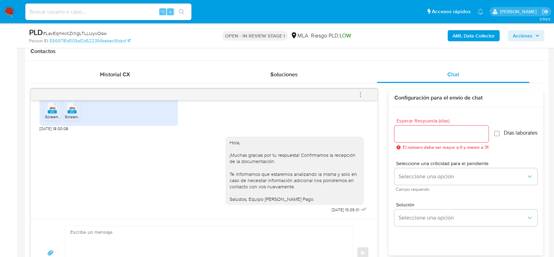
click at [361, 94] on icon "menu-action" at bounding box center [360, 94] width 6 height 6
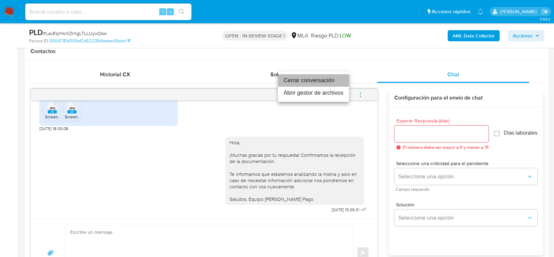
click at [324, 82] on li "Cerrar conversación" at bounding box center [313, 80] width 71 height 12
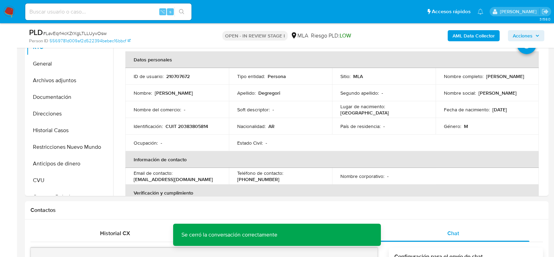
scroll to position [116, 0]
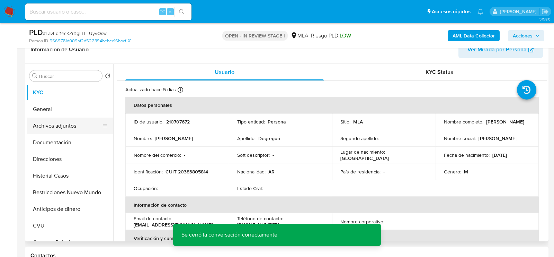
click at [45, 125] on button "Archivos adjuntos" at bounding box center [67, 125] width 81 height 17
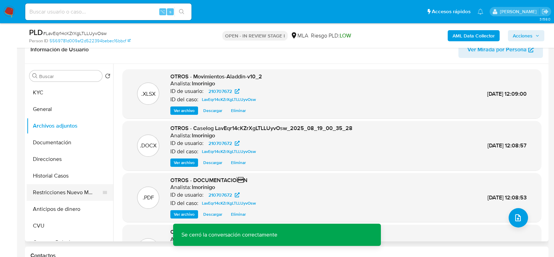
click at [59, 193] on button "Restricciones Nuevo Mundo" at bounding box center [67, 192] width 81 height 17
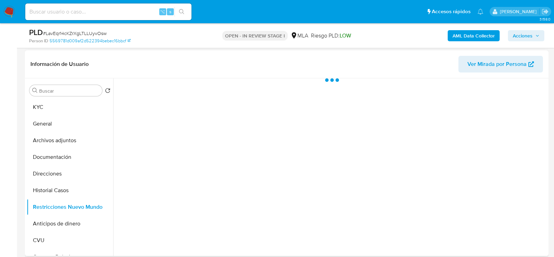
scroll to position [92, 0]
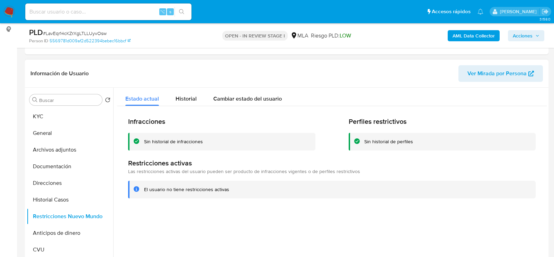
click at [531, 36] on span "Acciones" at bounding box center [523, 35] width 20 height 11
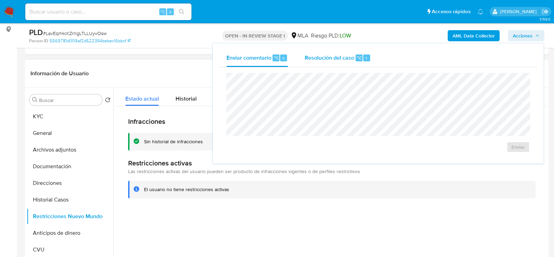
click at [345, 62] on div "Resolución del caso ⌥ r" at bounding box center [338, 58] width 66 height 18
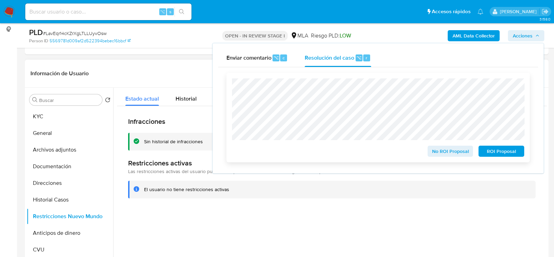
click at [442, 148] on span "No ROI Proposal" at bounding box center [450, 151] width 36 height 10
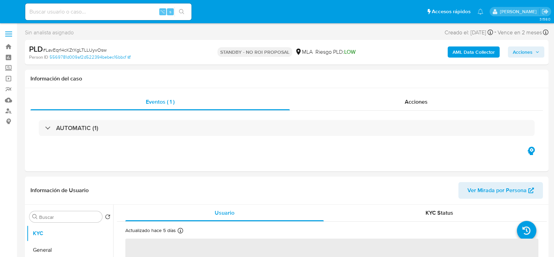
select select "10"
